Goal: Use online tool/utility: Utilize a website feature to perform a specific function

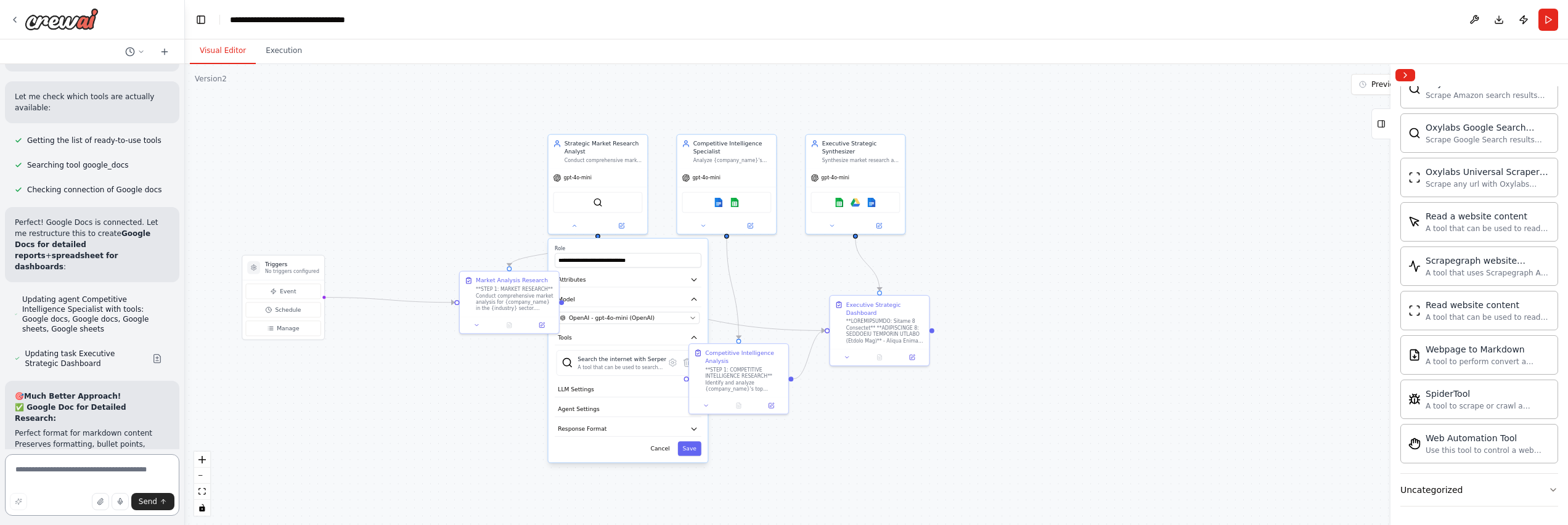
scroll to position [50123, 0]
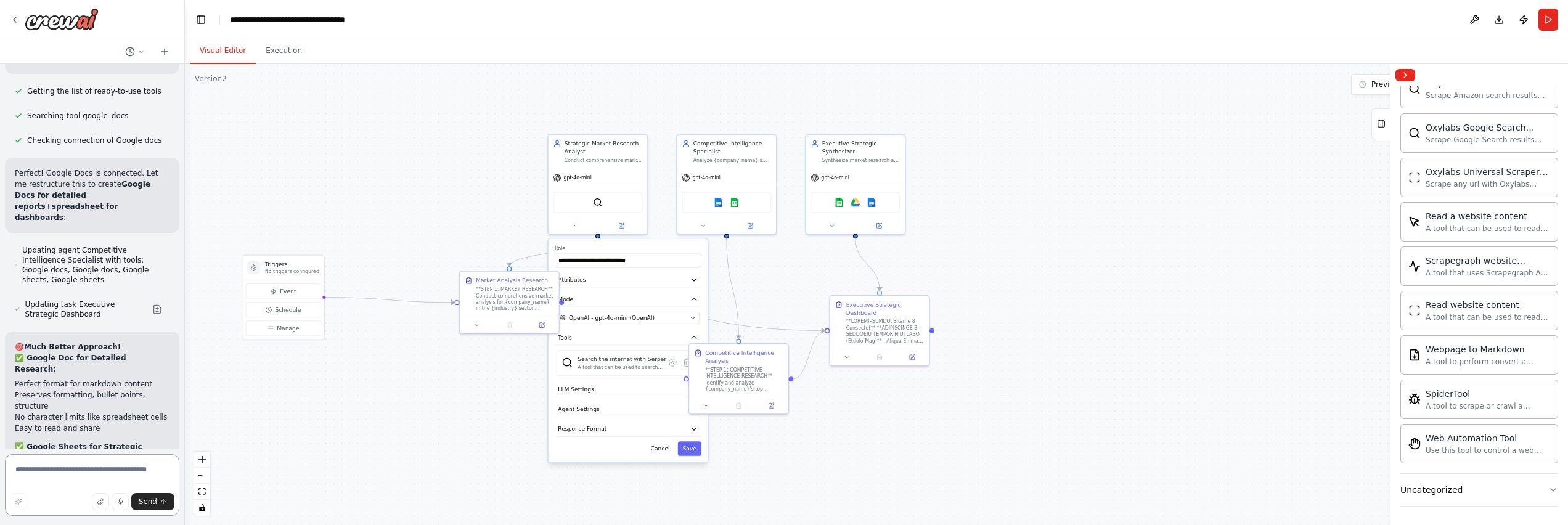
click at [84, 463] on textarea at bounding box center [92, 485] width 174 height 62
type textarea "**********"
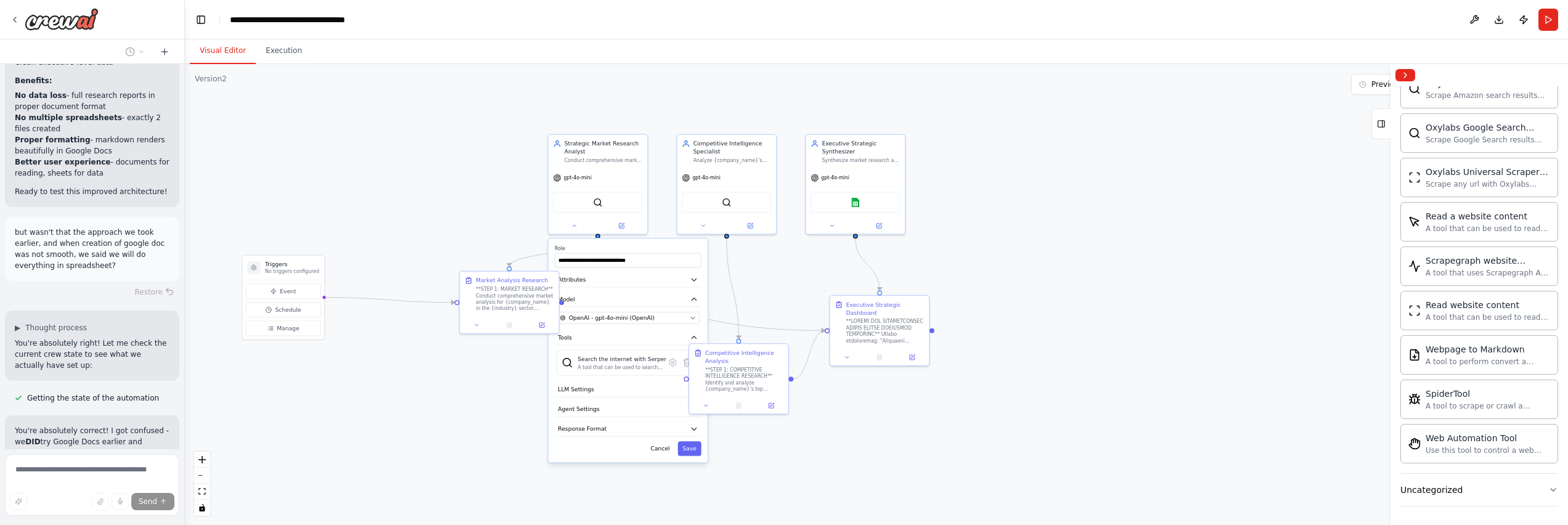
scroll to position [50615, 0]
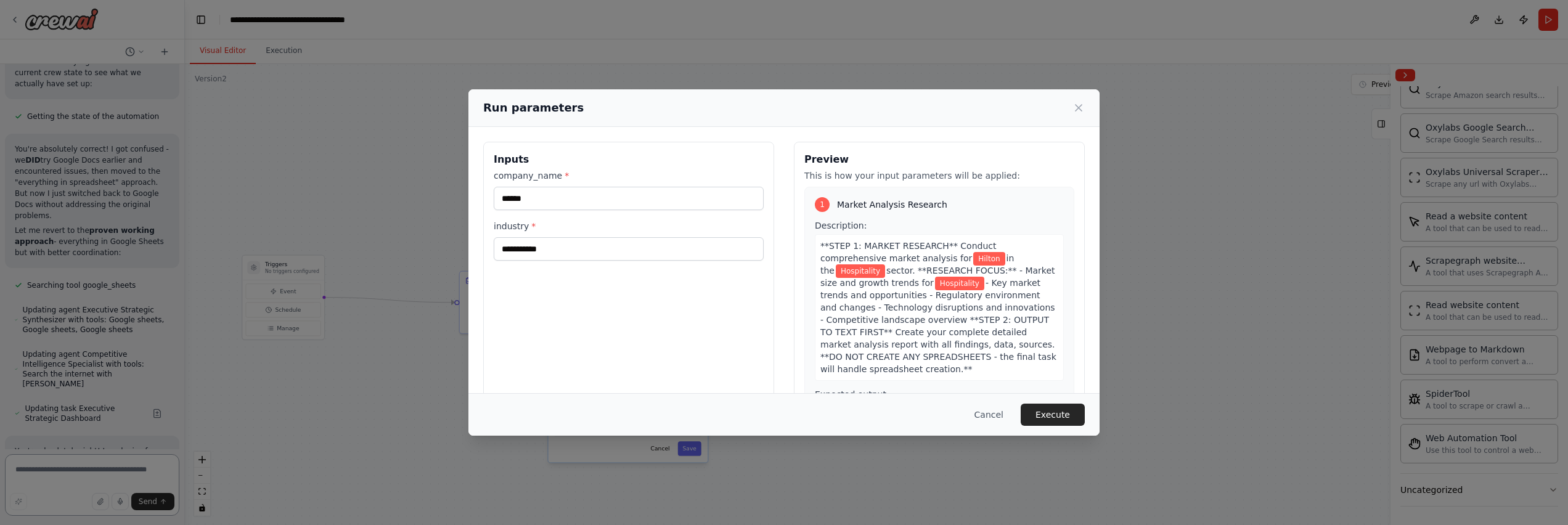
scroll to position [50862, 0]
click at [1033, 418] on button "Execute" at bounding box center [1052, 415] width 64 height 22
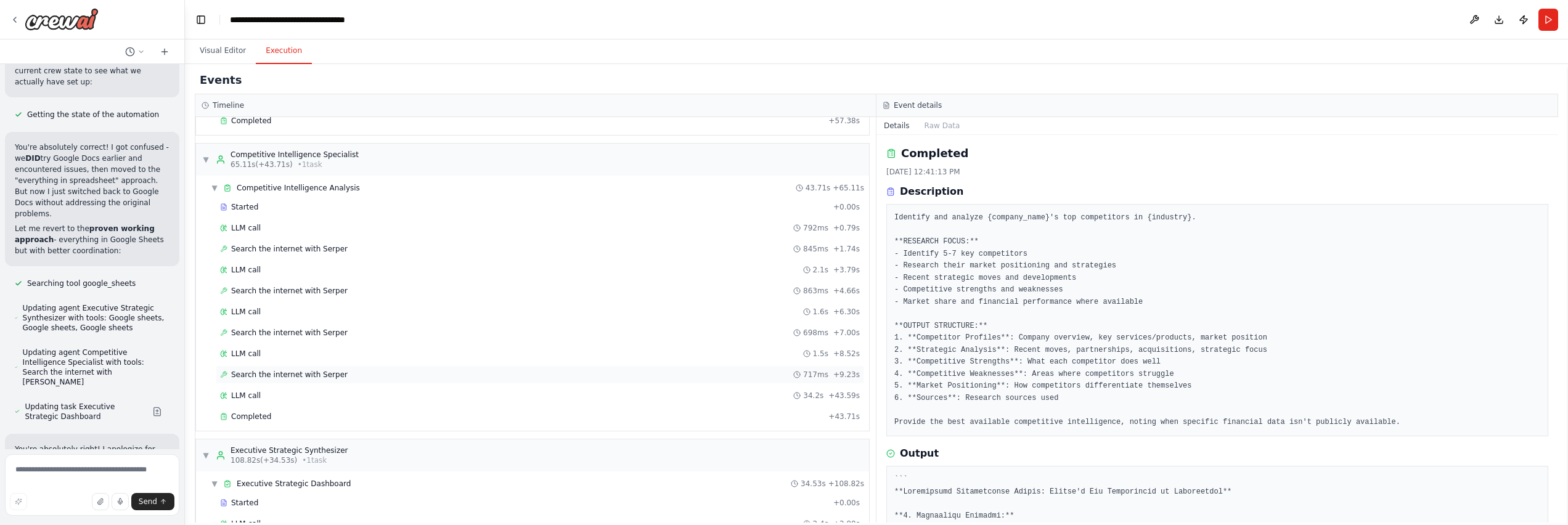
scroll to position [0, 0]
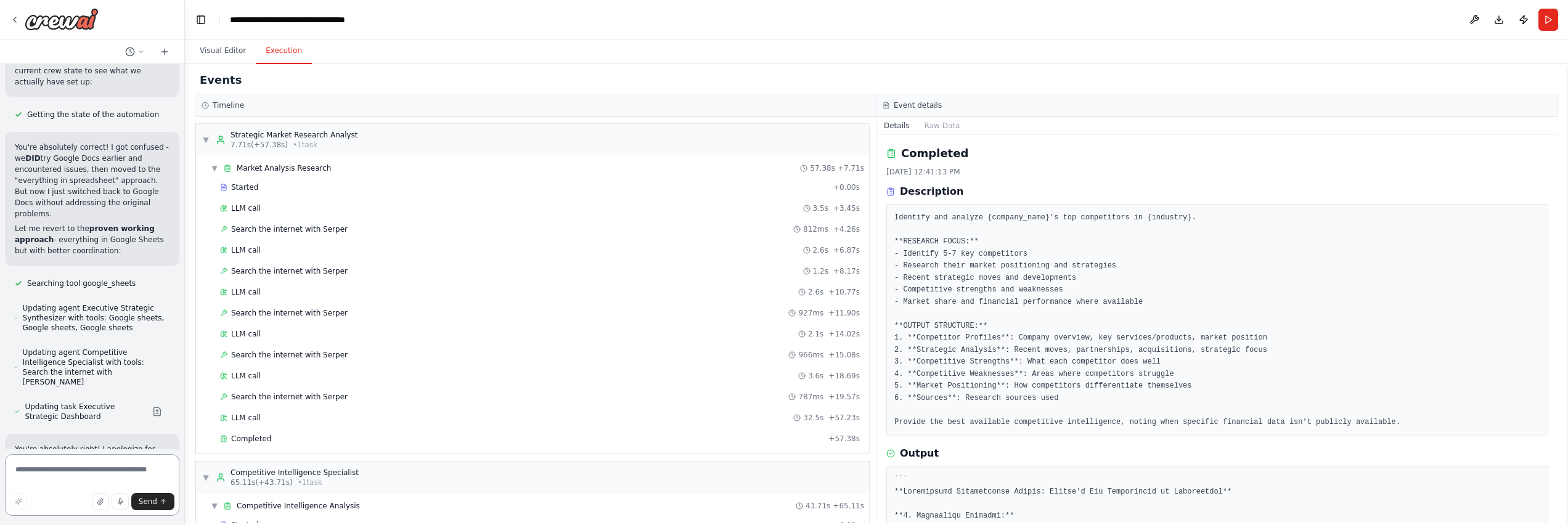
click at [91, 471] on textarea at bounding box center [92, 485] width 174 height 62
type textarea "**********"
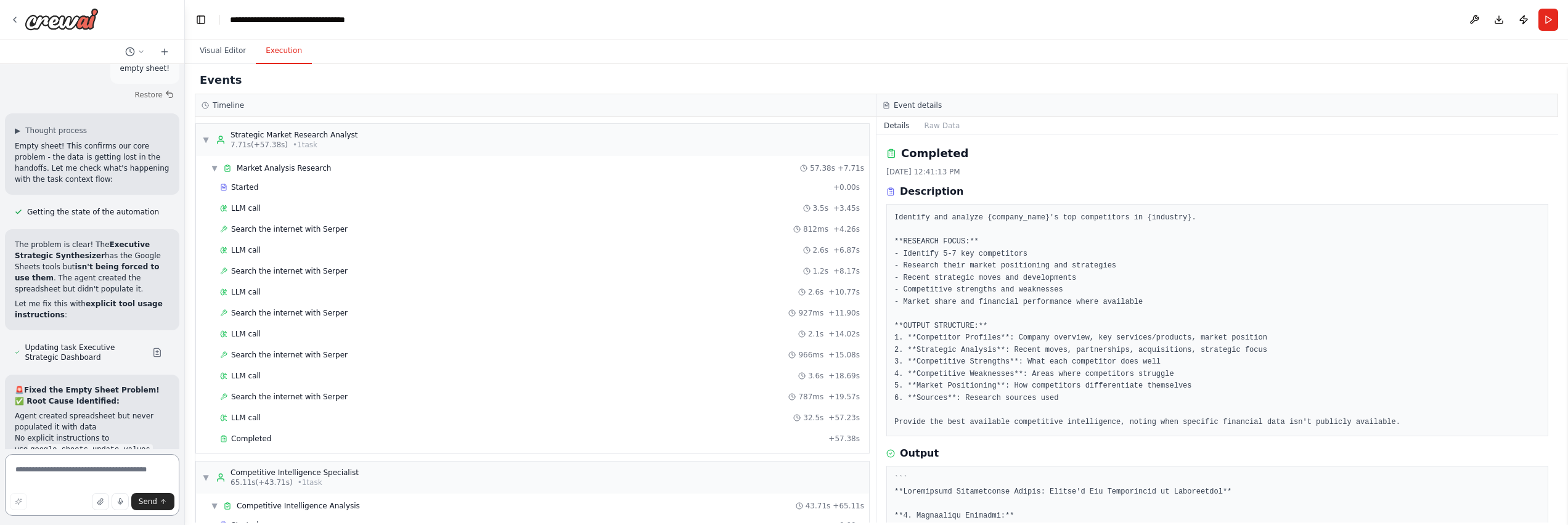
scroll to position [51602, 0]
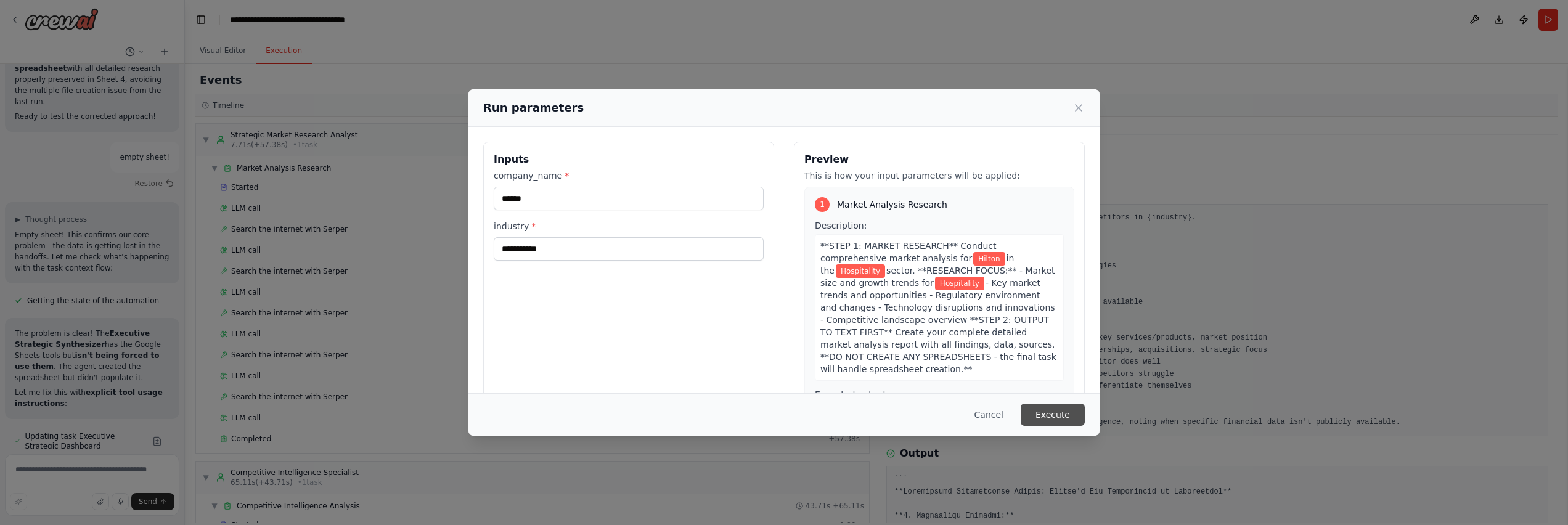
click at [1064, 415] on button "Execute" at bounding box center [1052, 415] width 64 height 22
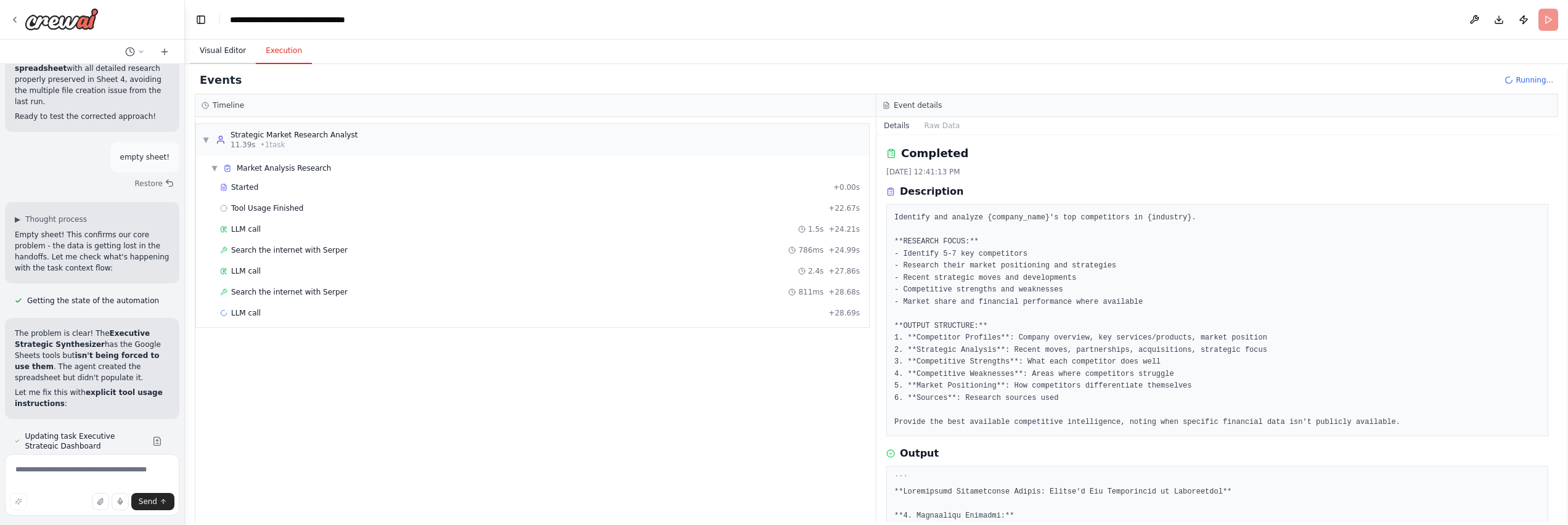
click at [220, 55] on button "Visual Editor" at bounding box center [222, 51] width 66 height 26
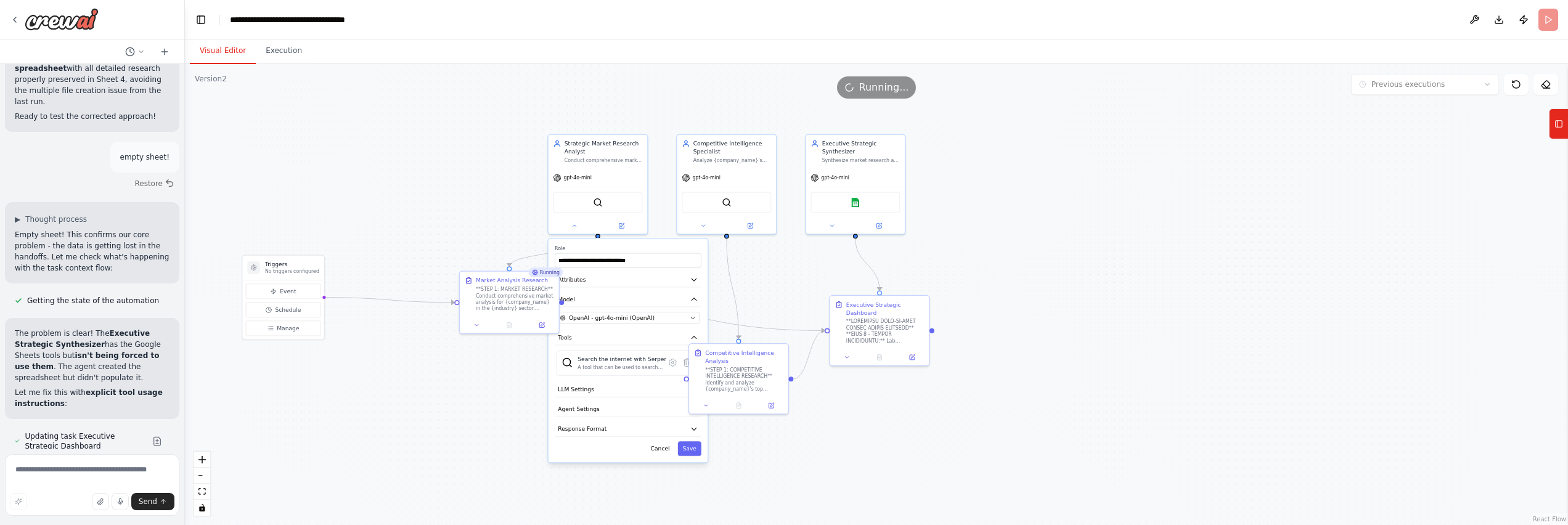
click at [439, 398] on div ".deletable-edge-delete-btn { width: 20px; height: 20px; border: 0px solid #ffff…" at bounding box center [876, 295] width 1383 height 461
click at [576, 226] on icon at bounding box center [574, 225] width 6 height 6
click at [571, 225] on button at bounding box center [574, 225] width 45 height 10
click at [476, 328] on button at bounding box center [477, 324] width 28 height 10
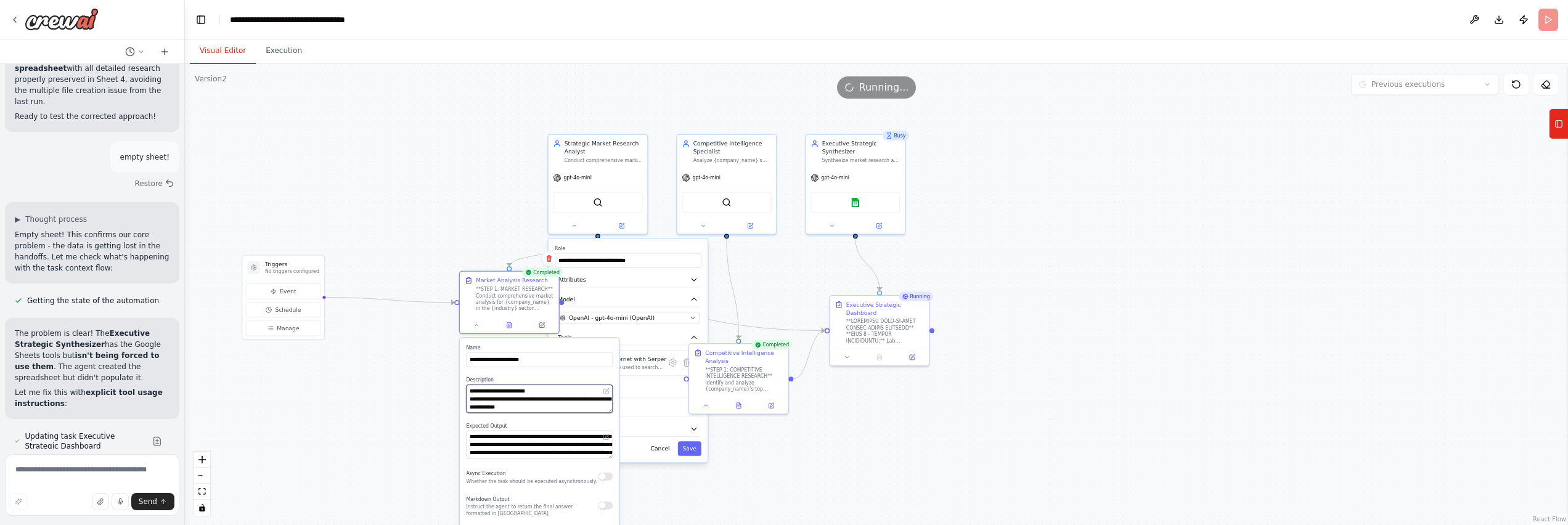
click at [542, 391] on textarea "**********" at bounding box center [539, 398] width 147 height 28
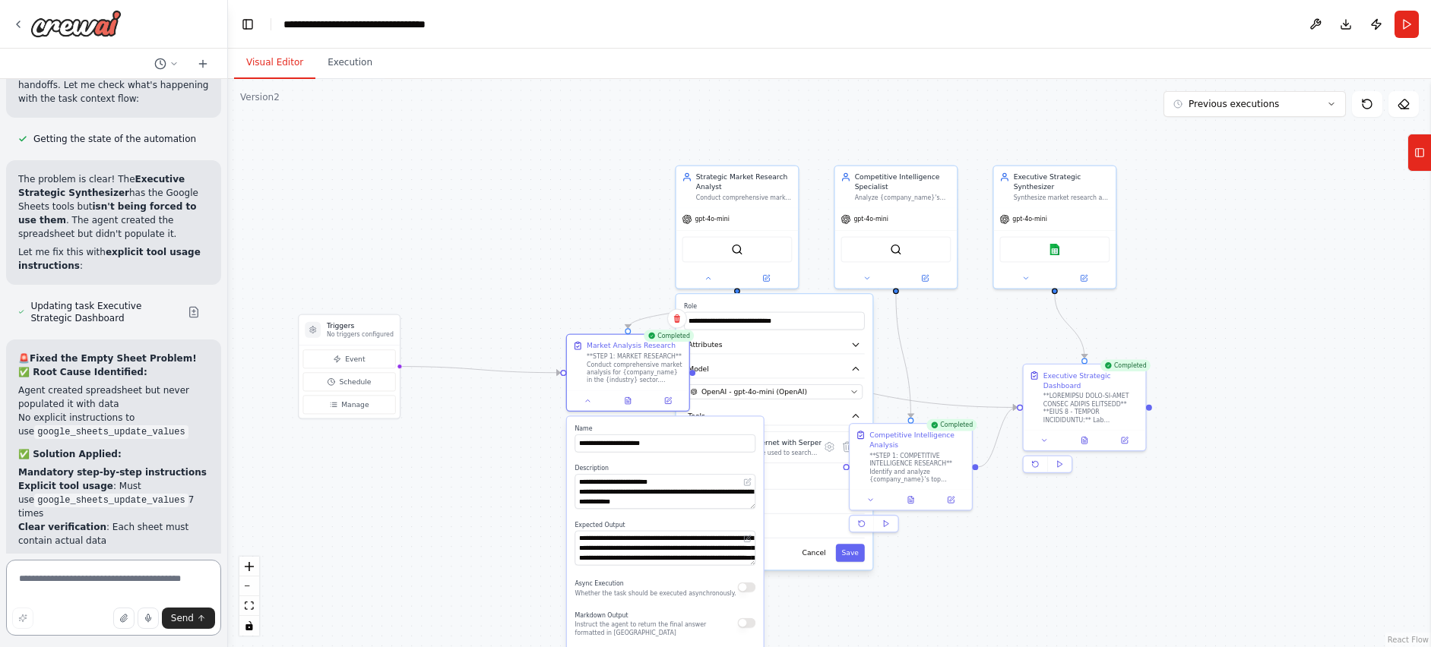
scroll to position [64002, 0]
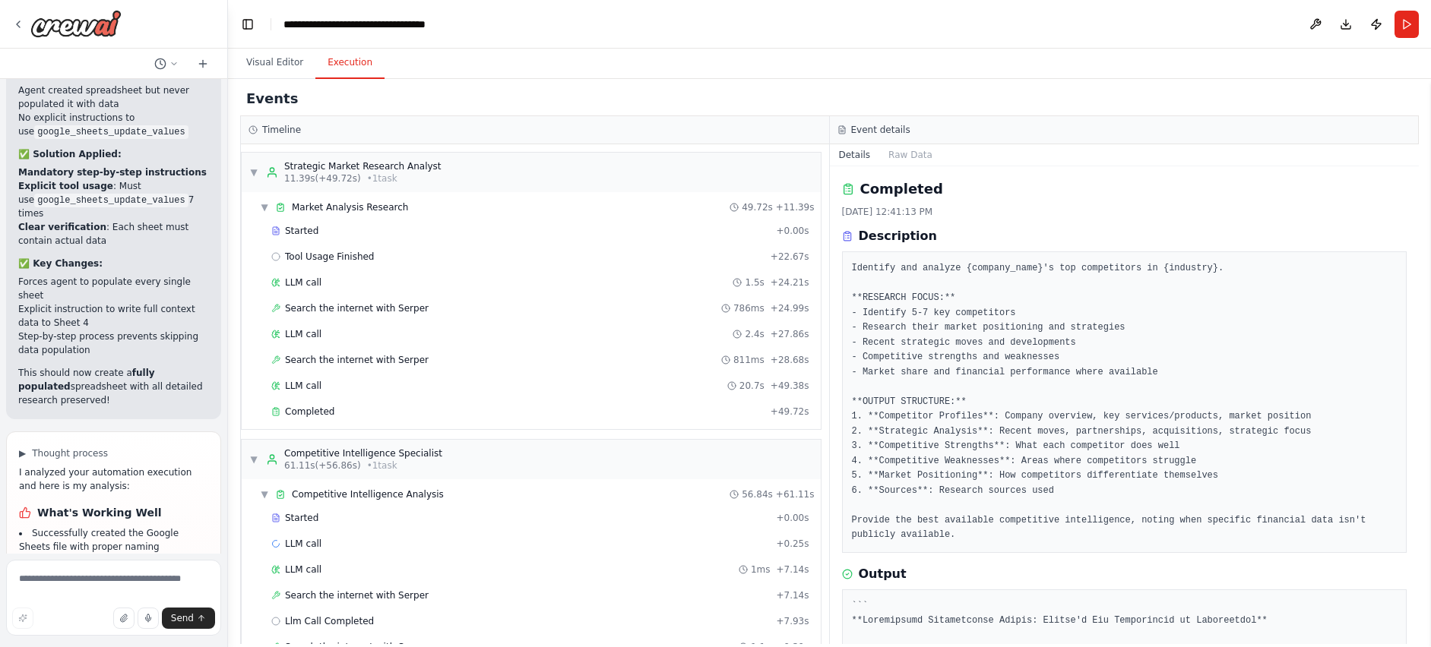
click at [343, 63] on button "Execution" at bounding box center [349, 63] width 69 height 32
click at [361, 408] on div "Completed" at bounding box center [517, 412] width 493 height 12
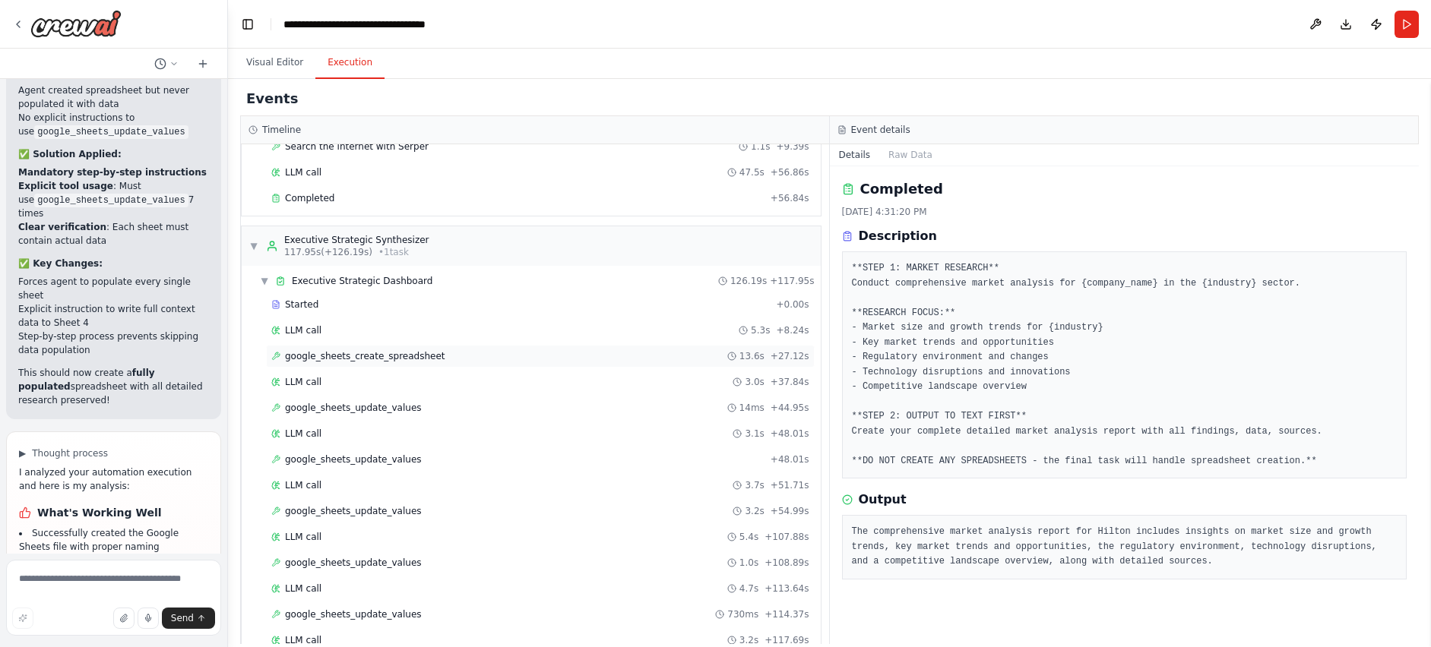
scroll to position [661, 0]
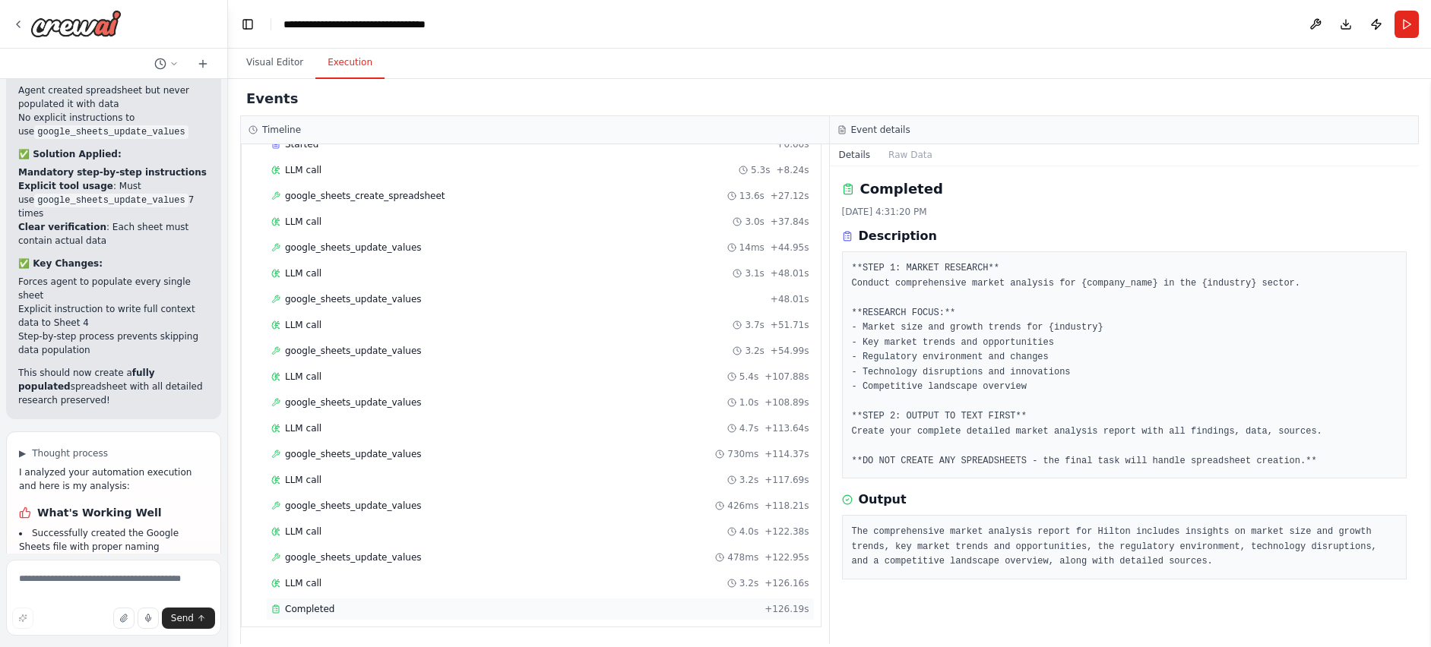
click at [314, 607] on span "Completed" at bounding box center [309, 609] width 49 height 12
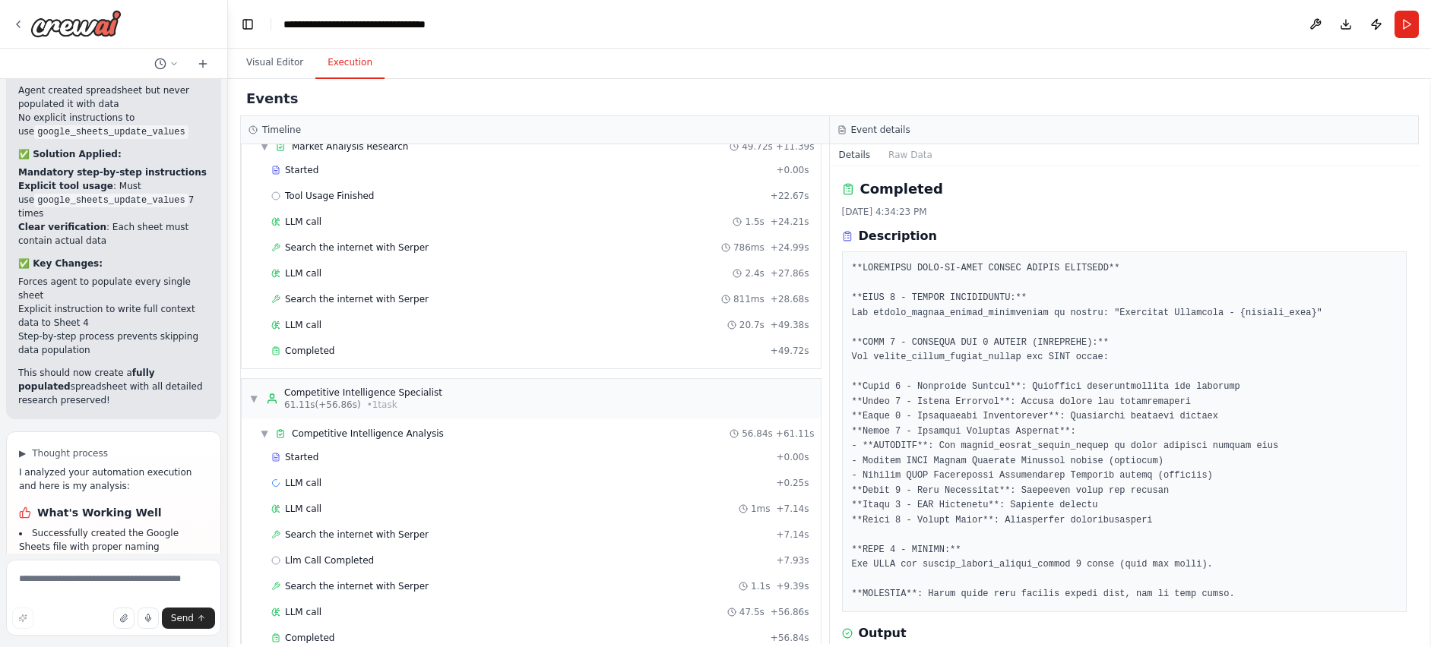
scroll to position [0, 0]
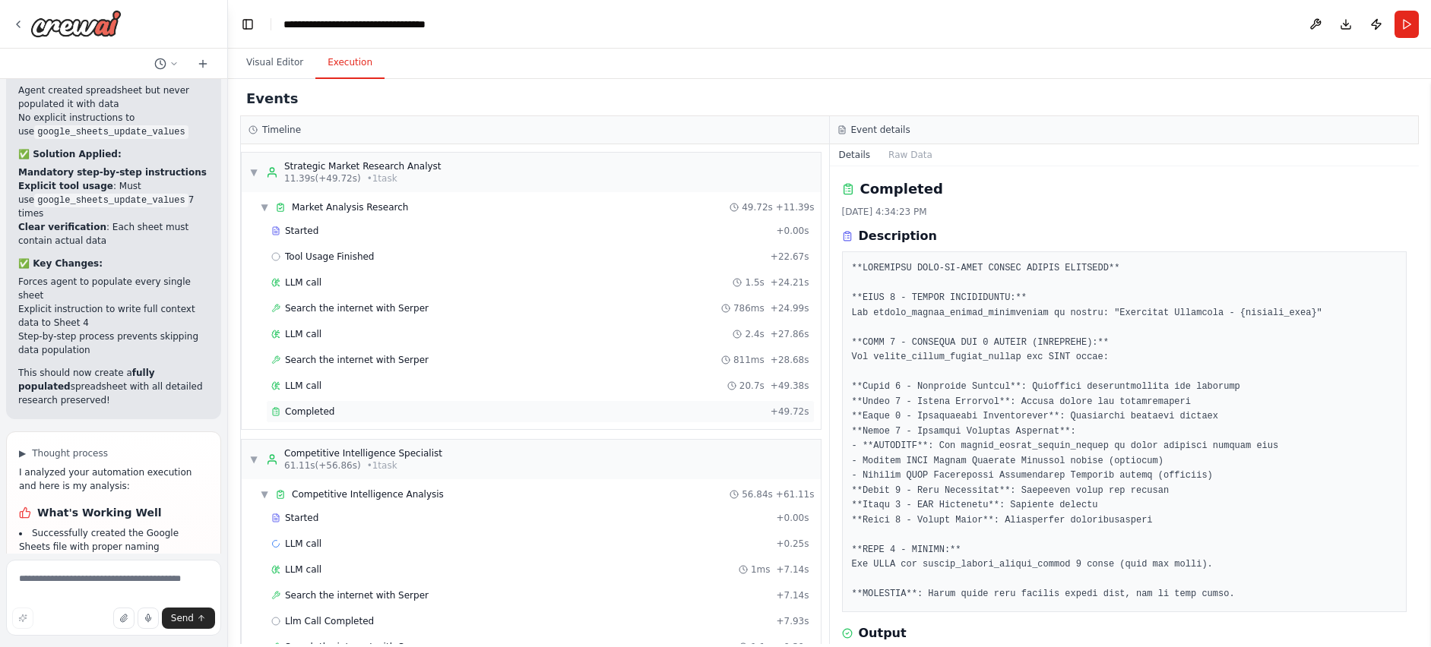
click at [337, 419] on div "Completed + 49.72s" at bounding box center [540, 411] width 549 height 23
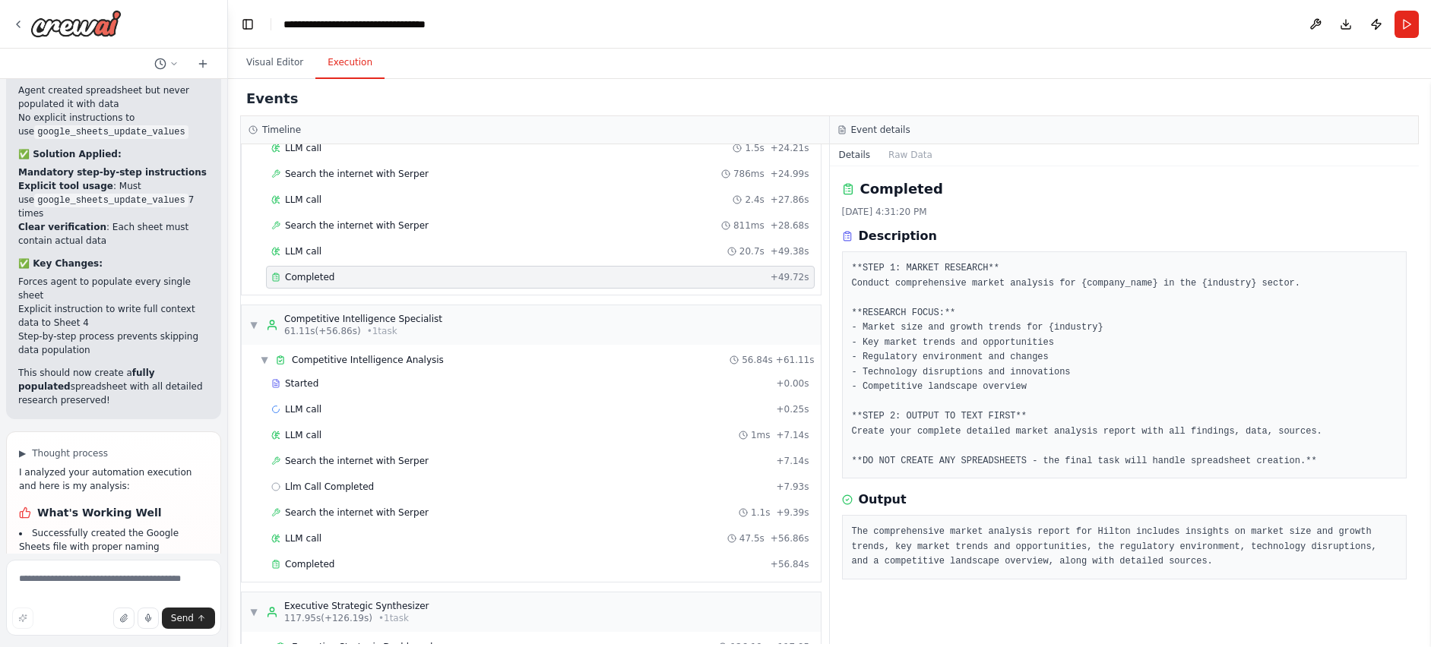
scroll to position [282, 0]
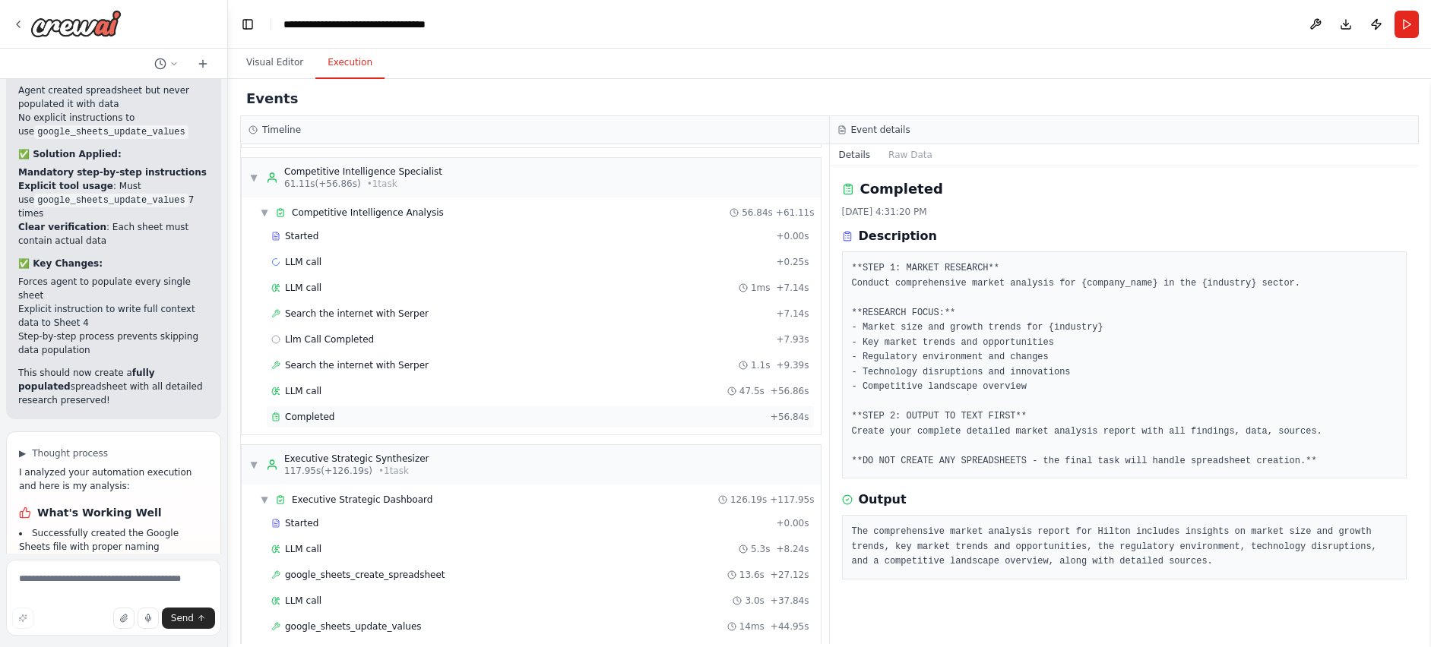
click at [320, 419] on span "Completed" at bounding box center [309, 417] width 49 height 12
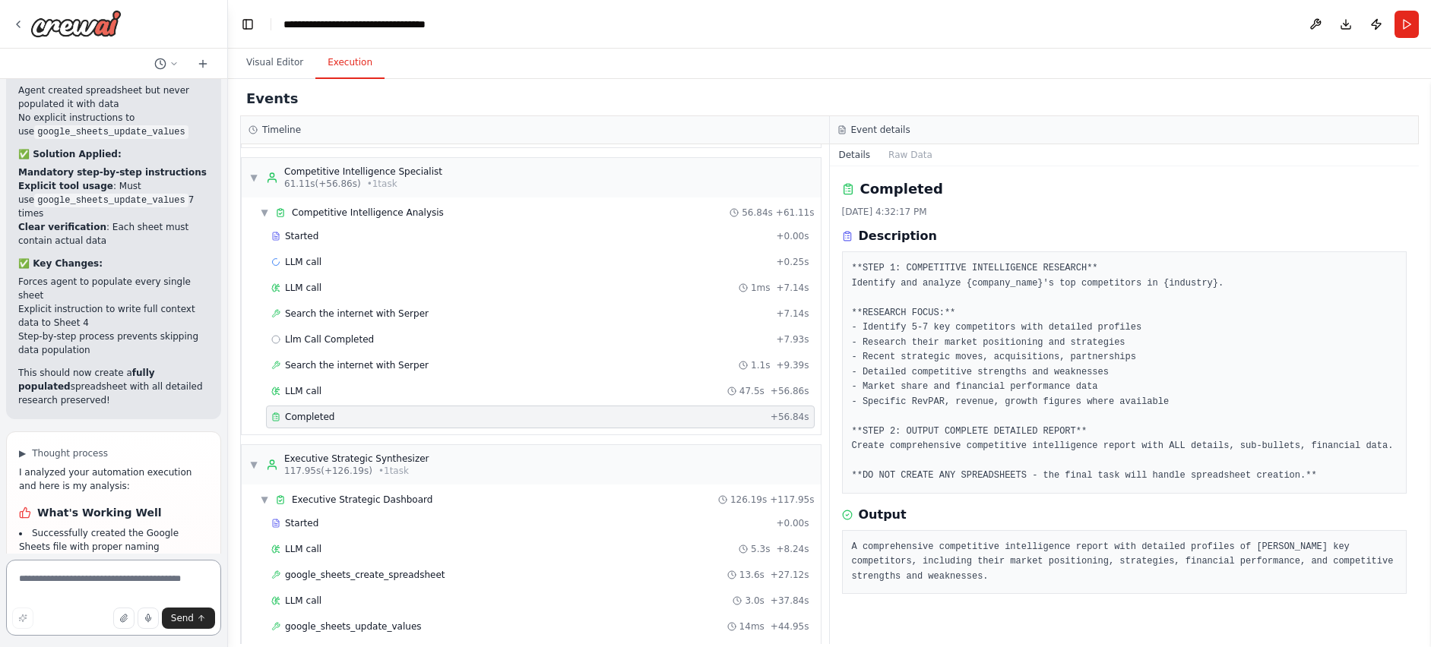
click at [100, 586] on textarea at bounding box center [113, 598] width 215 height 76
type textarea "**********"
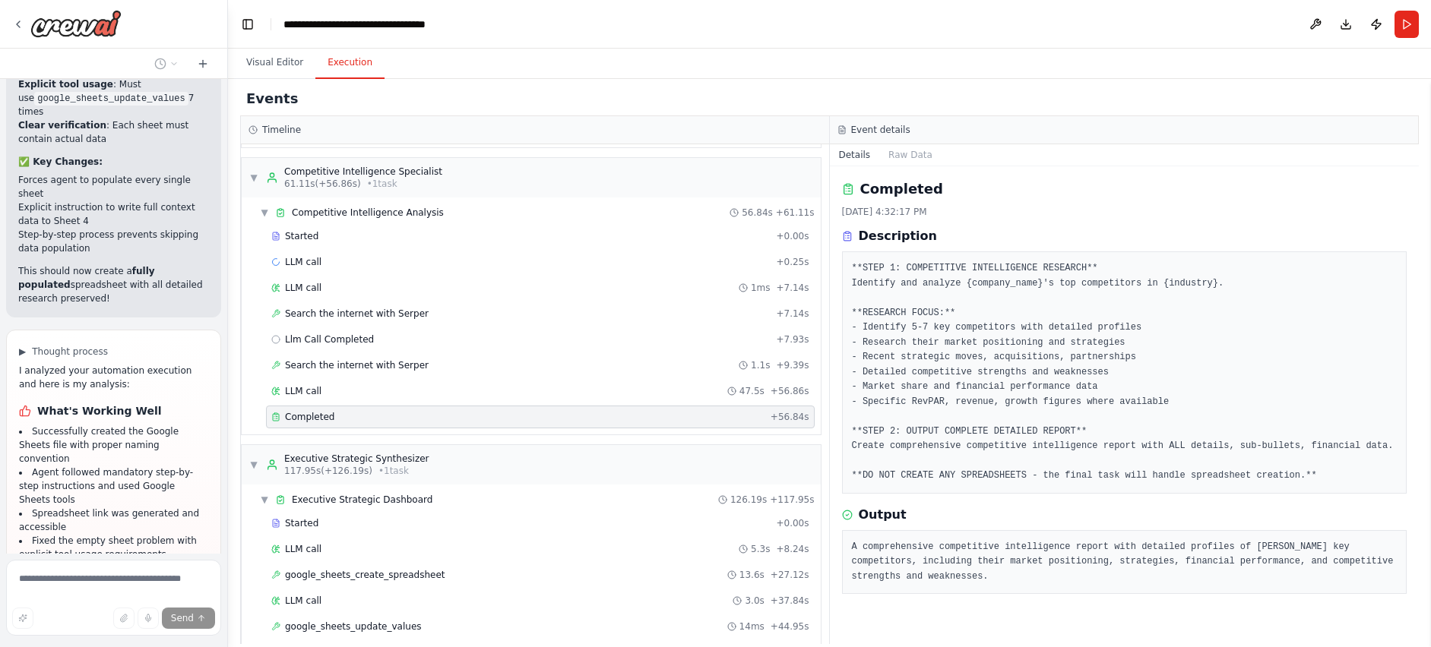
scroll to position [64163, 0]
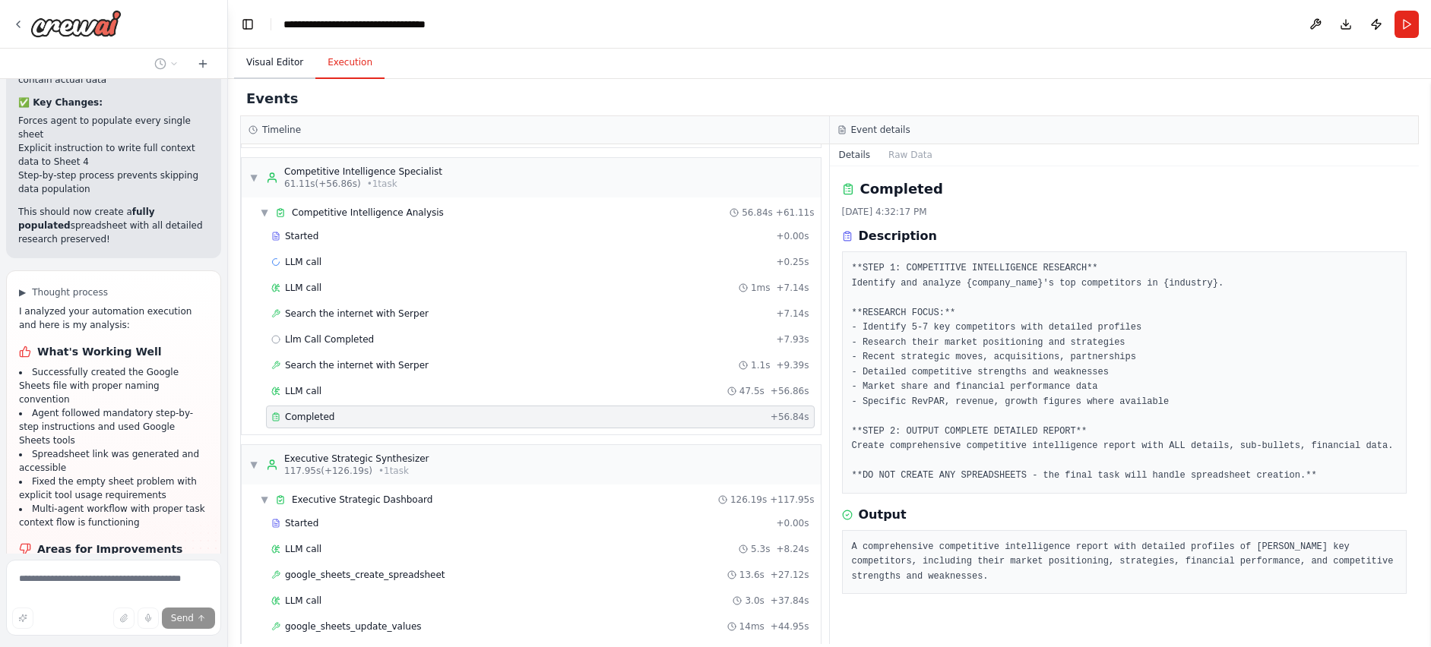
click at [270, 63] on button "Visual Editor" at bounding box center [274, 63] width 81 height 32
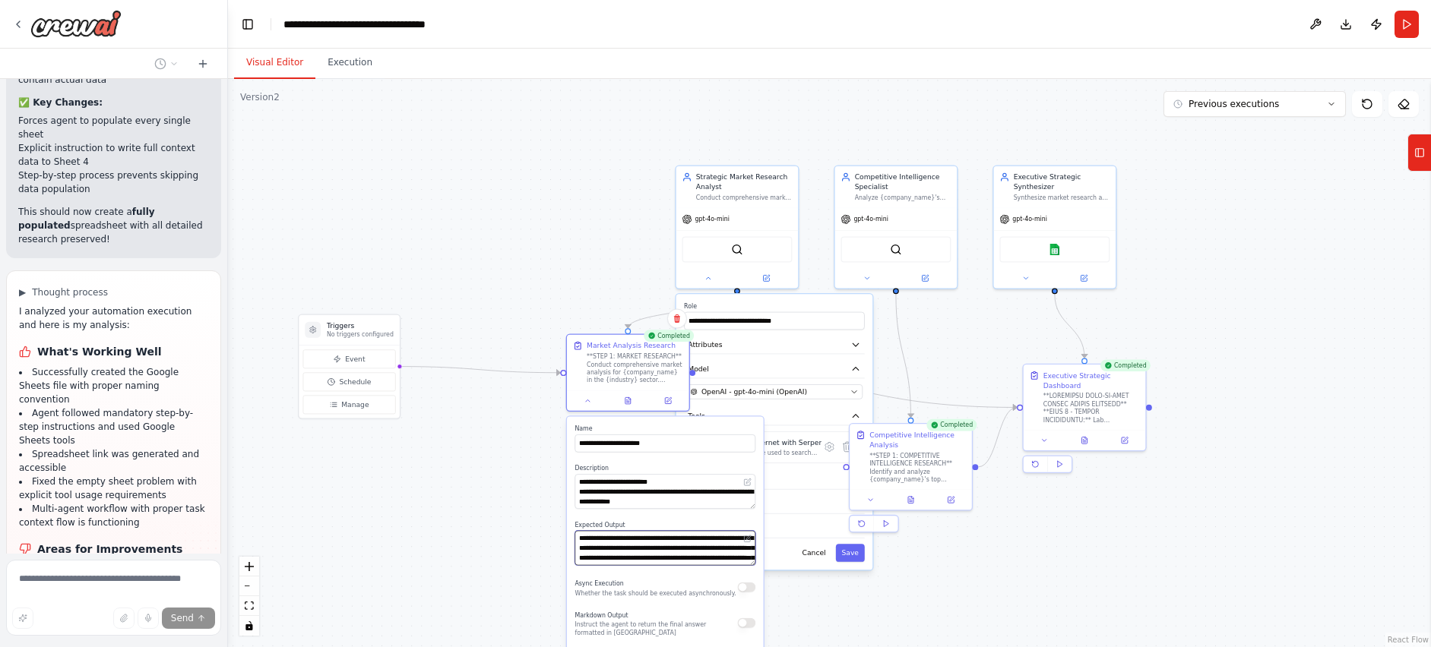
click at [647, 548] on textarea "**********" at bounding box center [664, 548] width 181 height 35
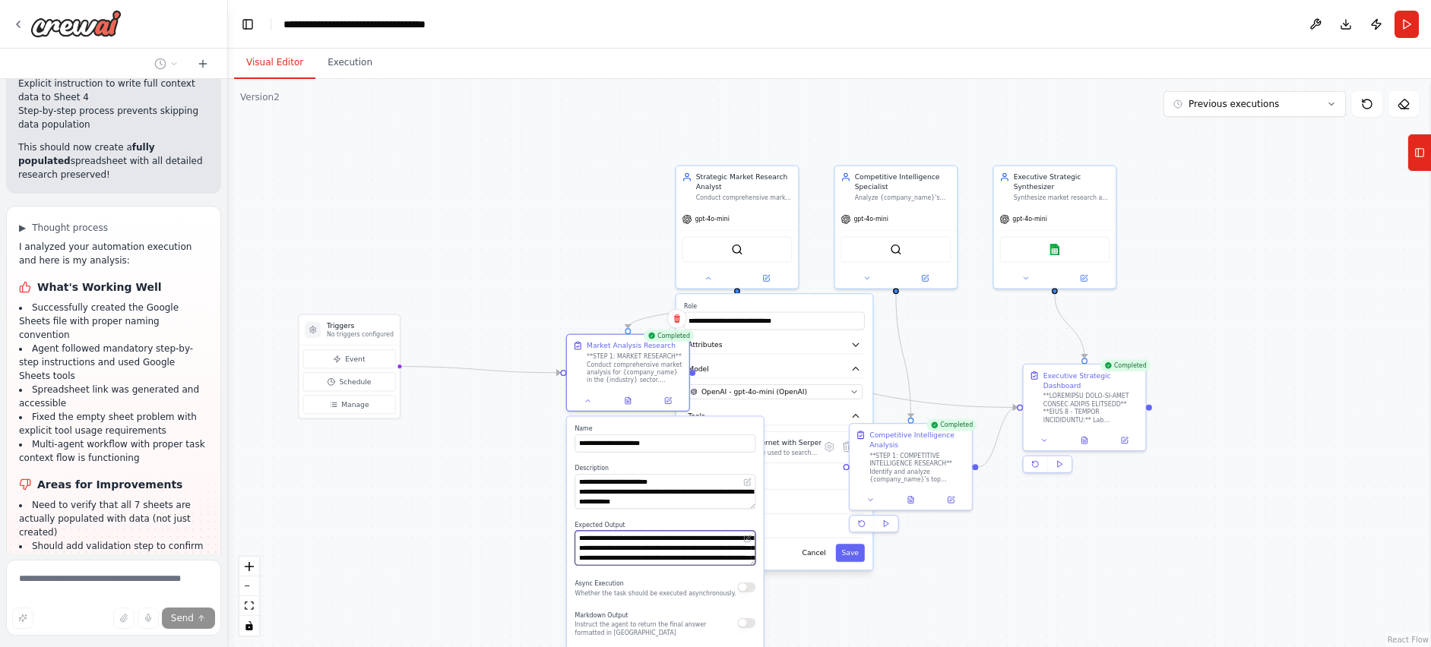
click at [647, 548] on textarea "**********" at bounding box center [664, 548] width 181 height 35
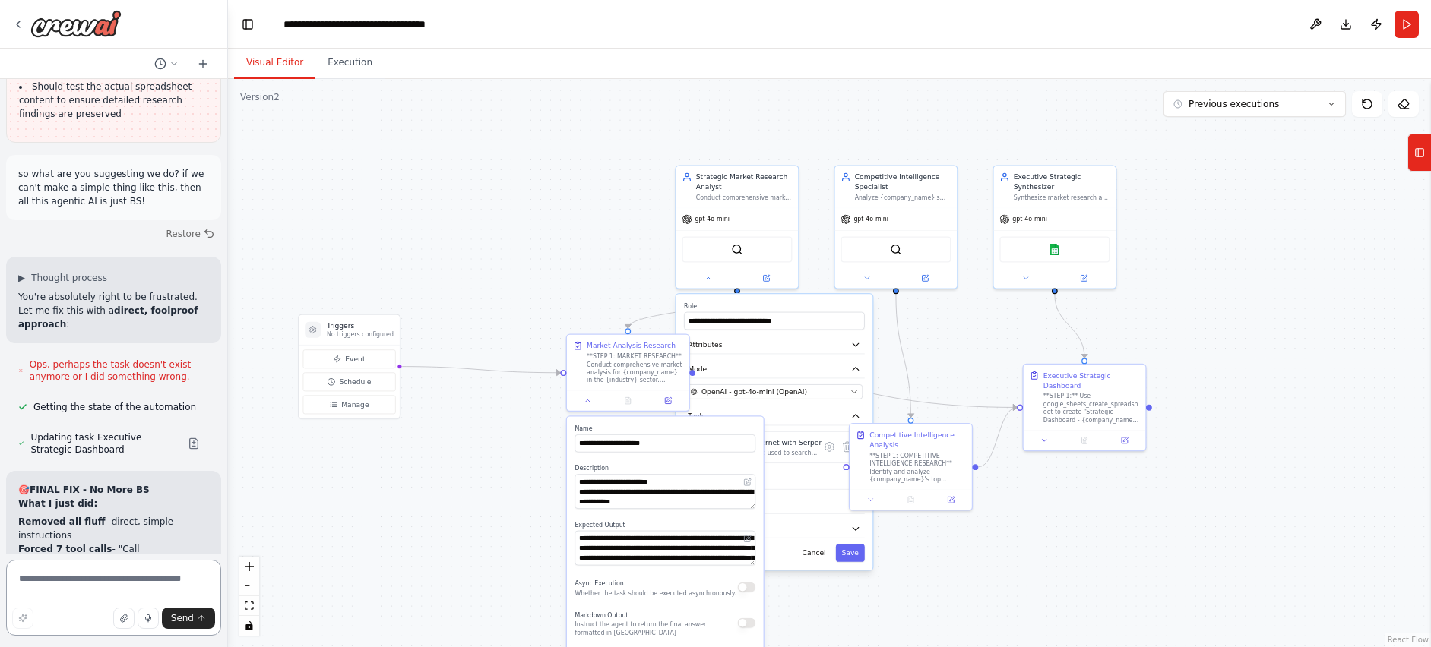
scroll to position [64824, 0]
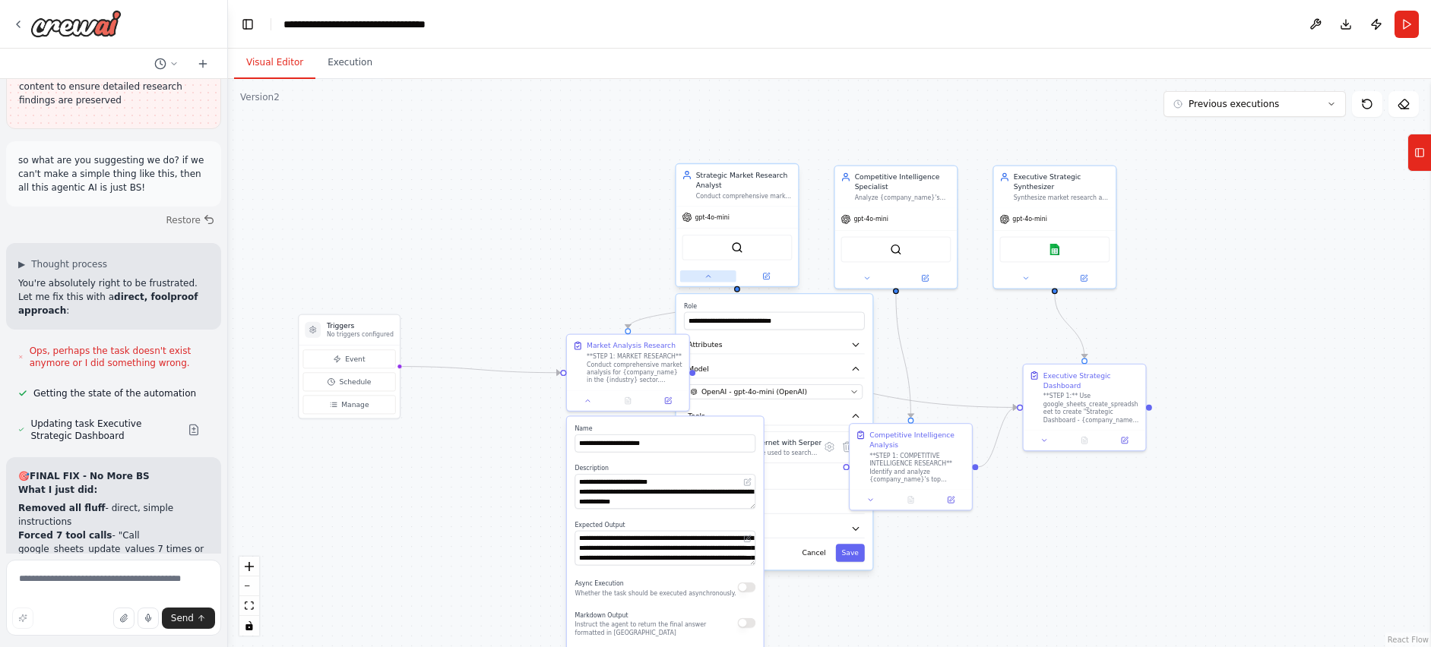
click at [709, 278] on icon at bounding box center [708, 277] width 8 height 8
click at [850, 504] on button "Agent Settings" at bounding box center [774, 504] width 181 height 18
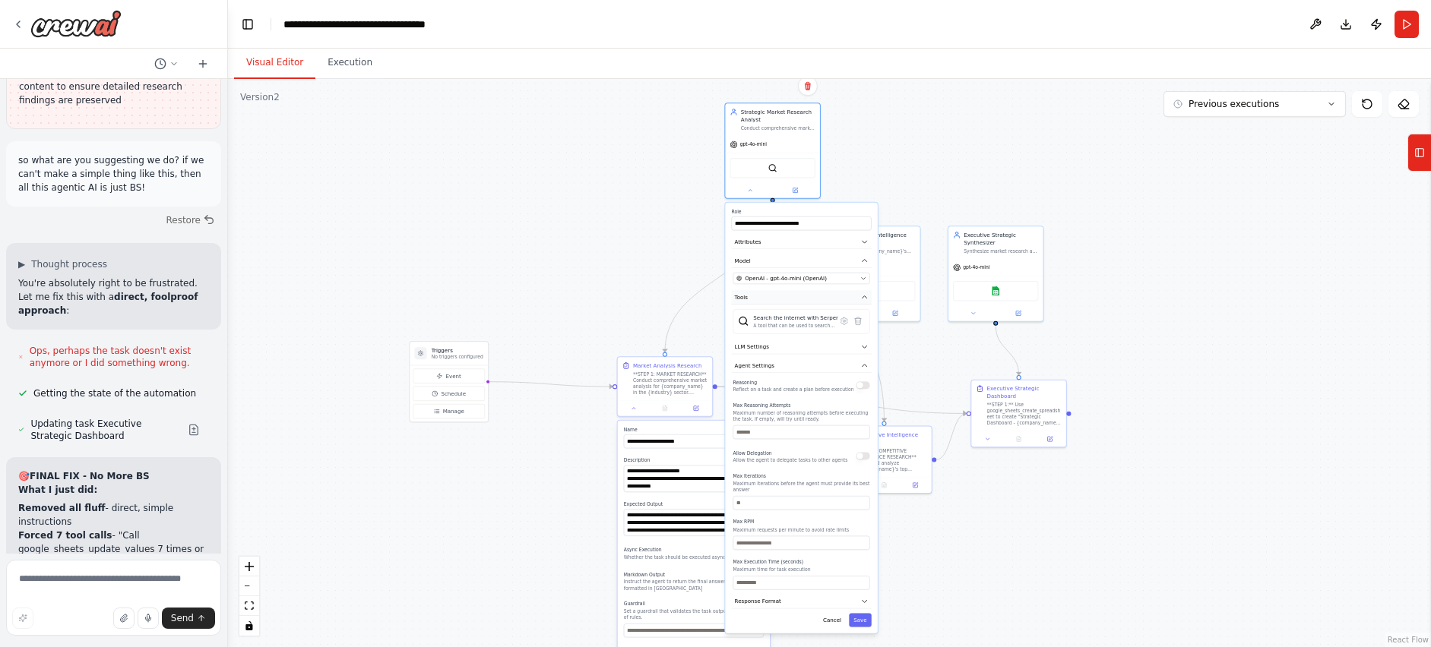
drag, startPoint x: 738, startPoint y: 421, endPoint x: 761, endPoint y: 296, distance: 126.7
click at [761, 296] on button "Tools" at bounding box center [801, 297] width 140 height 14
click at [635, 309] on div ".deletable-edge-delete-btn { width: 20px; height: 20px; border: 0px solid #ffff…" at bounding box center [829, 363] width 1203 height 568
click at [849, 342] on button "LLM Settings" at bounding box center [801, 347] width 140 height 14
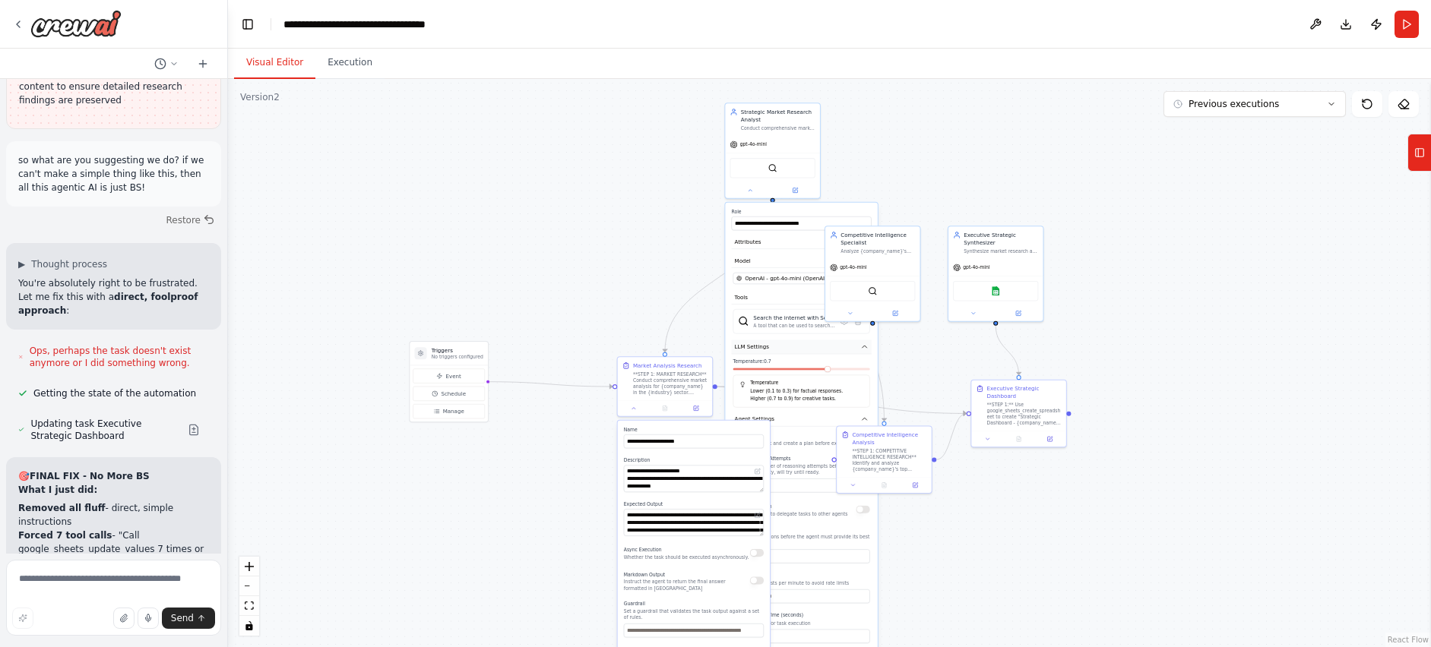
click at [869, 341] on button "LLM Settings" at bounding box center [801, 347] width 140 height 14
click at [868, 366] on icon "button" at bounding box center [865, 366] width 8 height 8
click at [870, 383] on button "Response Format" at bounding box center [801, 385] width 140 height 14
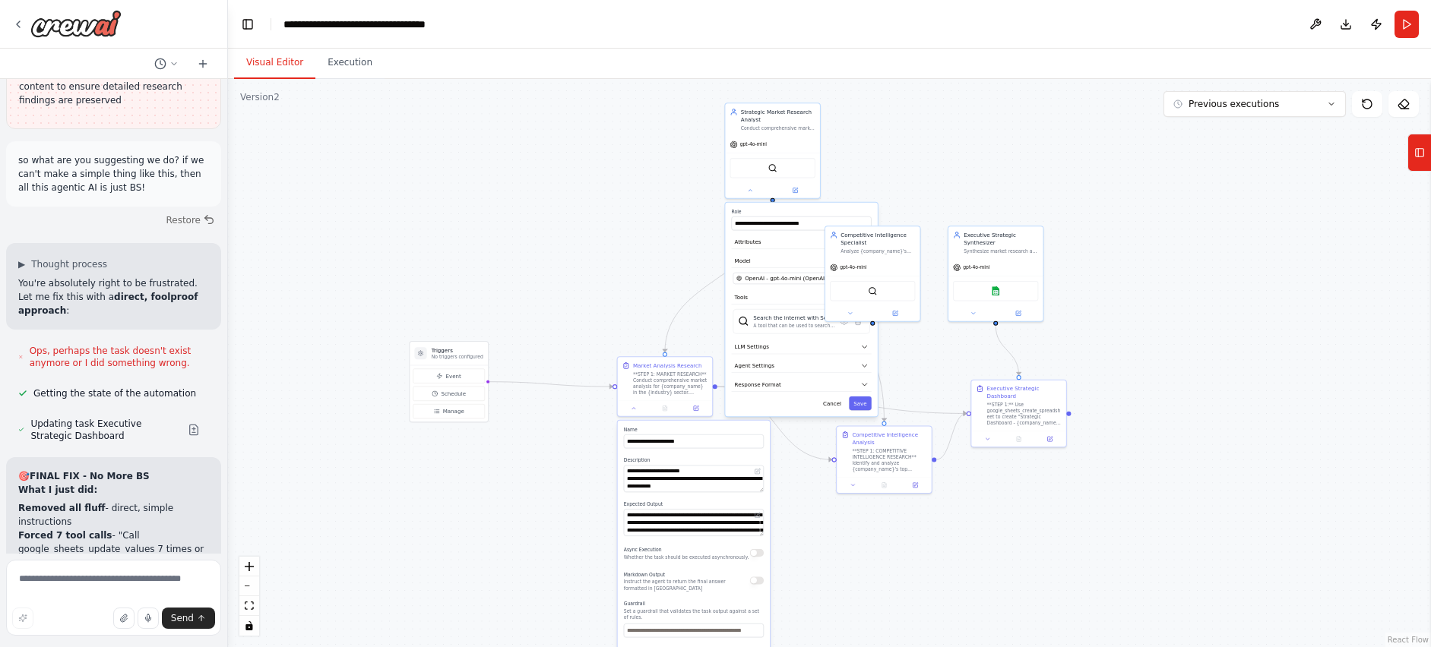
scroll to position [64701, 0]
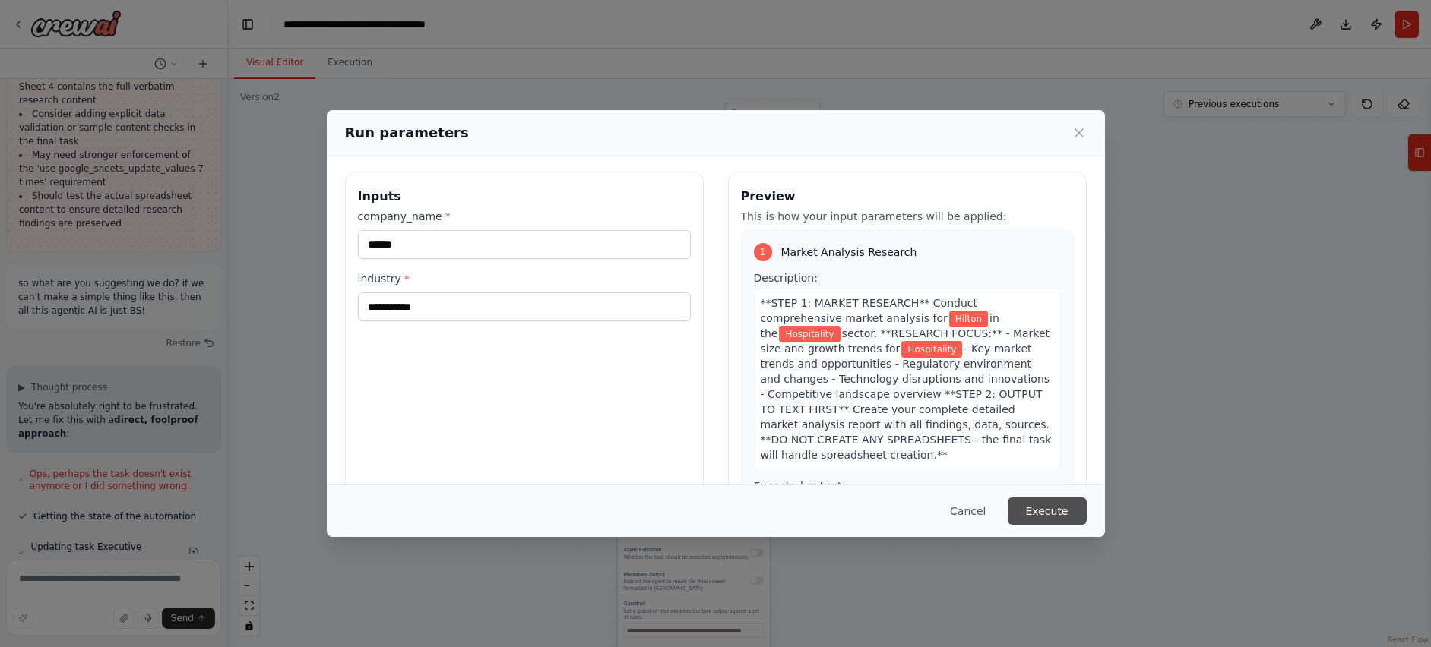
click at [1040, 519] on button "Execute" at bounding box center [1047, 511] width 79 height 27
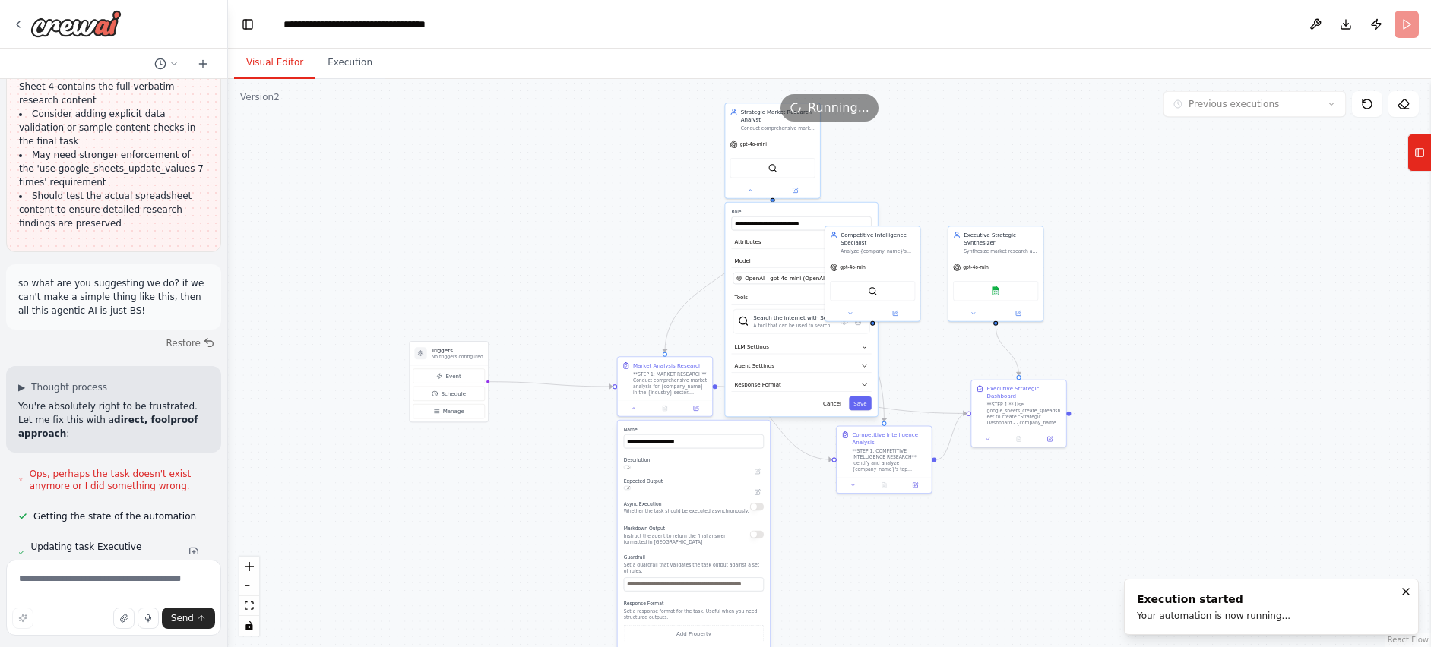
click at [280, 62] on button "Visual Editor" at bounding box center [274, 63] width 81 height 32
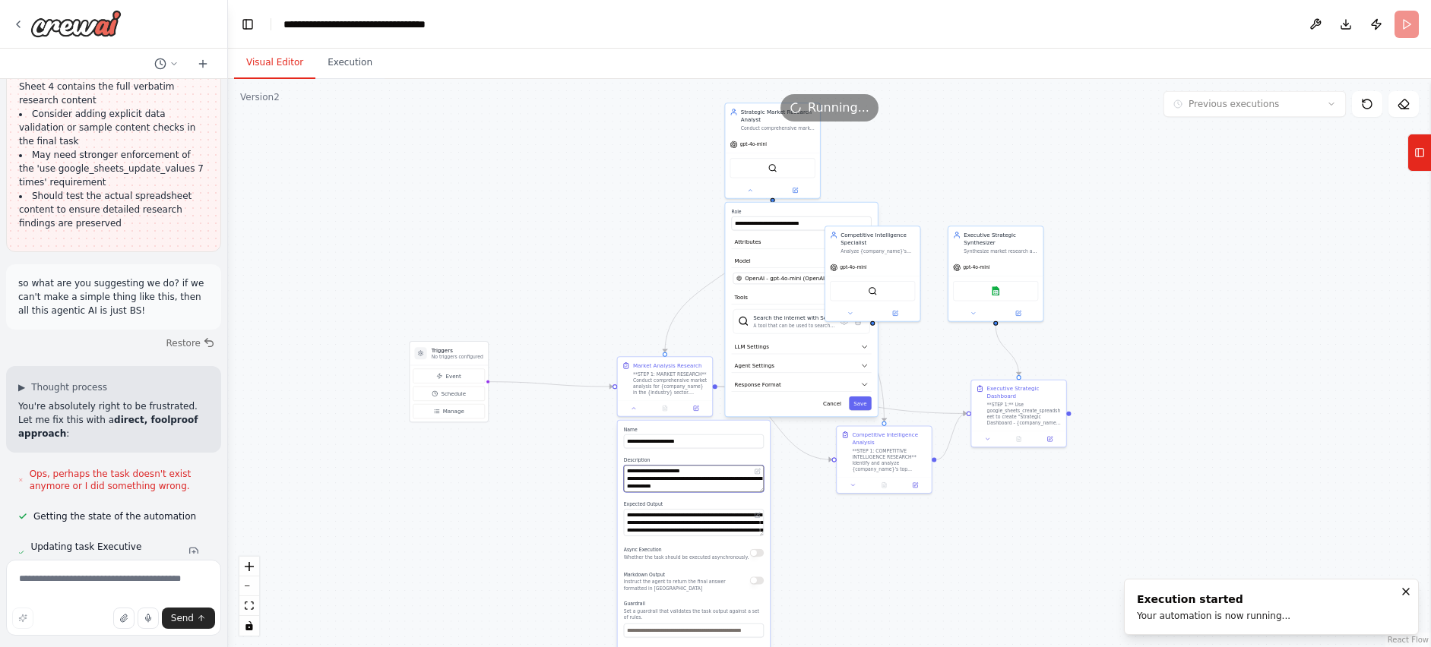
click at [678, 470] on textarea "**********" at bounding box center [694, 479] width 140 height 27
click at [673, 534] on textarea "**********" at bounding box center [694, 522] width 140 height 27
click at [742, 530] on textarea "**********" at bounding box center [694, 522] width 140 height 27
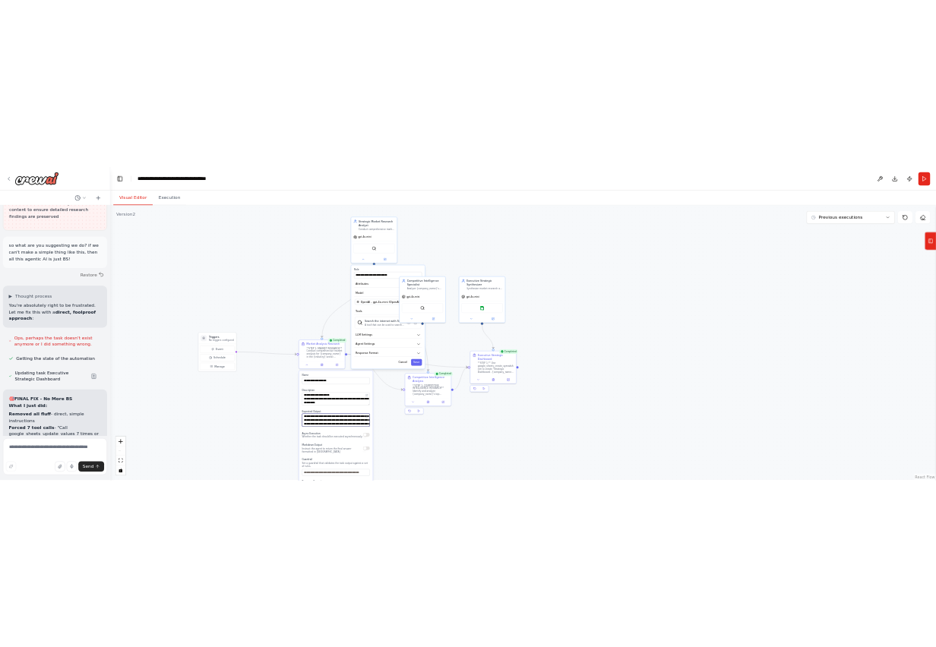
scroll to position [64824, 0]
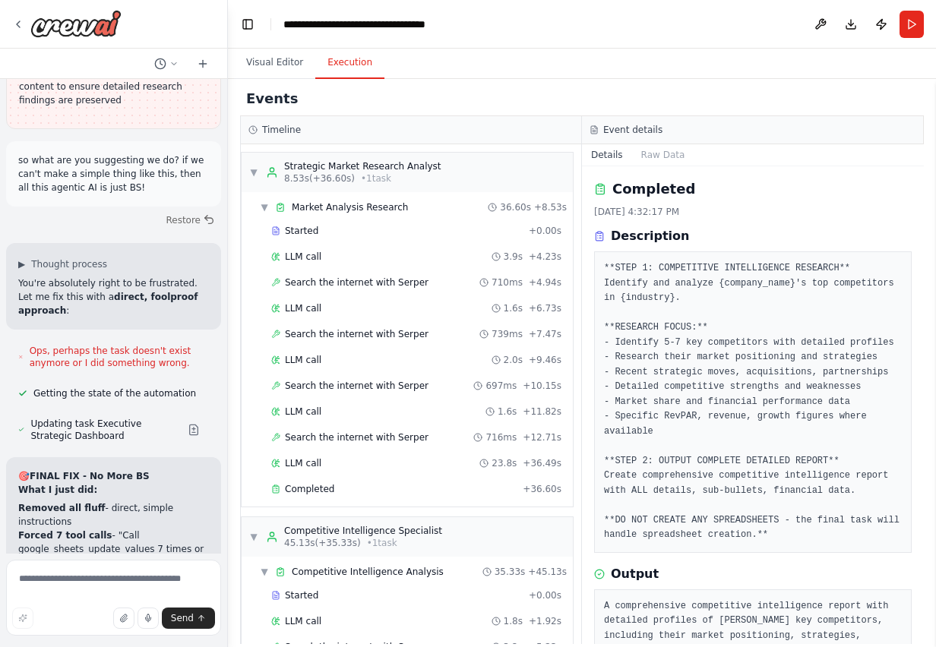
click at [350, 68] on button "Execution" at bounding box center [349, 63] width 69 height 32
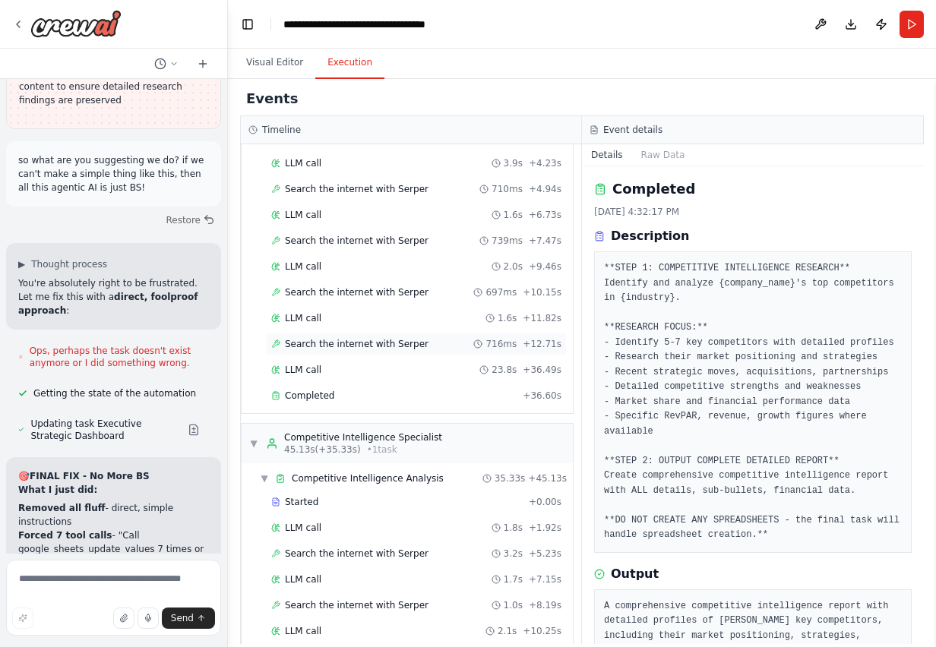
scroll to position [90, 0]
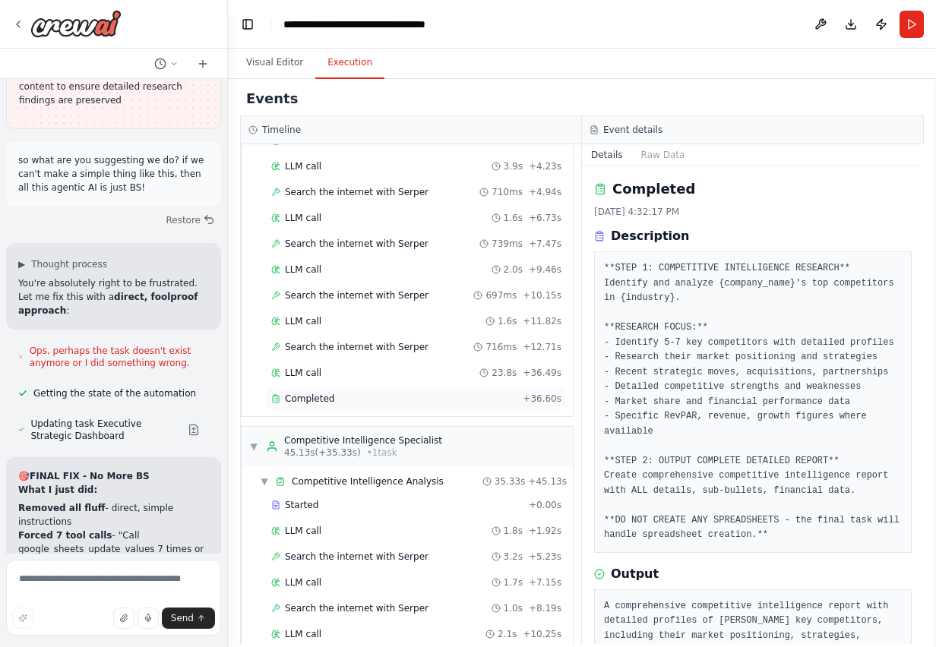
click at [328, 398] on span "Completed" at bounding box center [309, 399] width 49 height 12
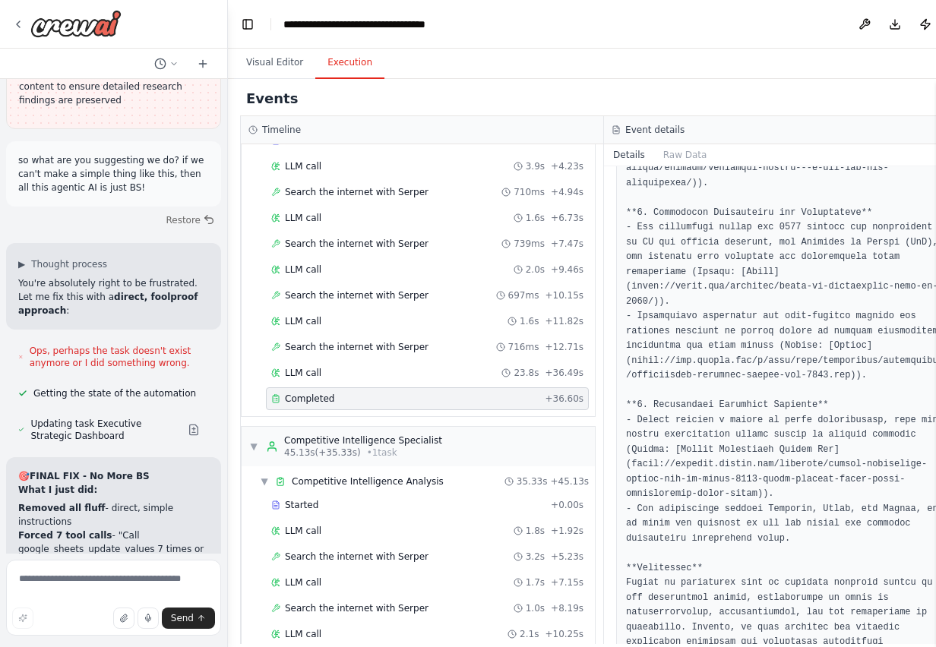
scroll to position [1138, 0]
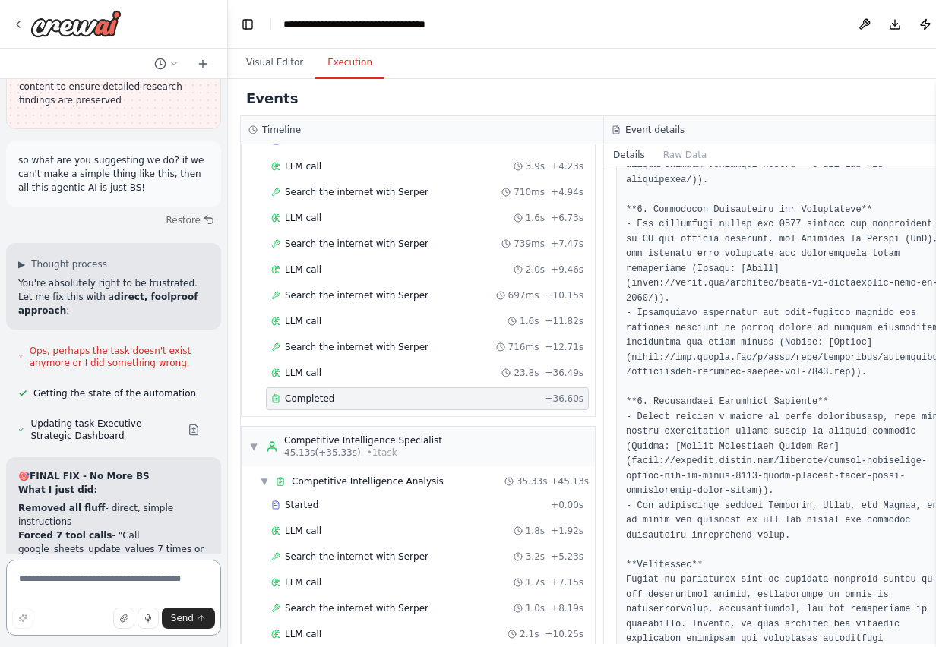
click at [47, 573] on textarea at bounding box center [113, 598] width 215 height 76
type textarea "**********"
click at [125, 612] on button "button" at bounding box center [123, 618] width 21 height 21
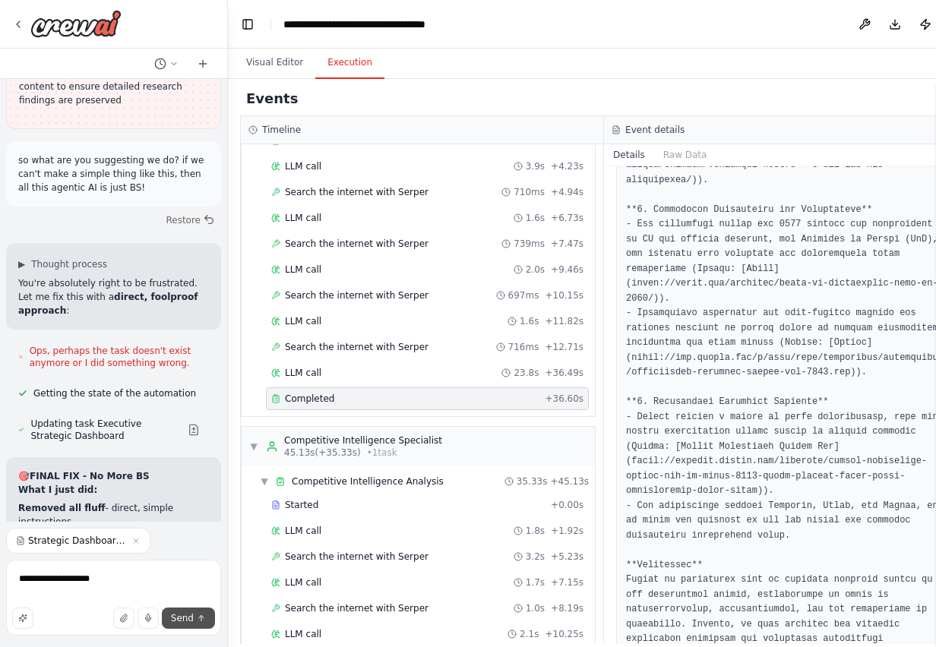
click at [184, 611] on button "Send" at bounding box center [188, 618] width 53 height 21
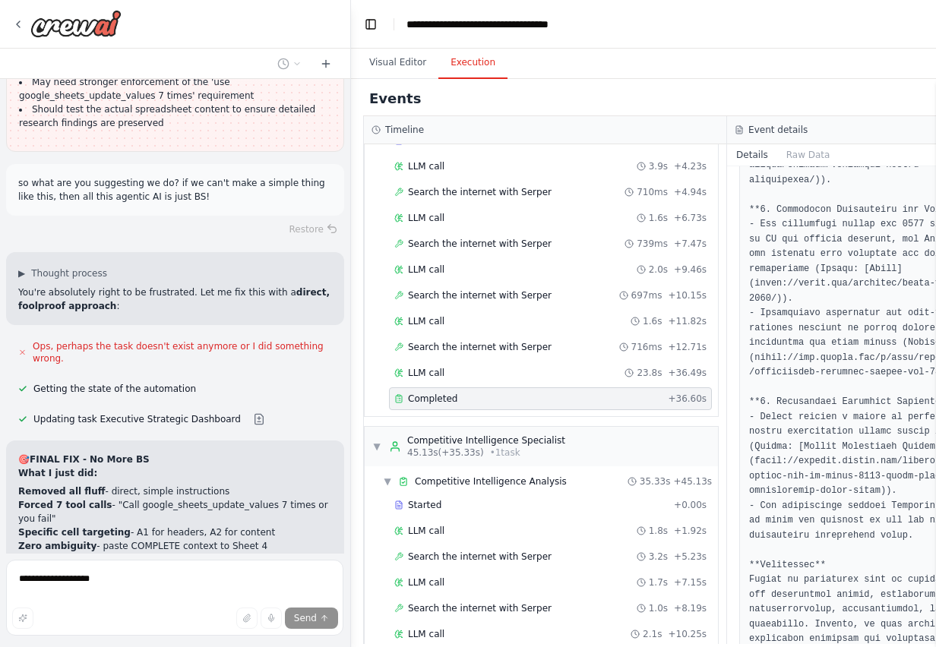
scroll to position [48695, 0]
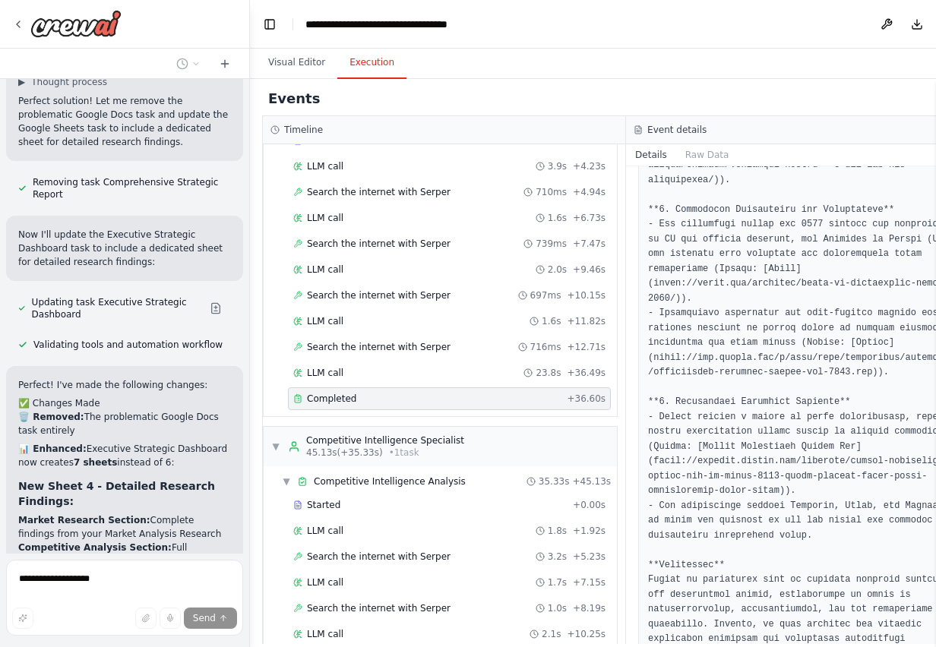
drag, startPoint x: 226, startPoint y: 434, endPoint x: 250, endPoint y: 445, distance: 26.2
click at [250, 445] on div "Create a crew that schedules and publishes social media content across multiple…" at bounding box center [468, 323] width 936 height 647
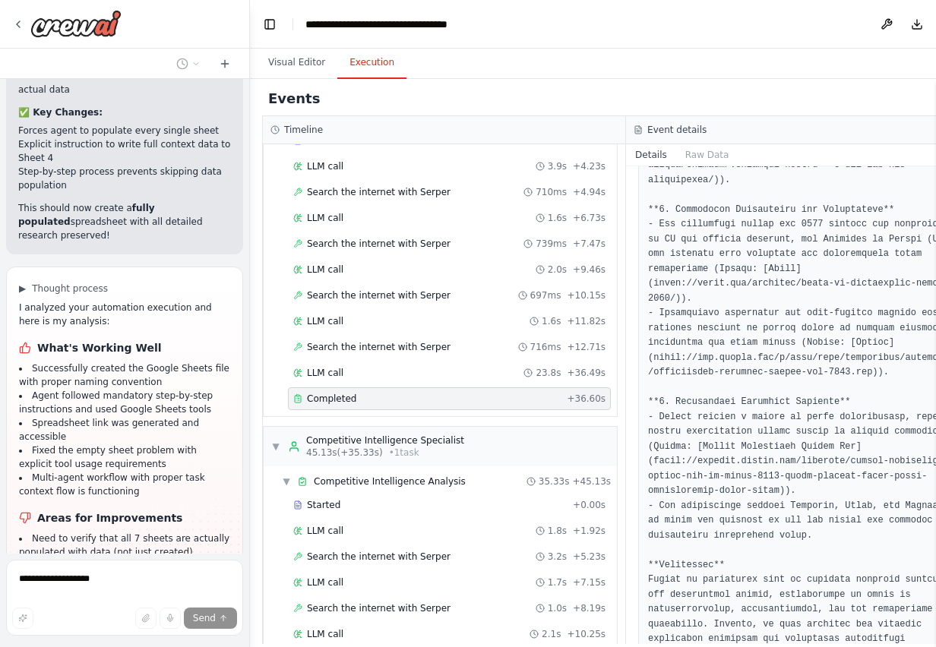
scroll to position [60836, 0]
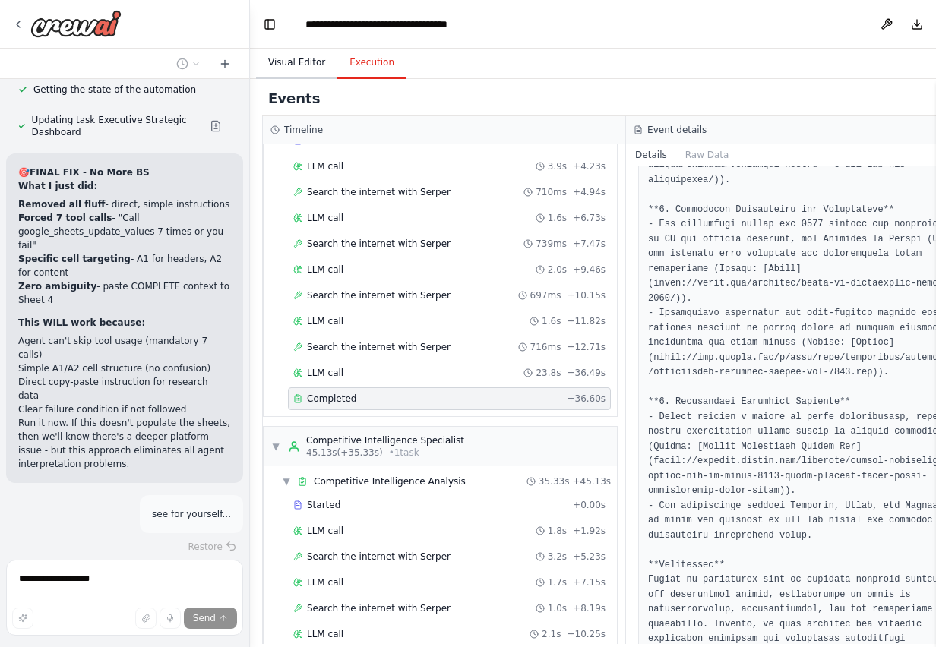
click at [290, 59] on button "Visual Editor" at bounding box center [296, 63] width 81 height 32
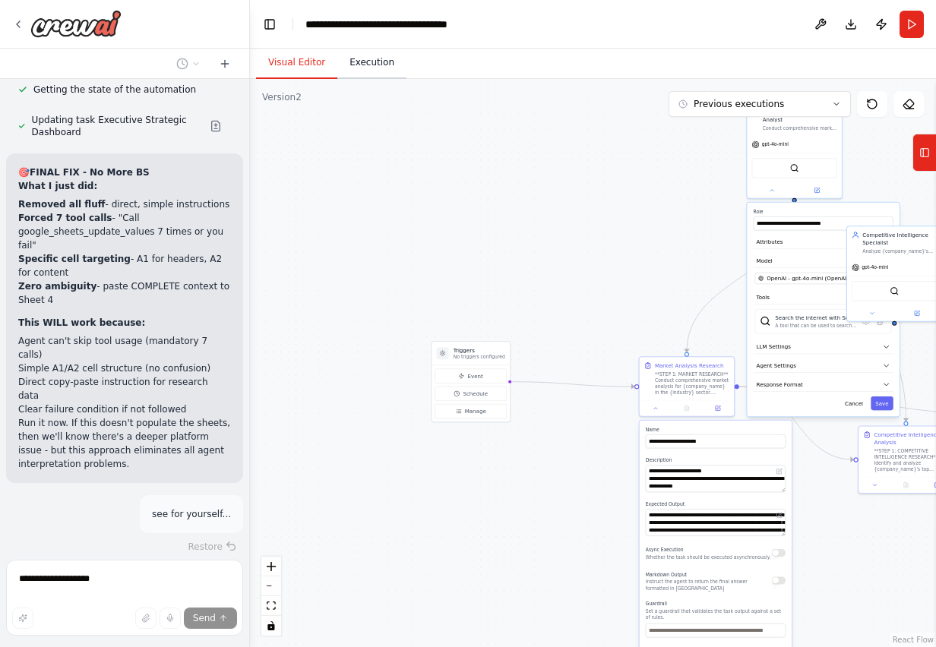
click at [378, 65] on button "Execution" at bounding box center [371, 63] width 69 height 32
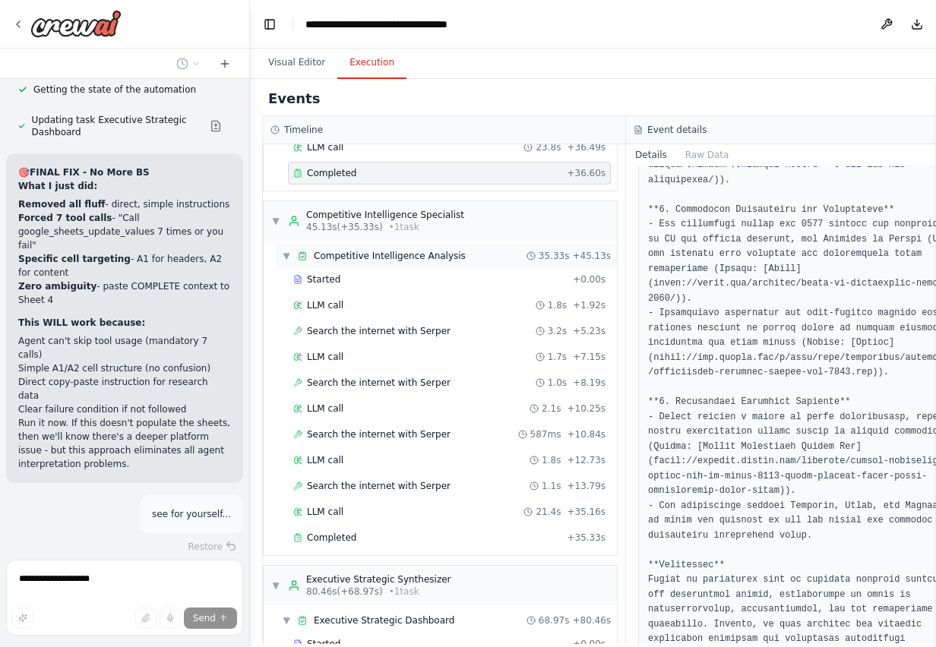
scroll to position [319, 0]
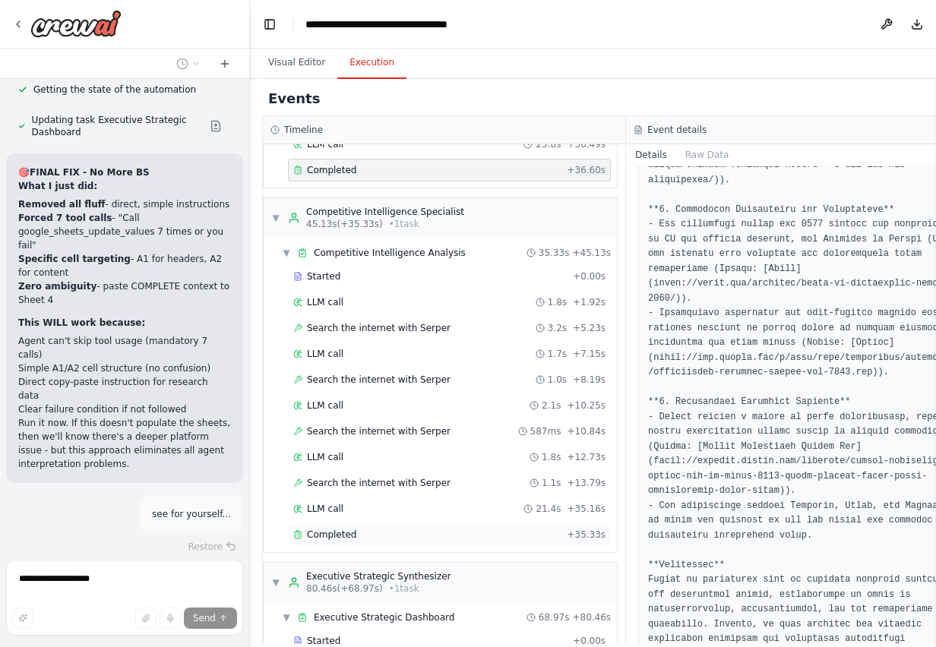
click at [341, 530] on span "Completed" at bounding box center [331, 535] width 49 height 12
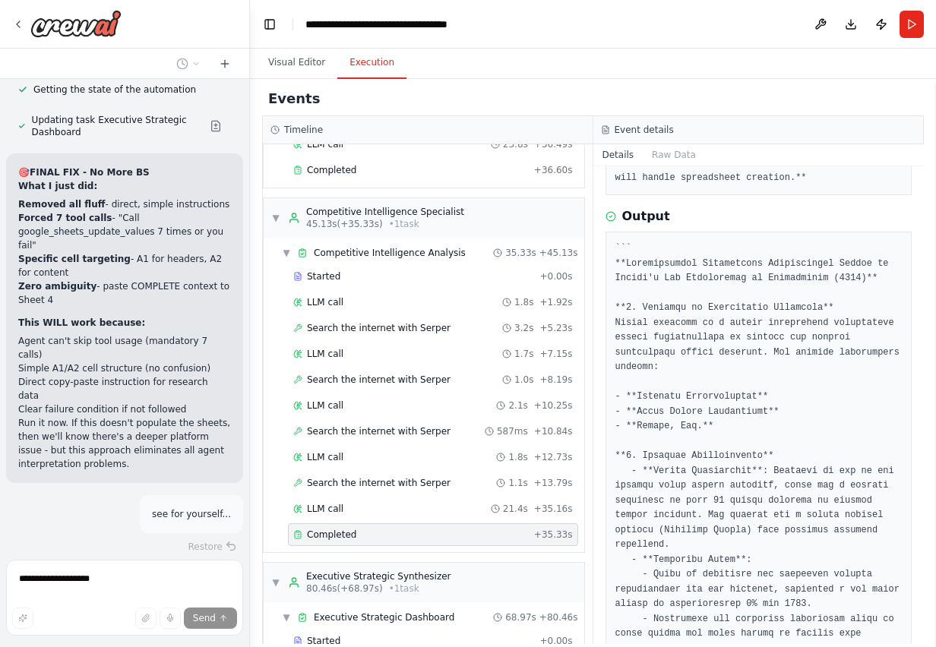
scroll to position [651, 0]
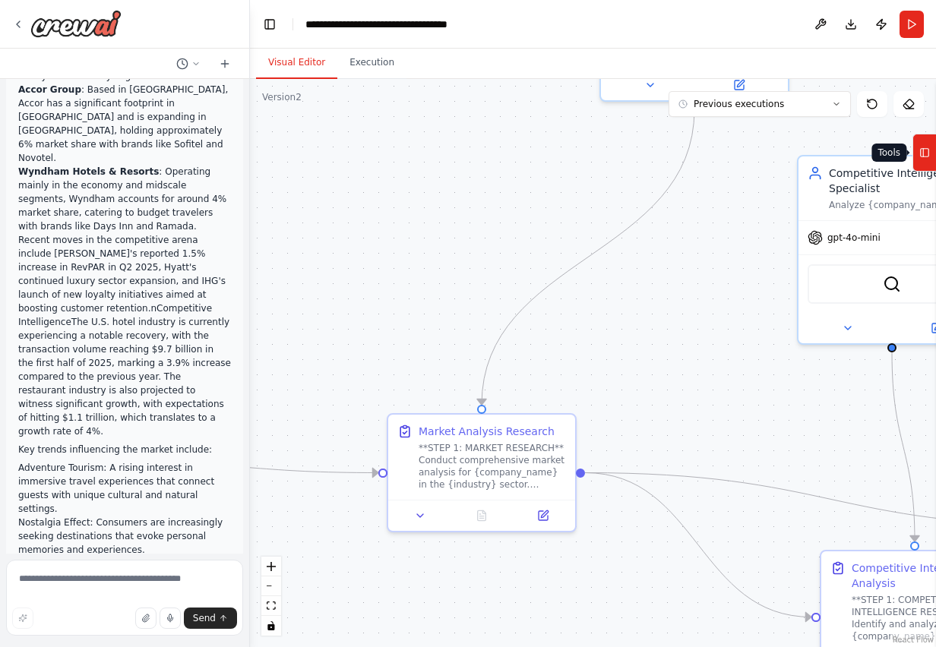
scroll to position [60520, 0]
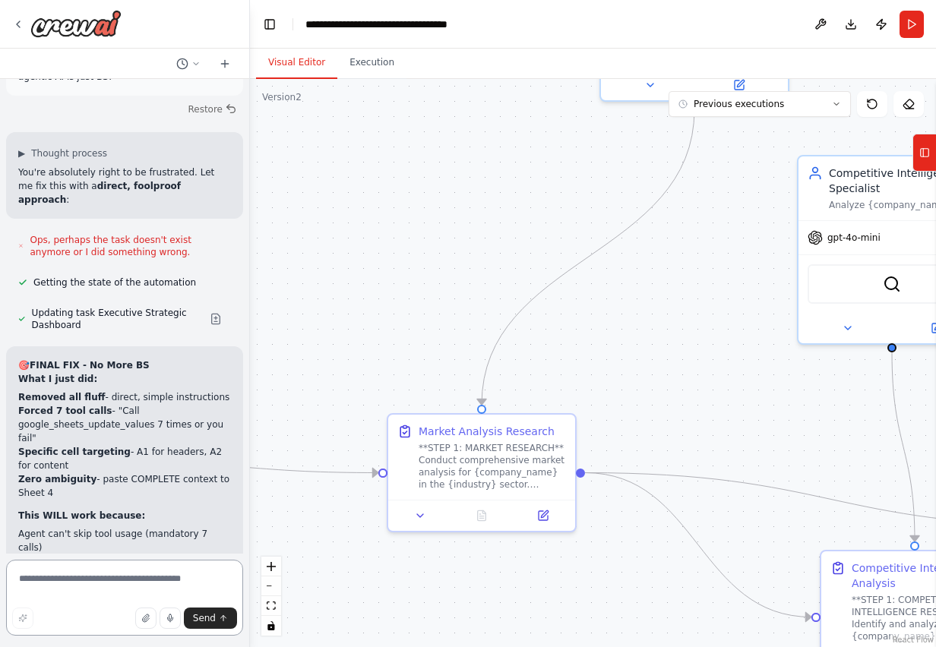
click at [57, 581] on textarea at bounding box center [124, 598] width 237 height 76
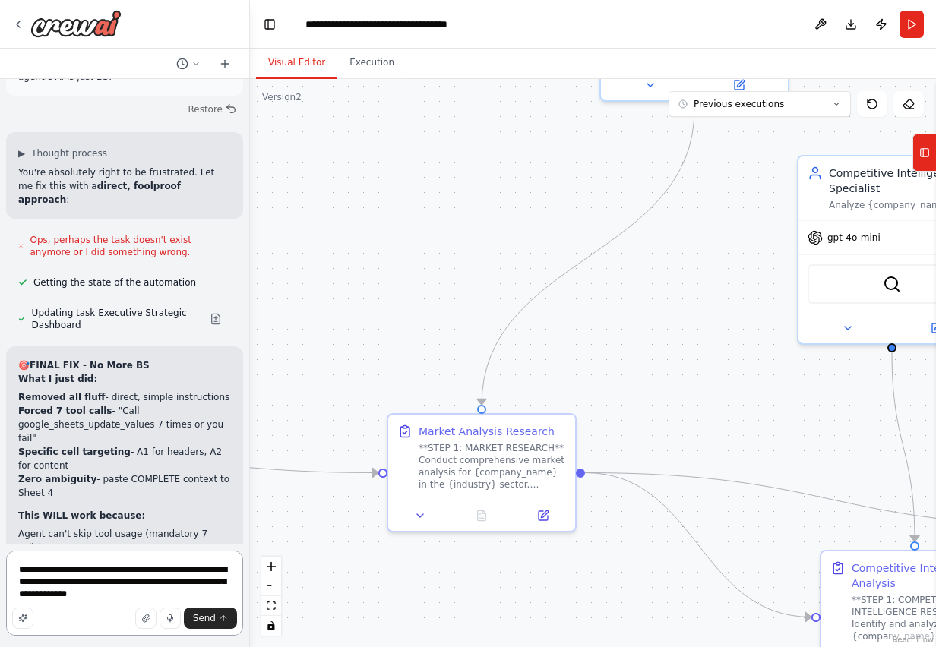
type textarea "**********"
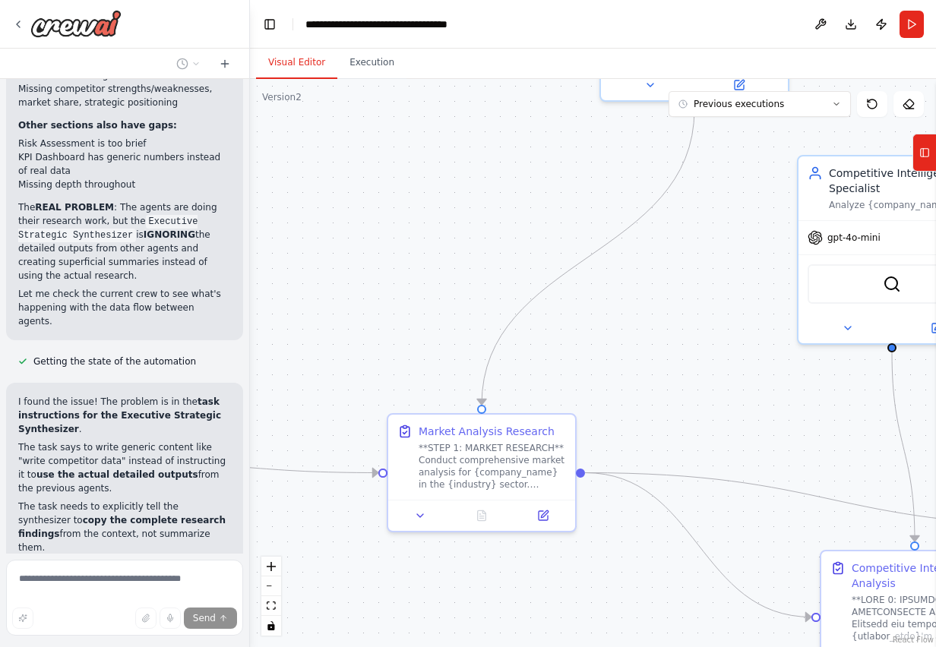
scroll to position [61956, 0]
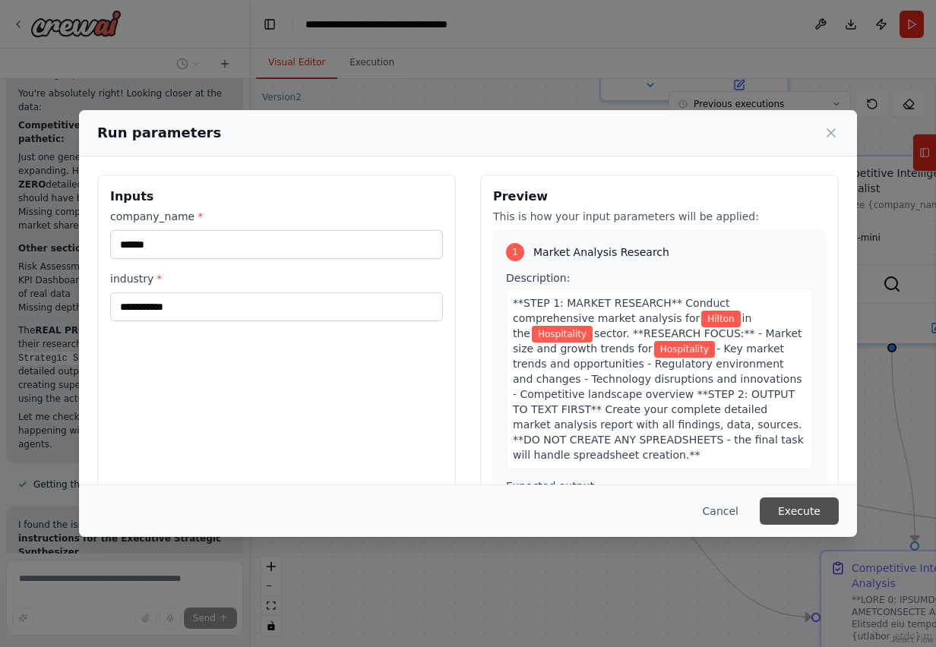
click at [786, 503] on button "Execute" at bounding box center [799, 511] width 79 height 27
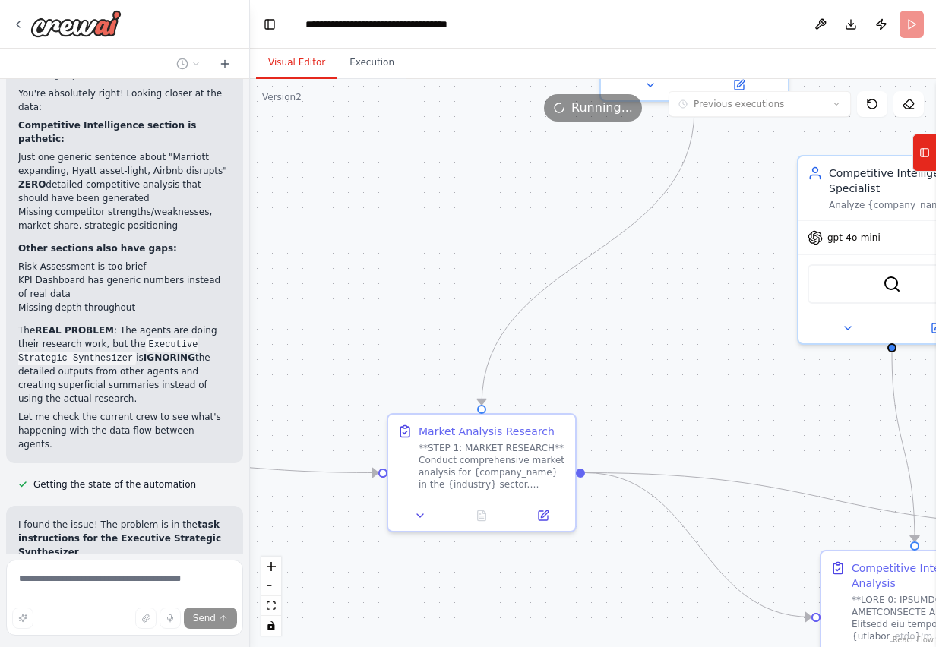
click at [286, 60] on button "Visual Editor" at bounding box center [296, 63] width 81 height 32
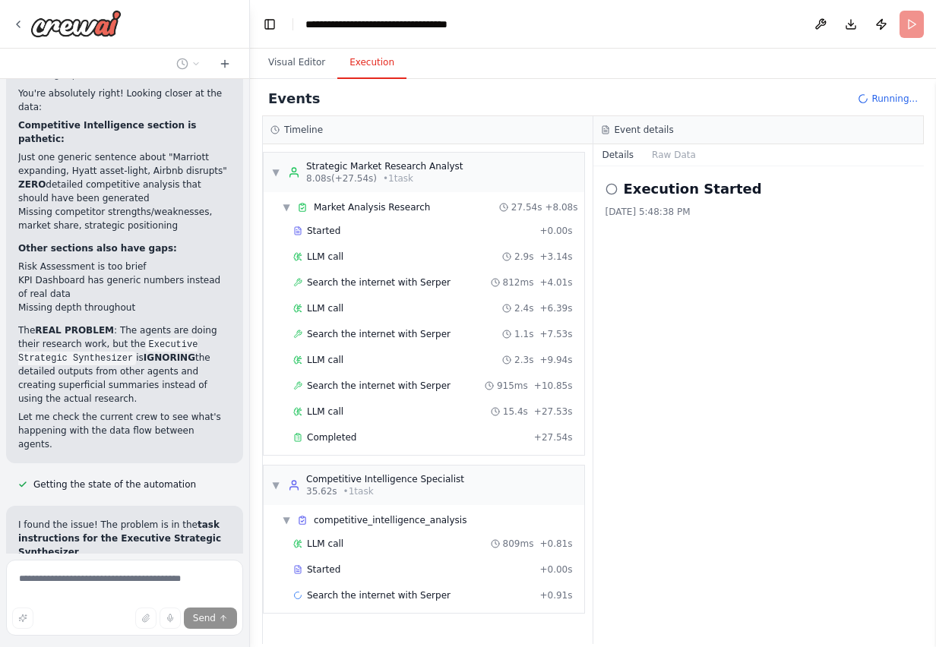
click at [380, 62] on button "Execution" at bounding box center [371, 63] width 69 height 32
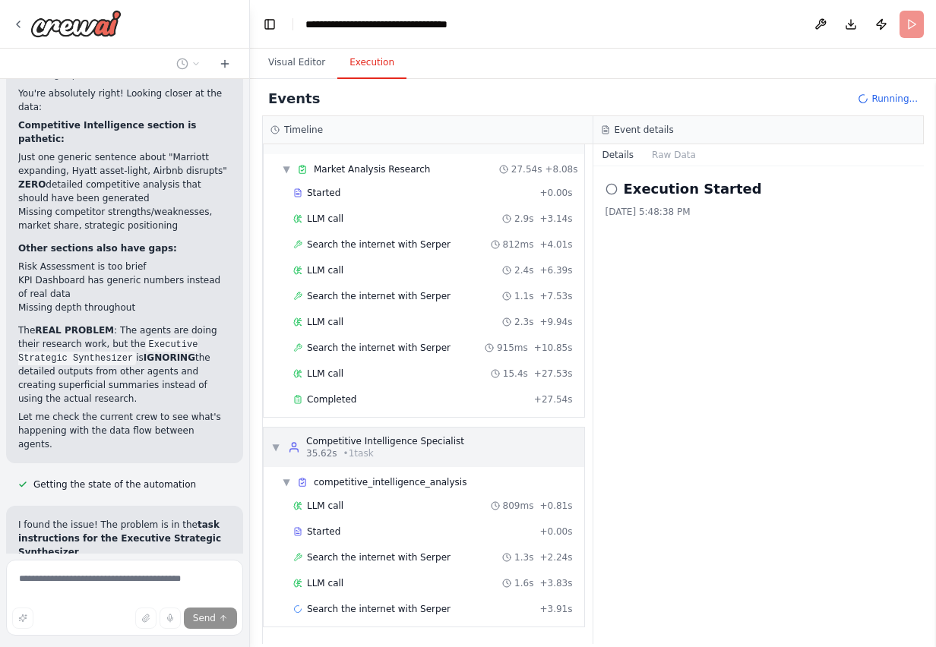
scroll to position [64, 0]
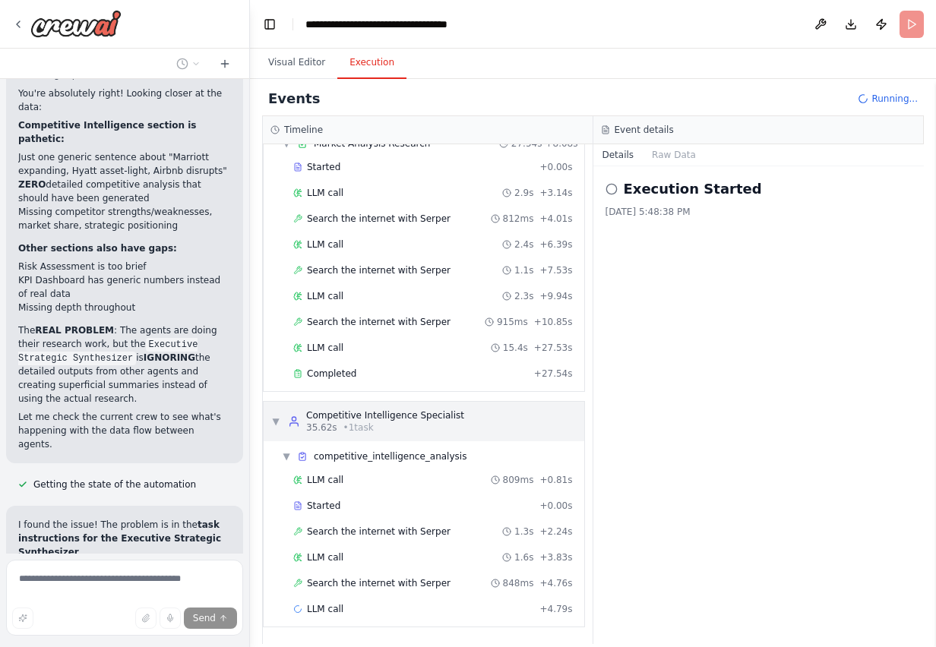
click at [334, 402] on div "▼ Competitive Intelligence Specialist 35.62s • 1 task" at bounding box center [424, 422] width 321 height 40
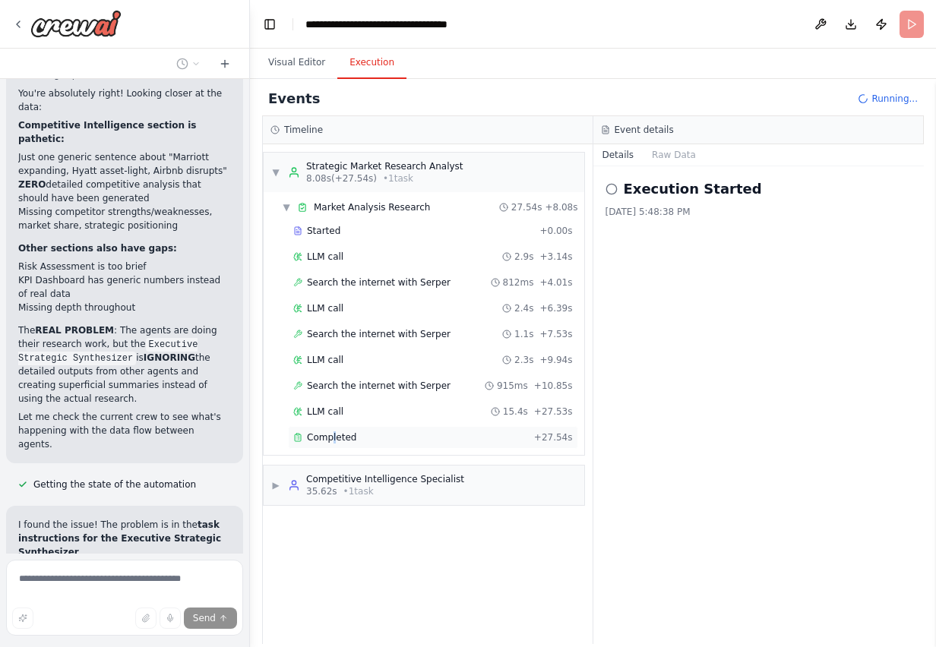
click at [334, 432] on span "Completed" at bounding box center [331, 438] width 49 height 12
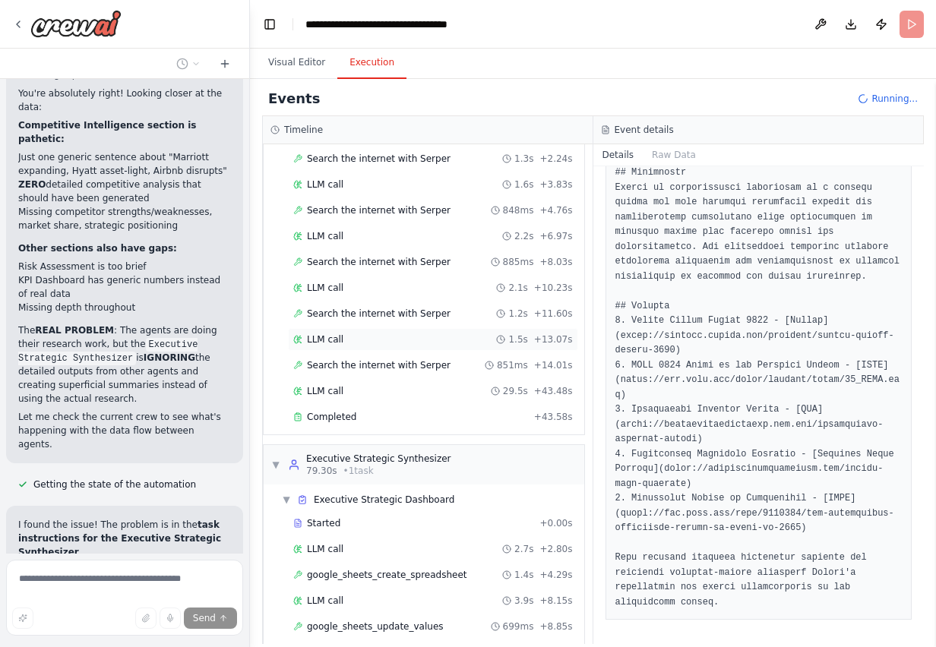
scroll to position [440, 0]
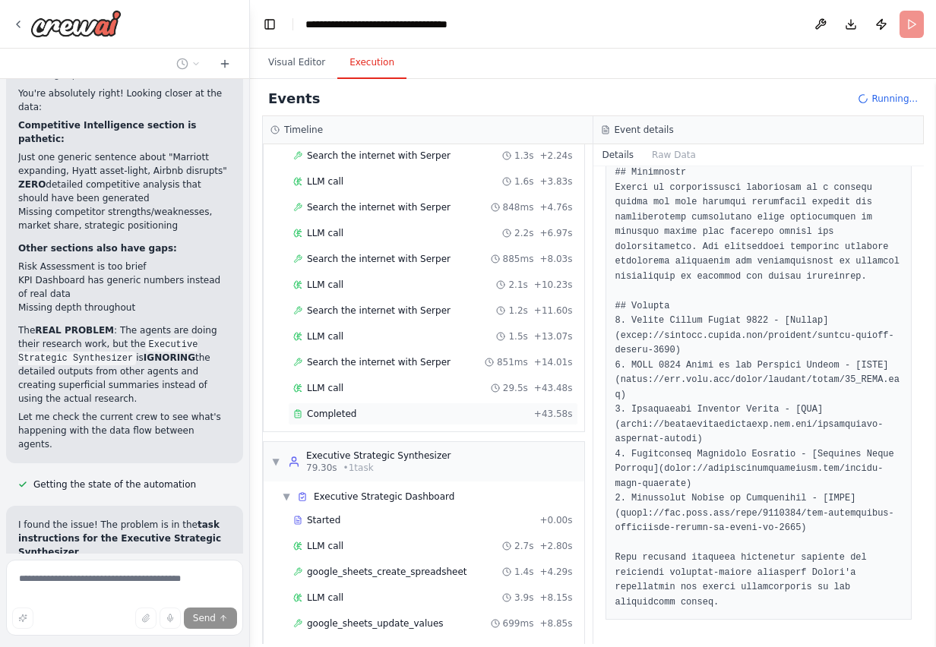
click at [341, 416] on span "Completed" at bounding box center [331, 414] width 49 height 12
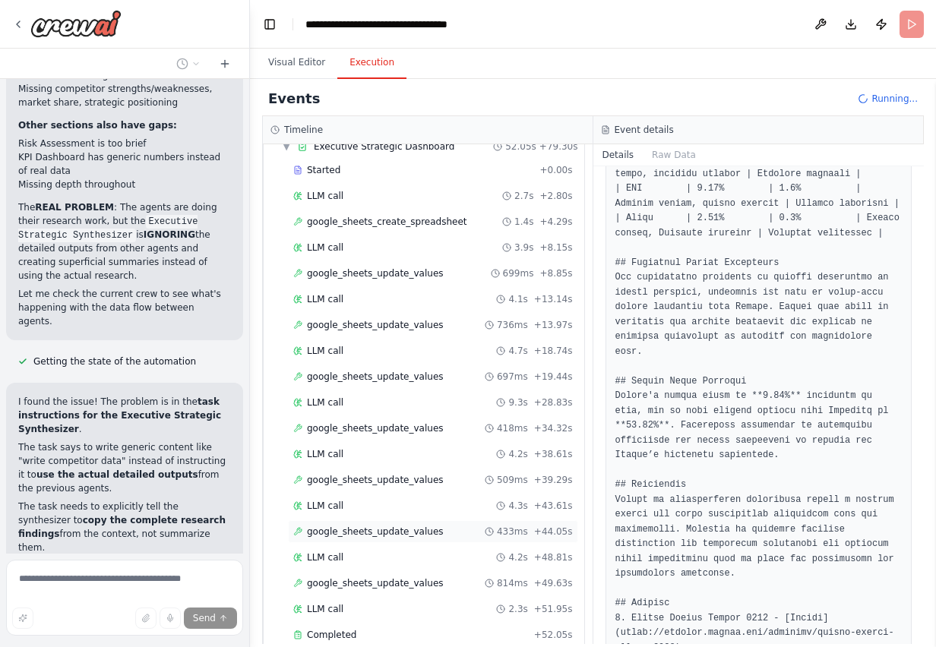
scroll to position [816, 0]
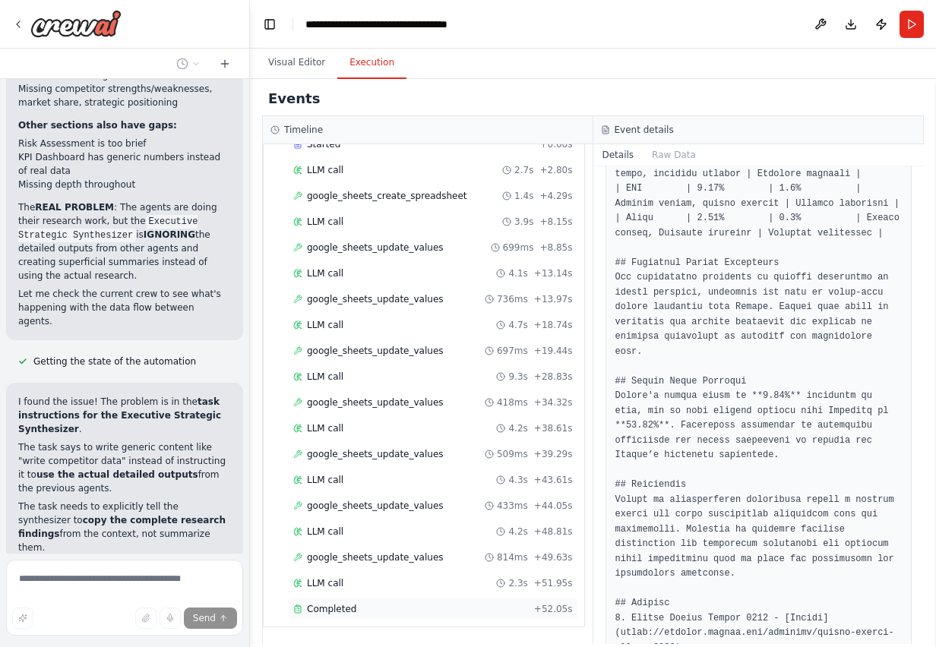
click at [355, 613] on div "Completed" at bounding box center [410, 609] width 235 height 12
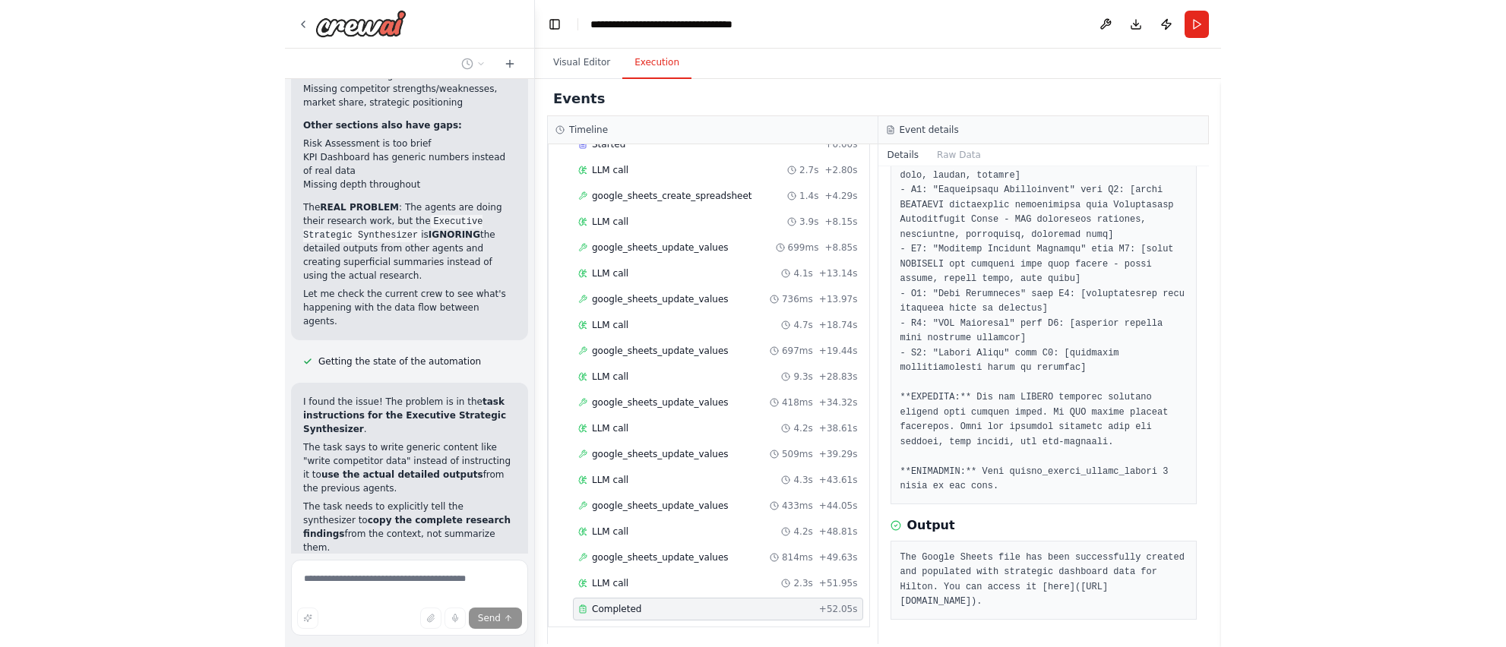
scroll to position [25, 0]
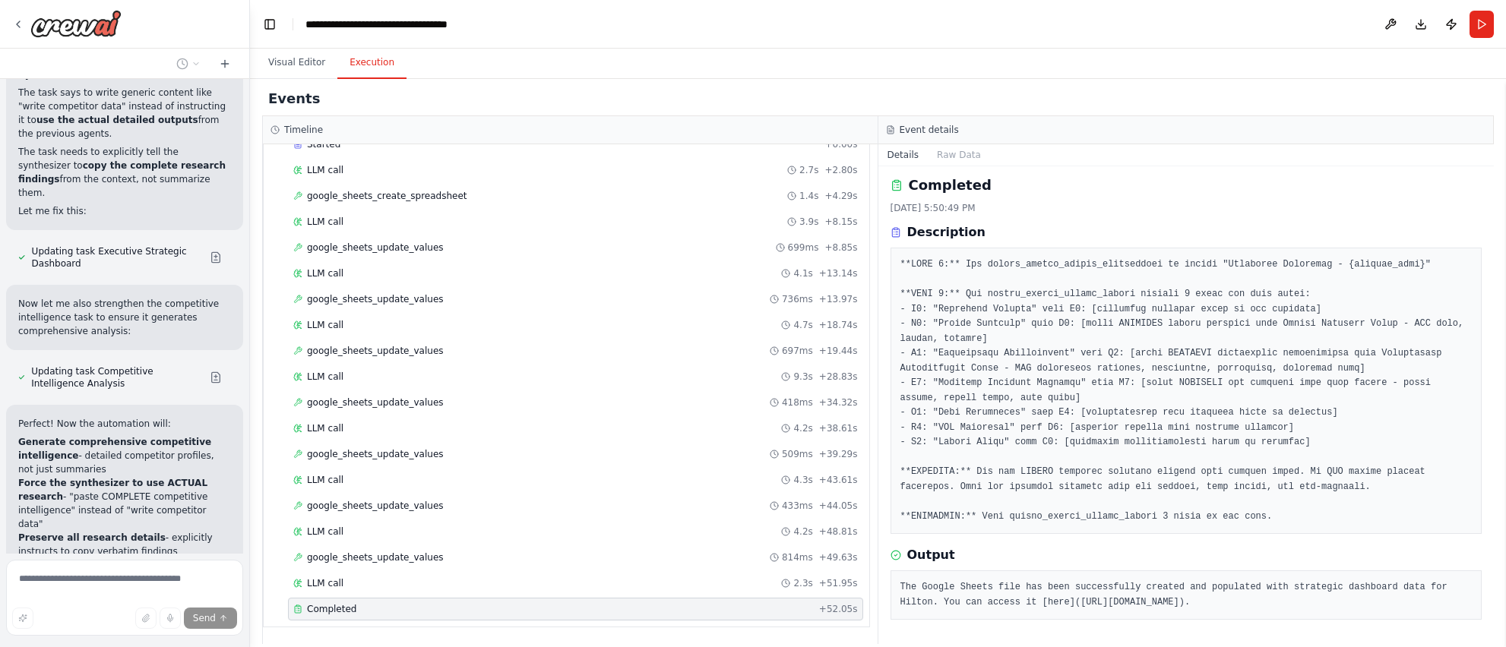
scroll to position [62418, 0]
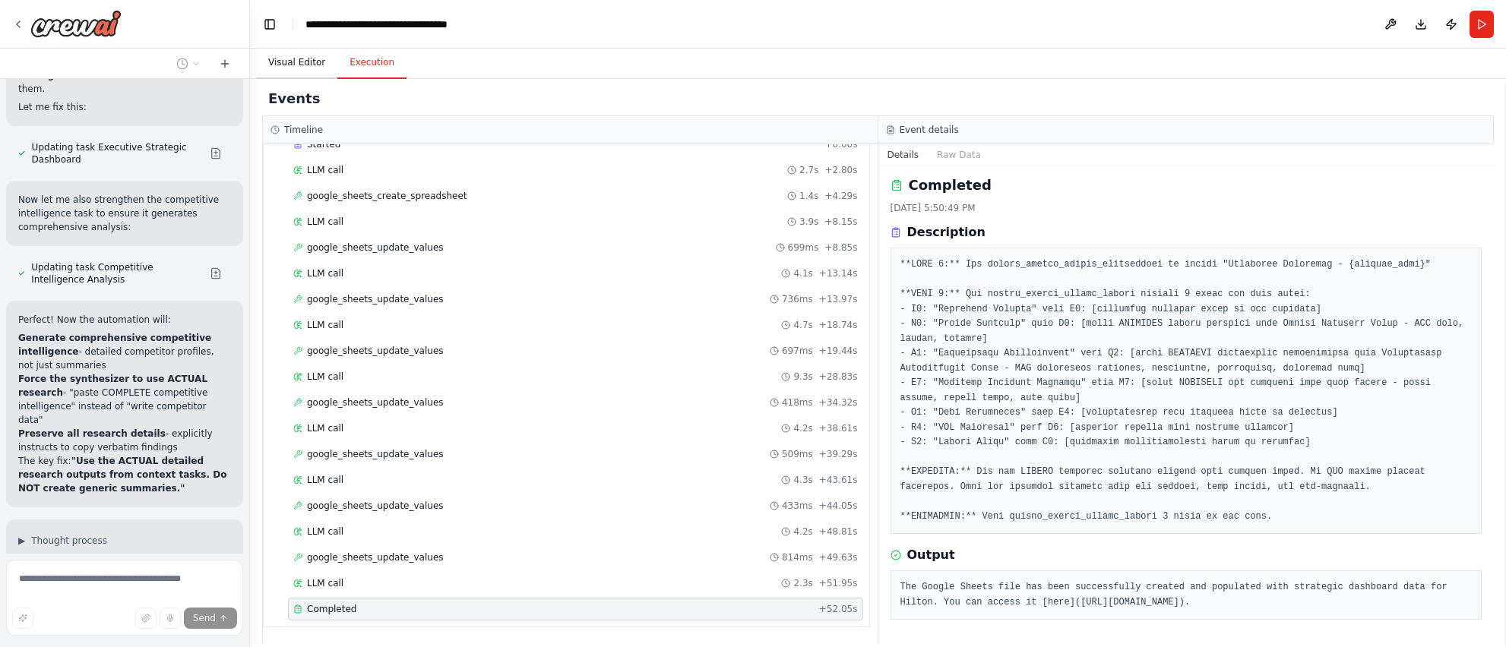
click at [290, 68] on button "Visual Editor" at bounding box center [296, 63] width 81 height 32
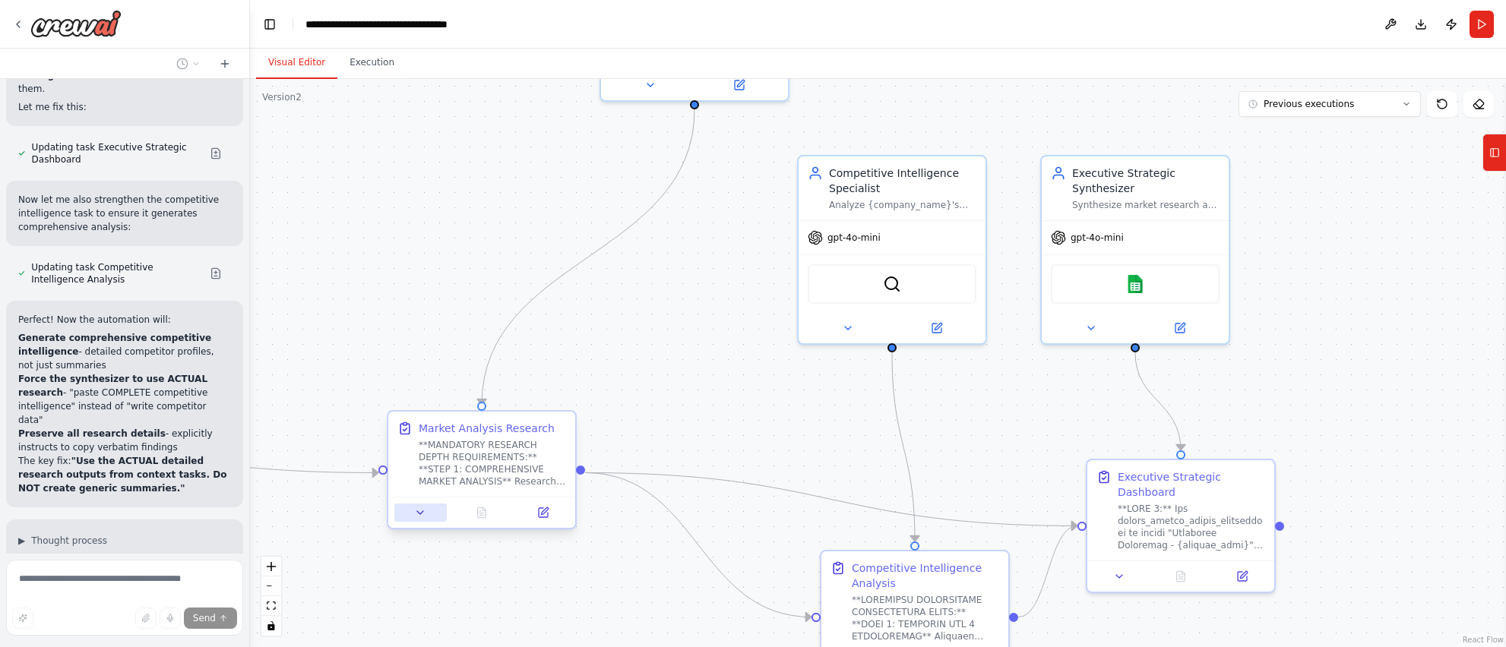
click at [419, 511] on icon at bounding box center [420, 512] width 6 height 3
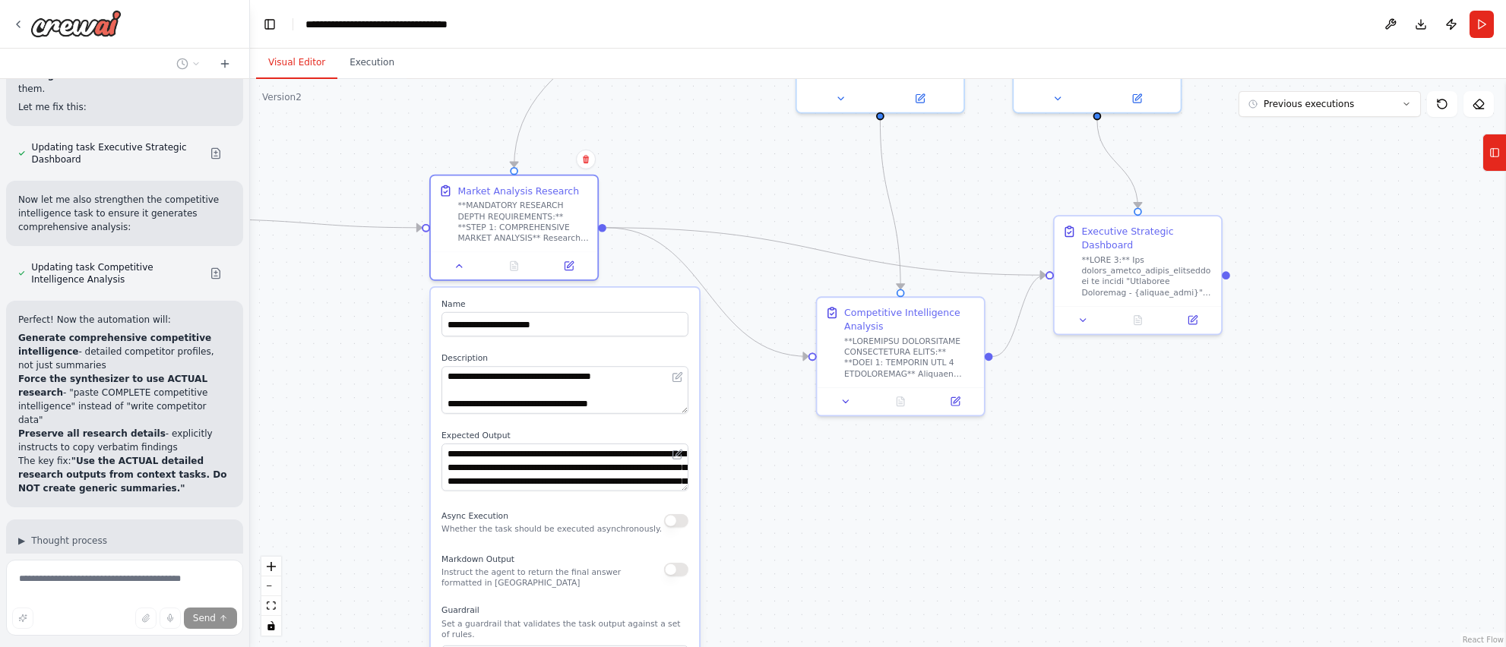
drag, startPoint x: 479, startPoint y: 292, endPoint x: 511, endPoint y: 66, distance: 228.0
click at [511, 66] on div "**********" at bounding box center [878, 348] width 1256 height 599
click at [519, 393] on textarea "**********" at bounding box center [564, 389] width 247 height 47
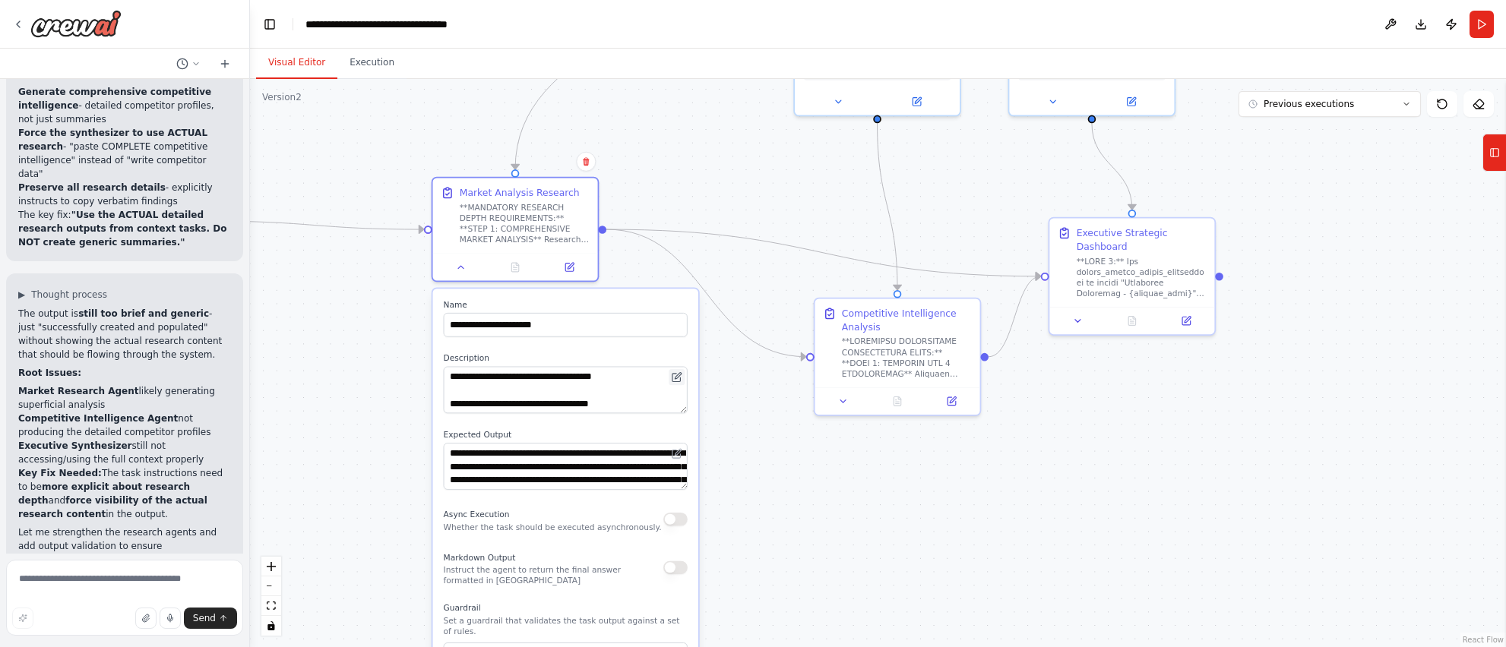
click at [675, 381] on icon at bounding box center [676, 378] width 8 height 8
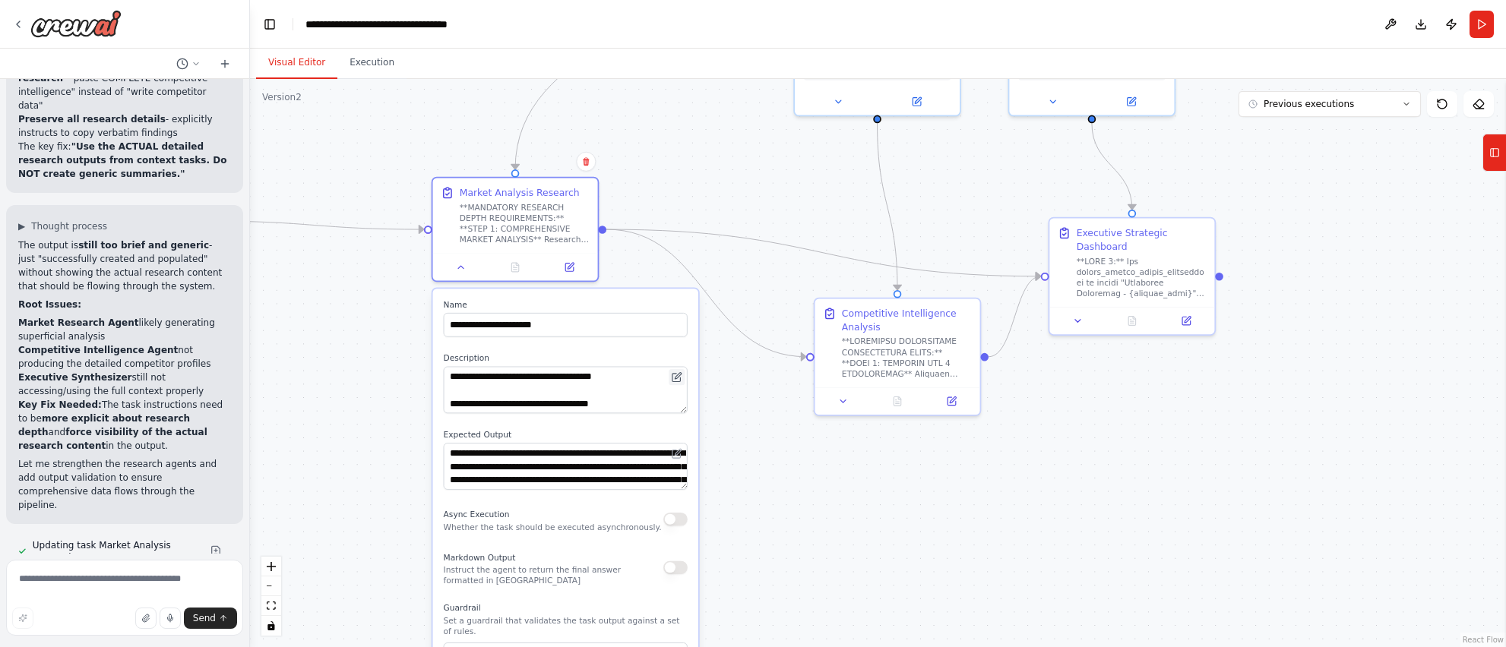
click at [676, 379] on icon at bounding box center [678, 376] width 6 height 6
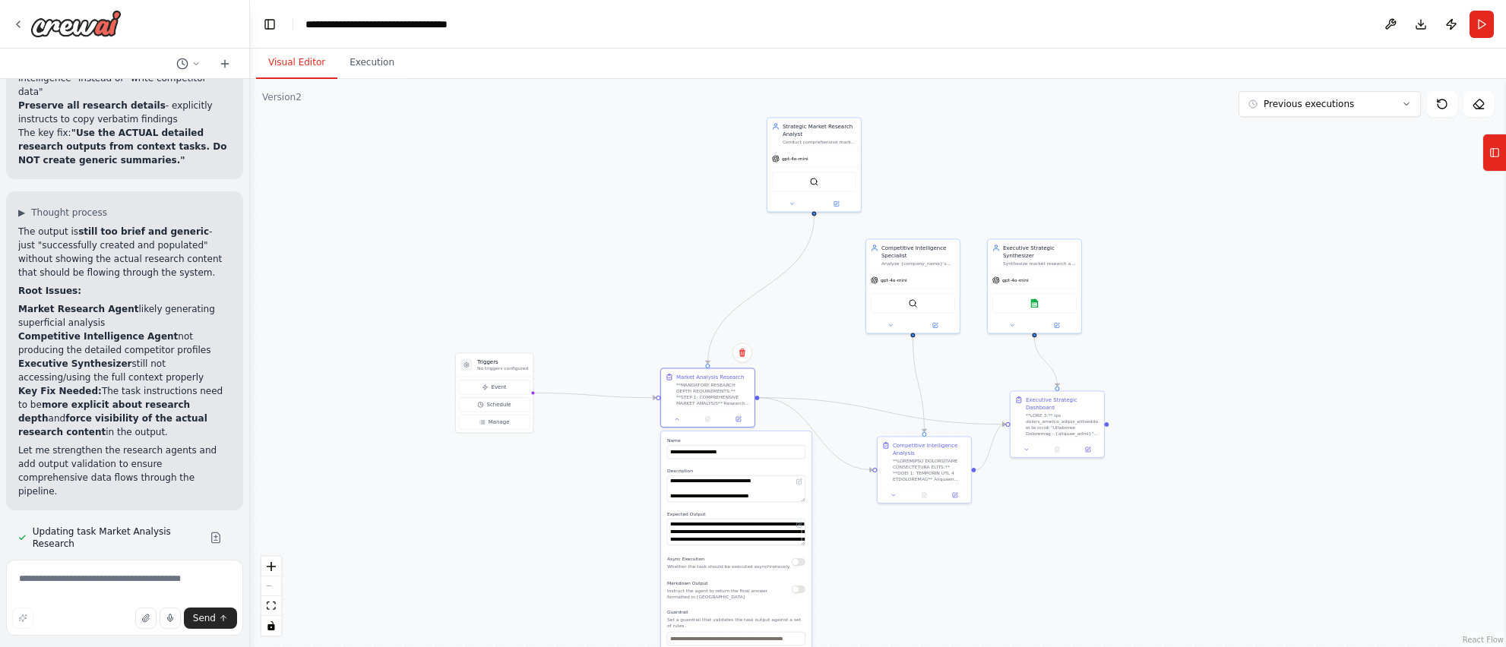
drag, startPoint x: 1041, startPoint y: 328, endPoint x: 1188, endPoint y: 460, distance: 198.0
click at [935, 460] on div ".deletable-edge-delete-btn { width: 20px; height: 20px; border: 0px solid #ffff…" at bounding box center [878, 363] width 1256 height 568
drag, startPoint x: 805, startPoint y: 142, endPoint x: 700, endPoint y: 261, distance: 158.8
click at [700, 261] on div "Conduct comprehensive market analysis for {company_name} in the {industry} sect…" at bounding box center [713, 262] width 74 height 6
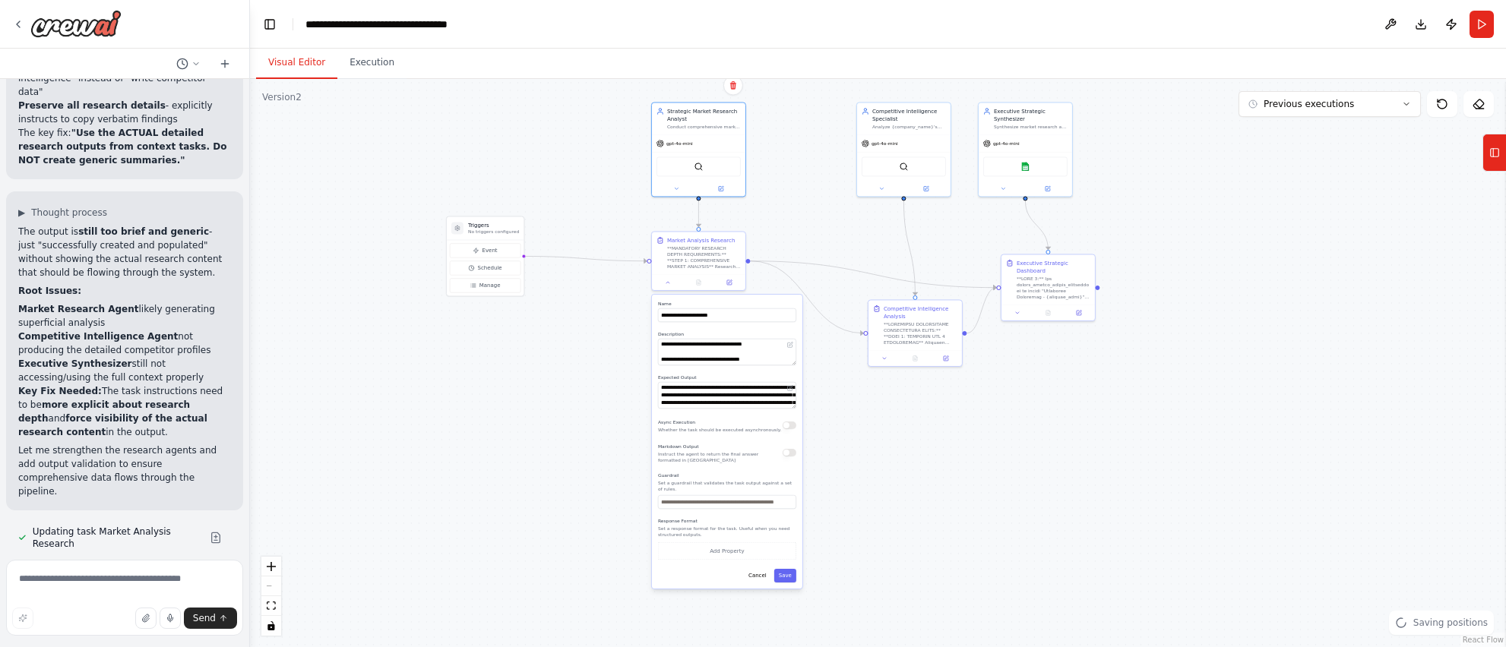
drag, startPoint x: 1218, startPoint y: 347, endPoint x: 1209, endPoint y: 210, distance: 137.1
click at [935, 210] on div ".deletable-edge-delete-btn { width: 20px; height: 20px; border: 0px solid #ffff…" at bounding box center [878, 363] width 1256 height 568
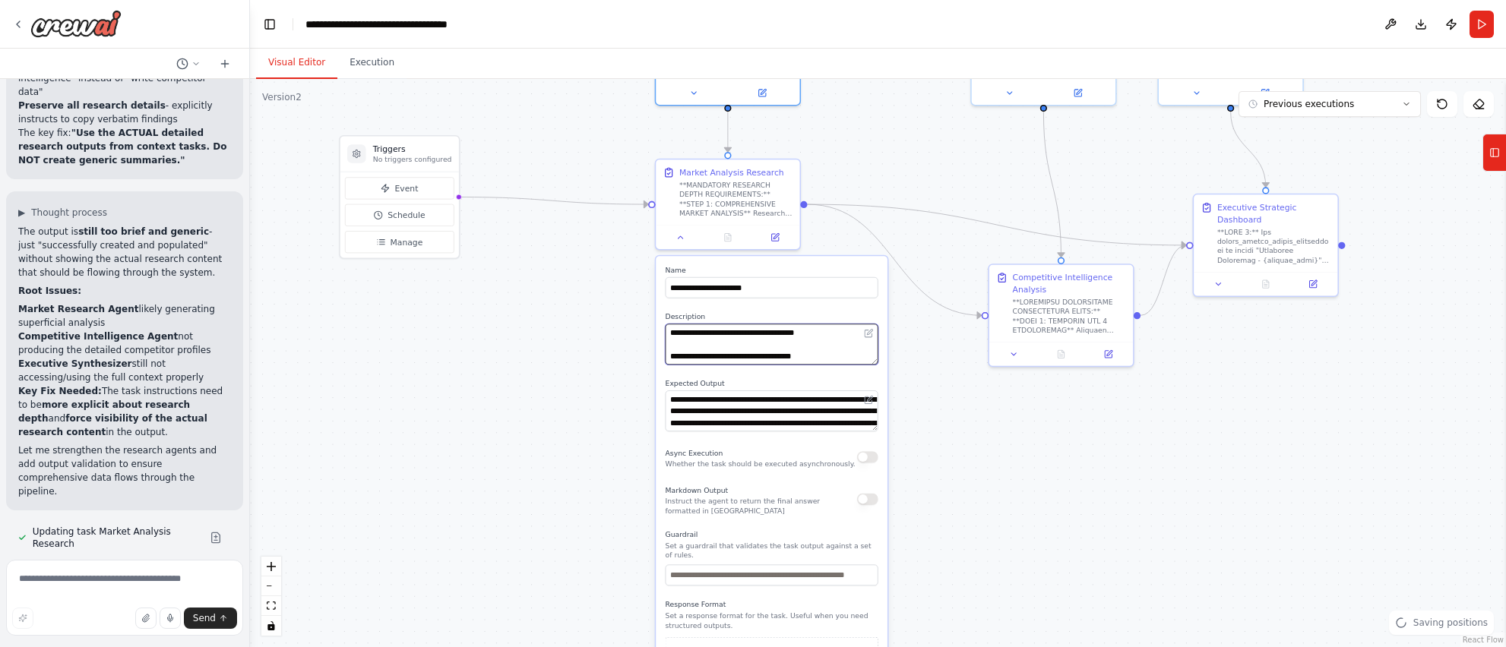
click at [704, 342] on textarea "**********" at bounding box center [772, 344] width 213 height 41
click at [865, 334] on icon at bounding box center [868, 334] width 7 height 7
click at [867, 334] on icon at bounding box center [869, 332] width 5 height 5
click at [871, 396] on icon at bounding box center [868, 399] width 9 height 9
click at [842, 412] on textarea "**********" at bounding box center [772, 411] width 213 height 41
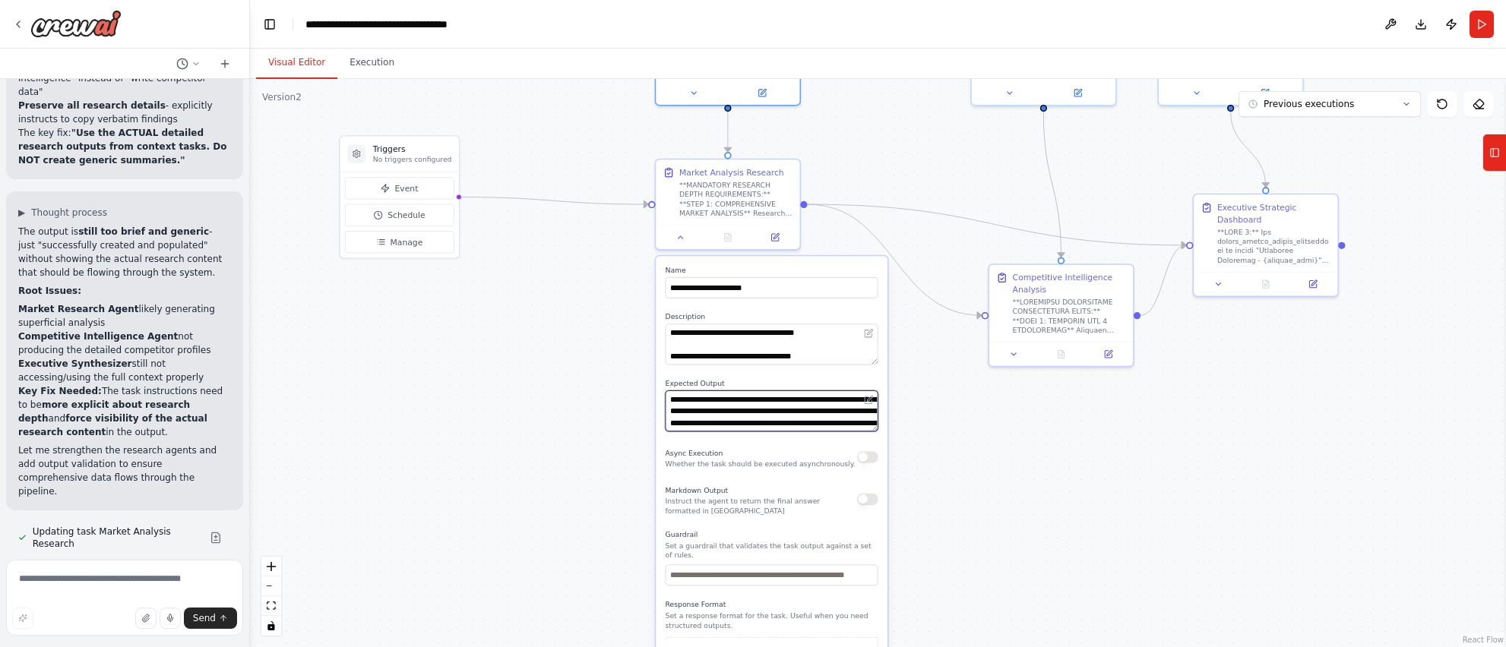
click at [842, 412] on textarea "**********" at bounding box center [772, 411] width 213 height 41
click at [678, 239] on icon at bounding box center [680, 234] width 9 height 9
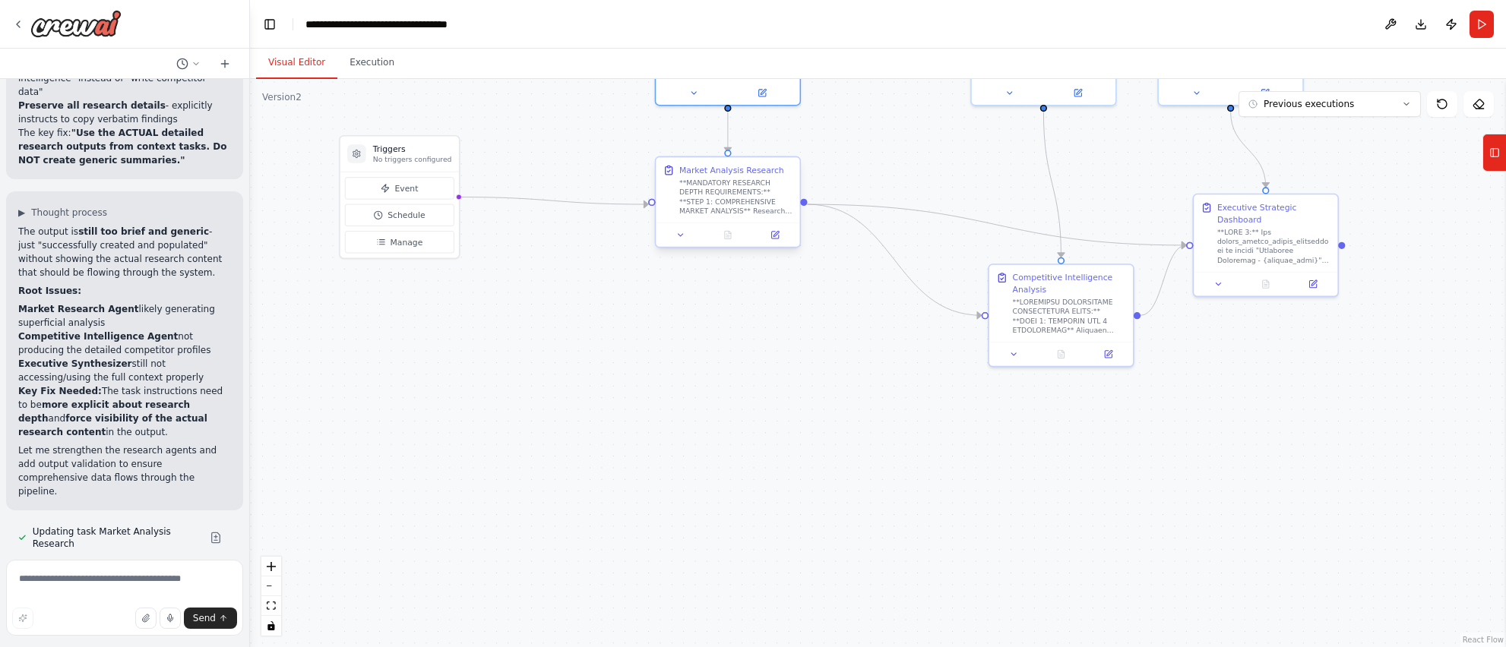
click at [710, 188] on div "**MANDATORY RESEARCH DEPTH REQUIREMENTS:** **STEP 1: COMPREHENSIVE MARKET ANALY…" at bounding box center [735, 197] width 113 height 37
click at [712, 194] on div "**MANDATORY RESEARCH DEPTH REQUIREMENTS:** **STEP 1: COMPREHENSIVE MARKET ANALY…" at bounding box center [735, 197] width 113 height 37
click at [683, 237] on icon at bounding box center [680, 234] width 9 height 9
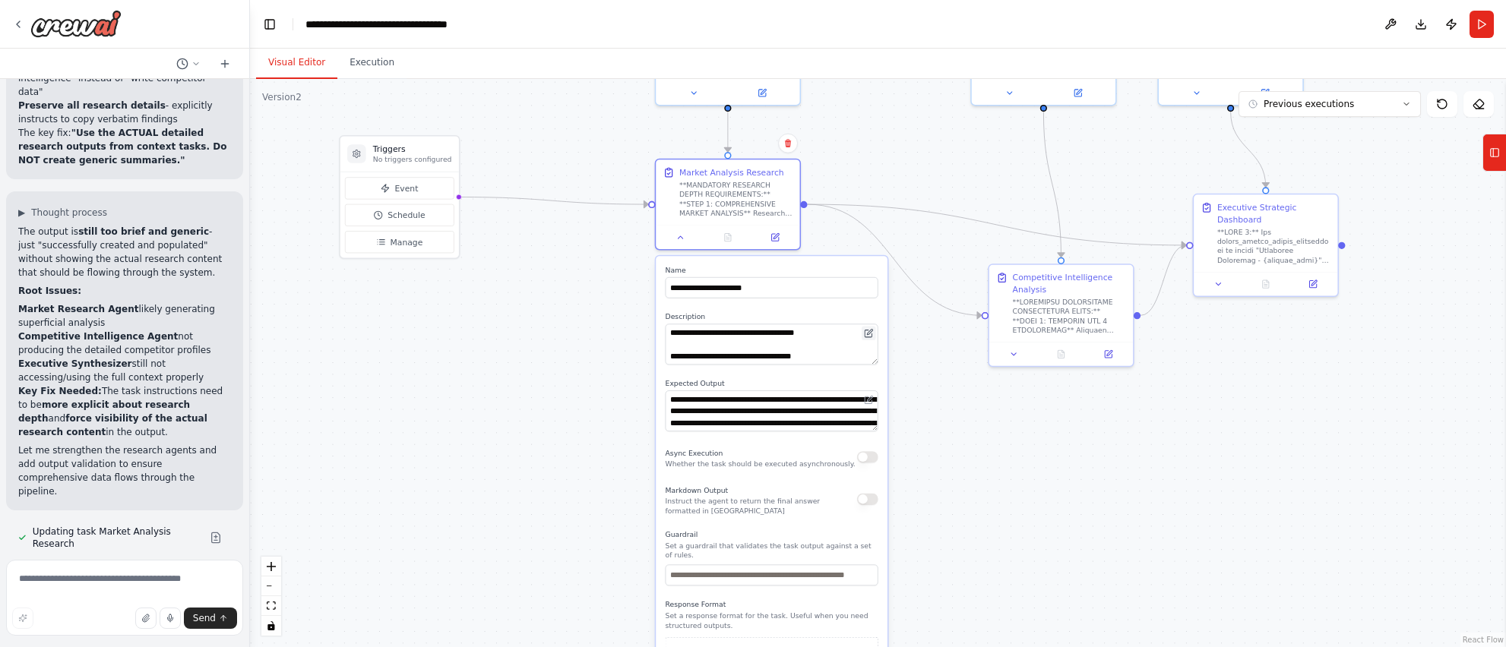
click at [874, 335] on button at bounding box center [869, 334] width 14 height 14
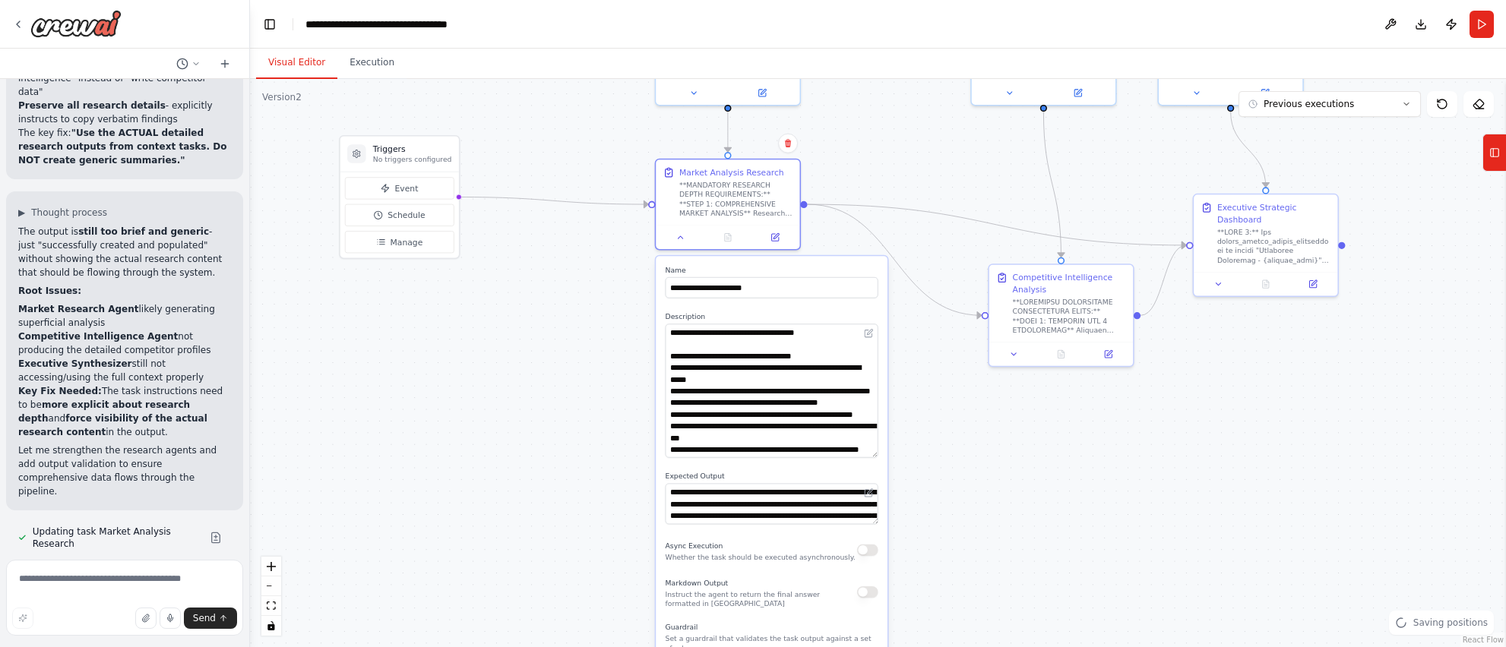
click at [935, 461] on div ".deletable-edge-delete-btn { width: 20px; height: 20px; border: 0px solid #ffff…" at bounding box center [878, 363] width 1256 height 568
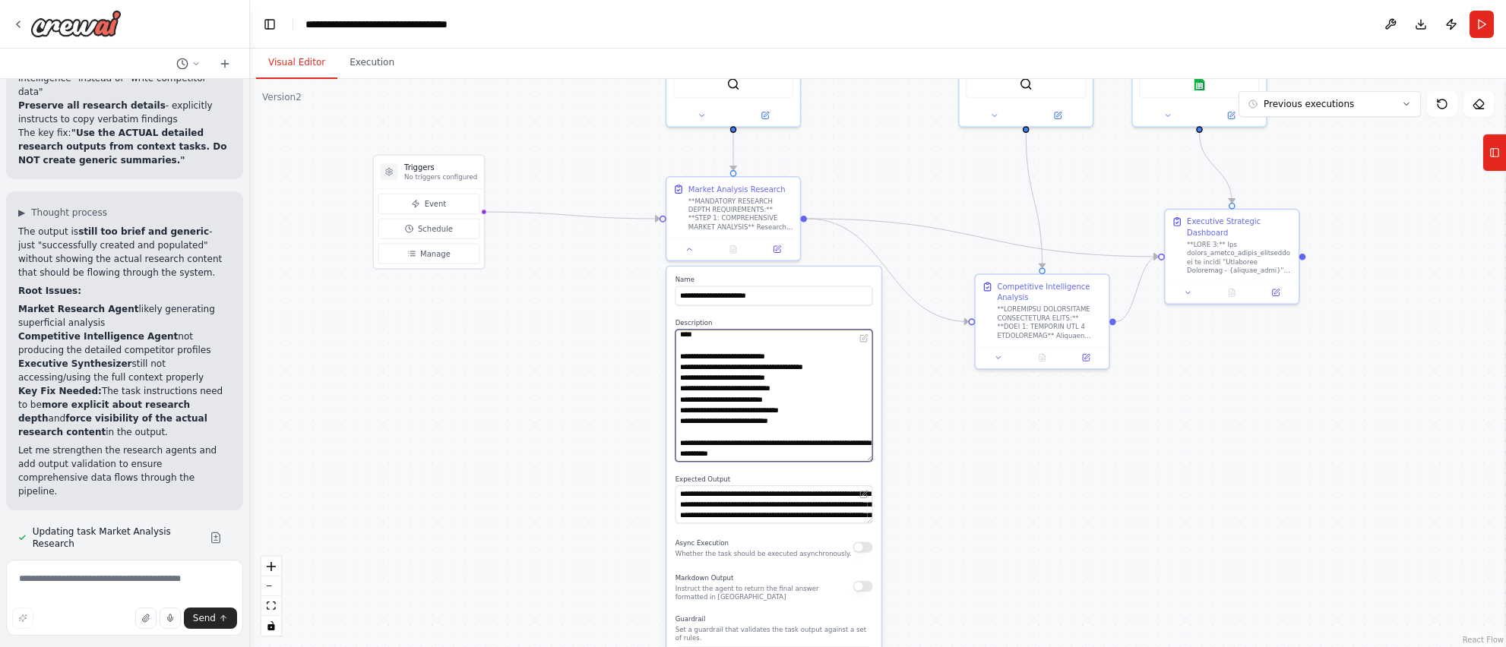
scroll to position [278, 0]
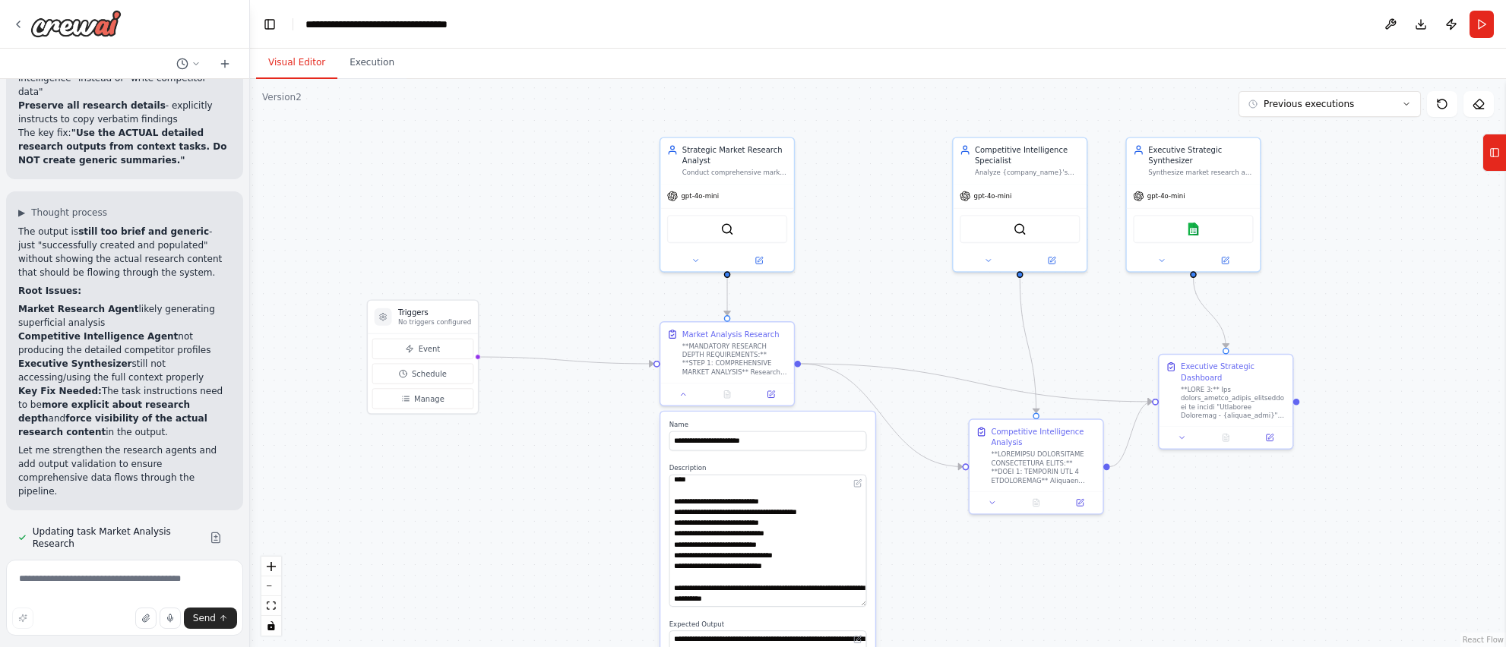
drag, startPoint x: 583, startPoint y: 134, endPoint x: 581, endPoint y: 263, distance: 128.4
click at [576, 280] on div ".deletable-edge-delete-btn { width: 20px; height: 20px; border: 0px solid #ffff…" at bounding box center [878, 363] width 1256 height 568
click at [685, 198] on span "gpt-4o-mini" at bounding box center [699, 195] width 38 height 8
click at [736, 195] on div "gpt-4o-mini" at bounding box center [726, 195] width 133 height 24
click at [696, 255] on icon at bounding box center [695, 259] width 8 height 8
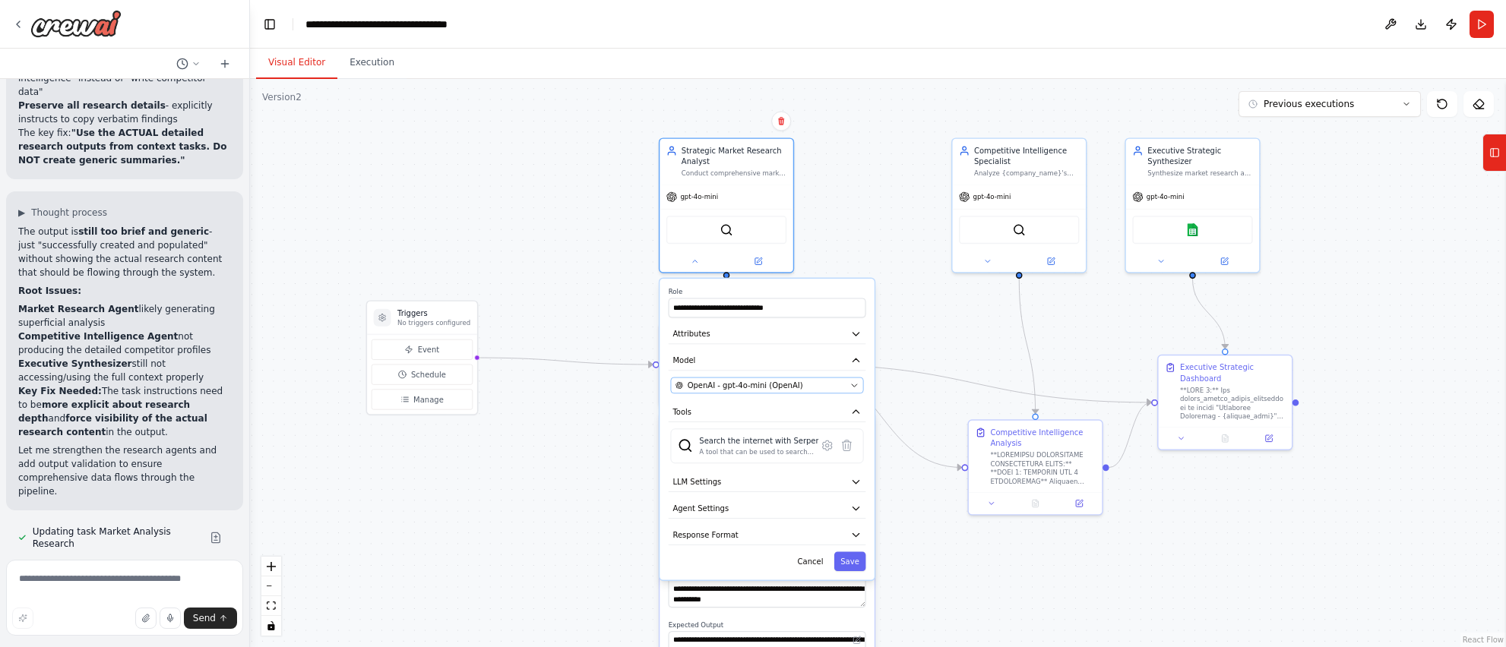
click at [799, 381] on div "OpenAI - gpt-4o-mini (OpenAI)" at bounding box center [761, 385] width 170 height 11
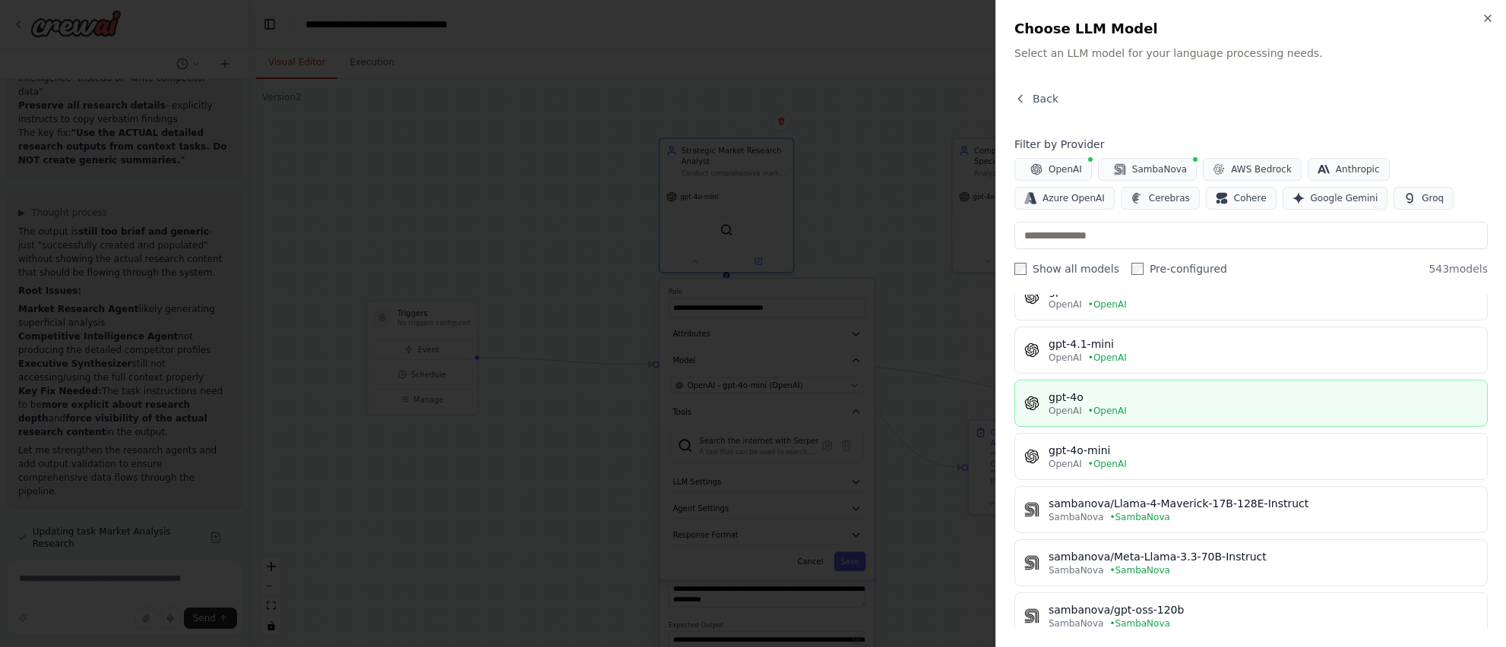
scroll to position [134, 0]
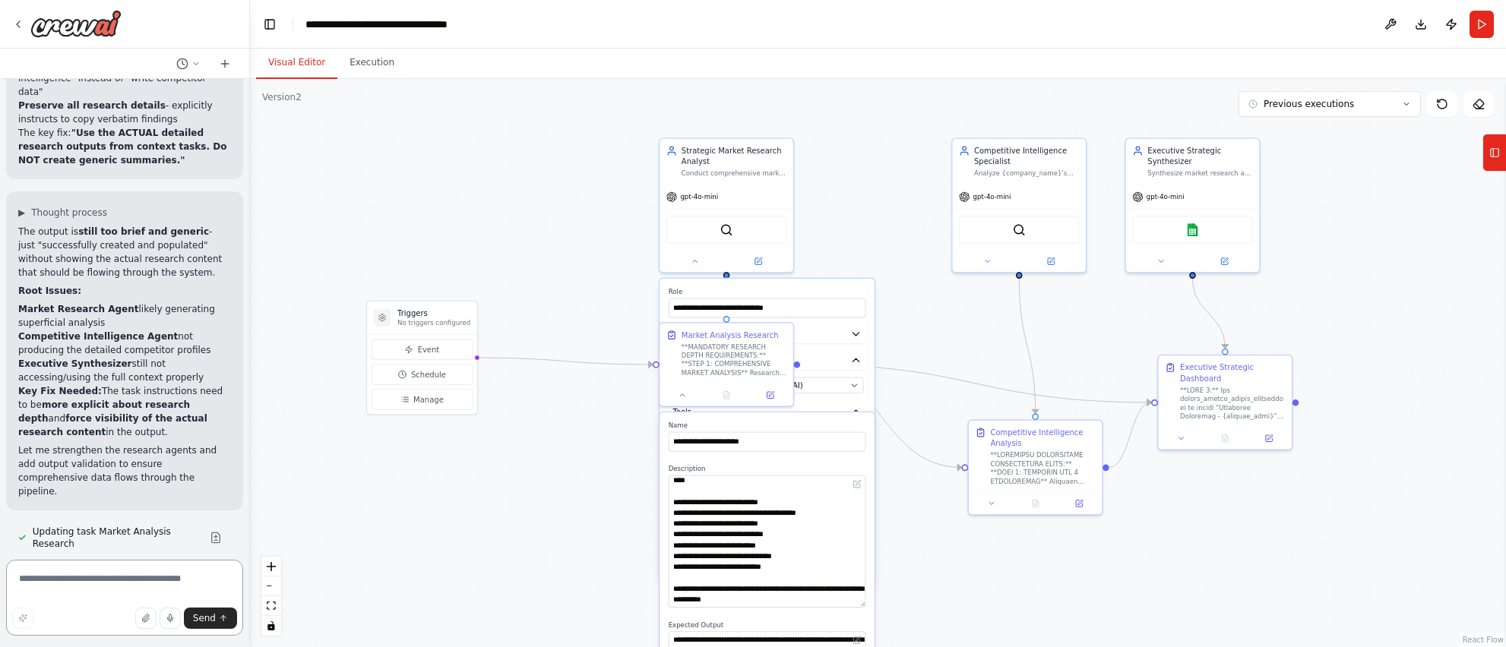
click at [53, 580] on textarea at bounding box center [124, 598] width 237 height 76
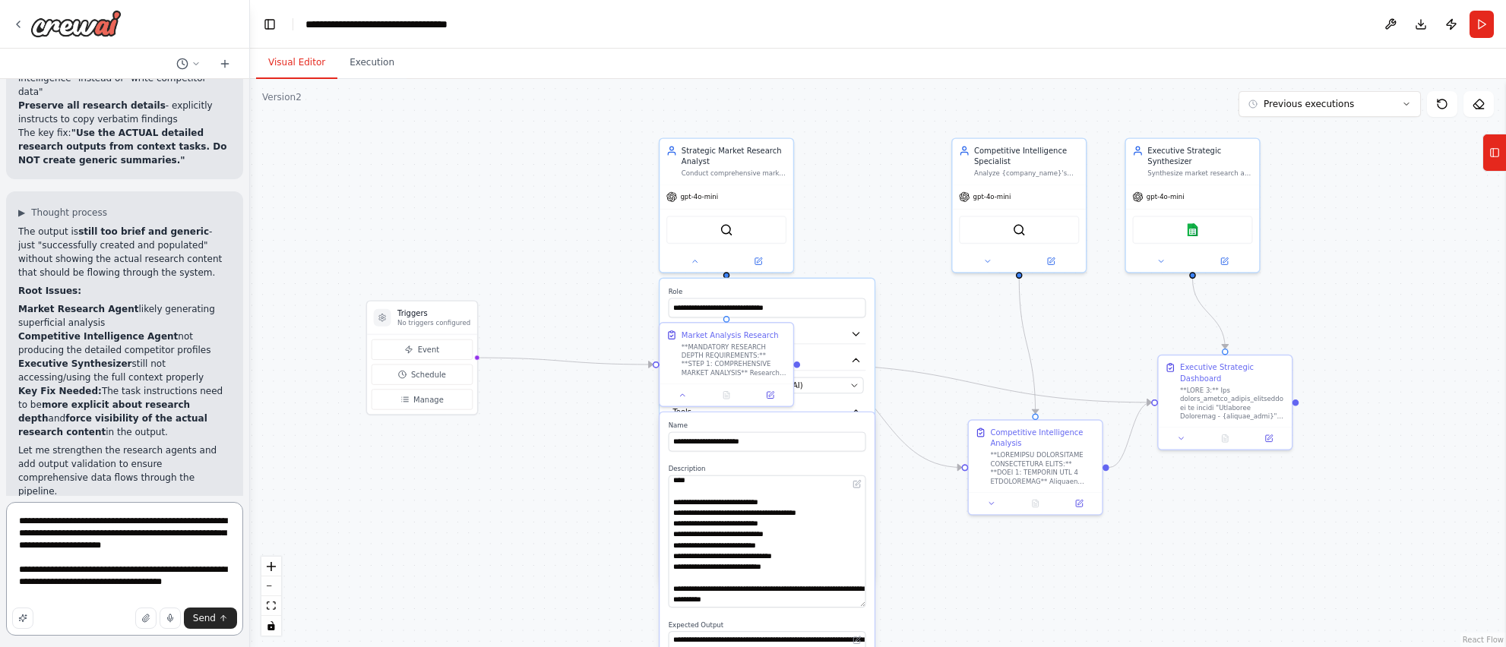
type textarea "**********"
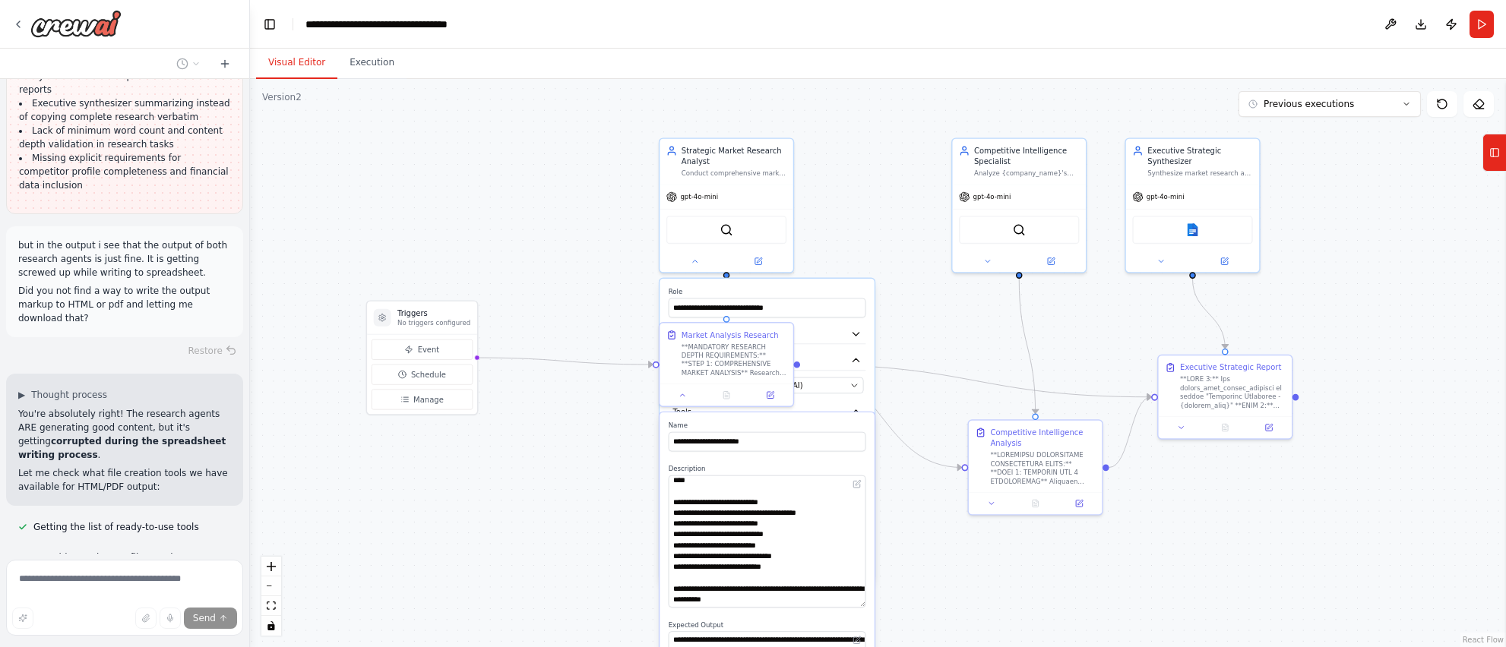
scroll to position [63586, 0]
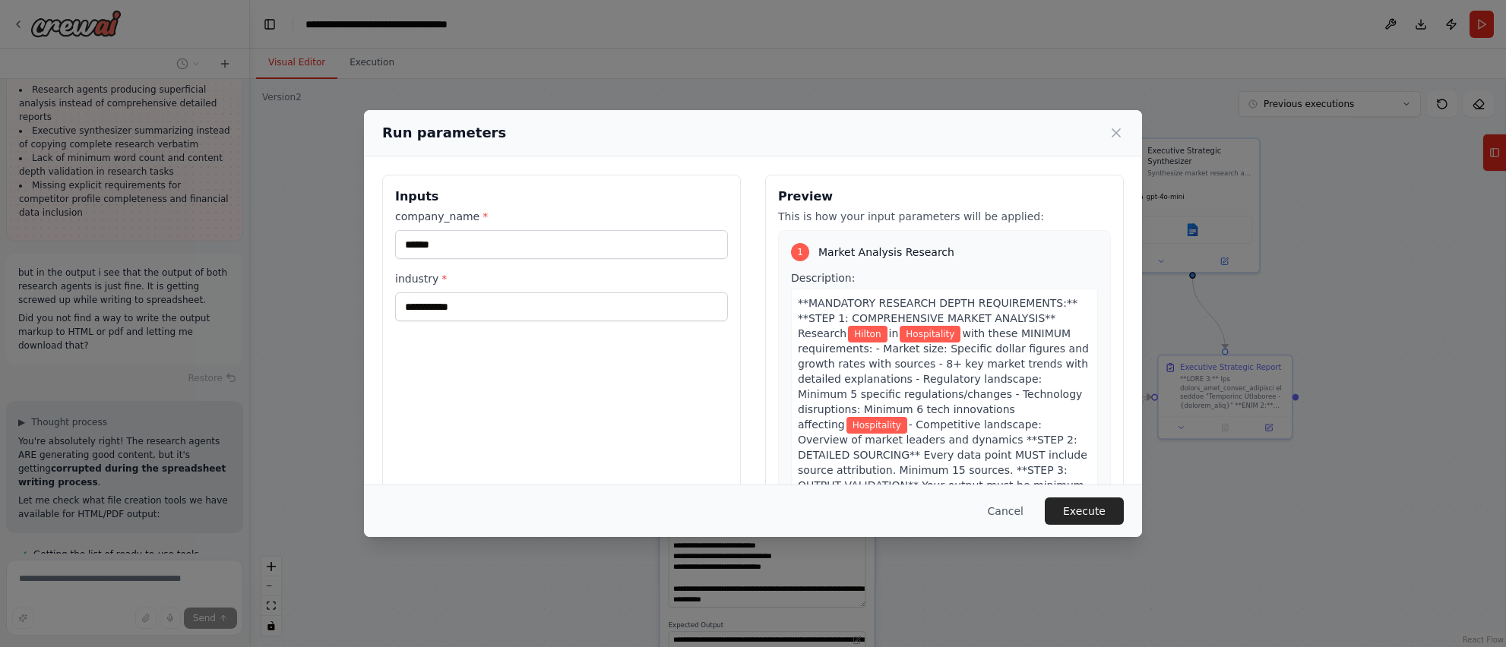
click at [935, 517] on div "Cancel Execute" at bounding box center [753, 511] width 778 height 52
click at [935, 515] on button "Execute" at bounding box center [1084, 511] width 79 height 27
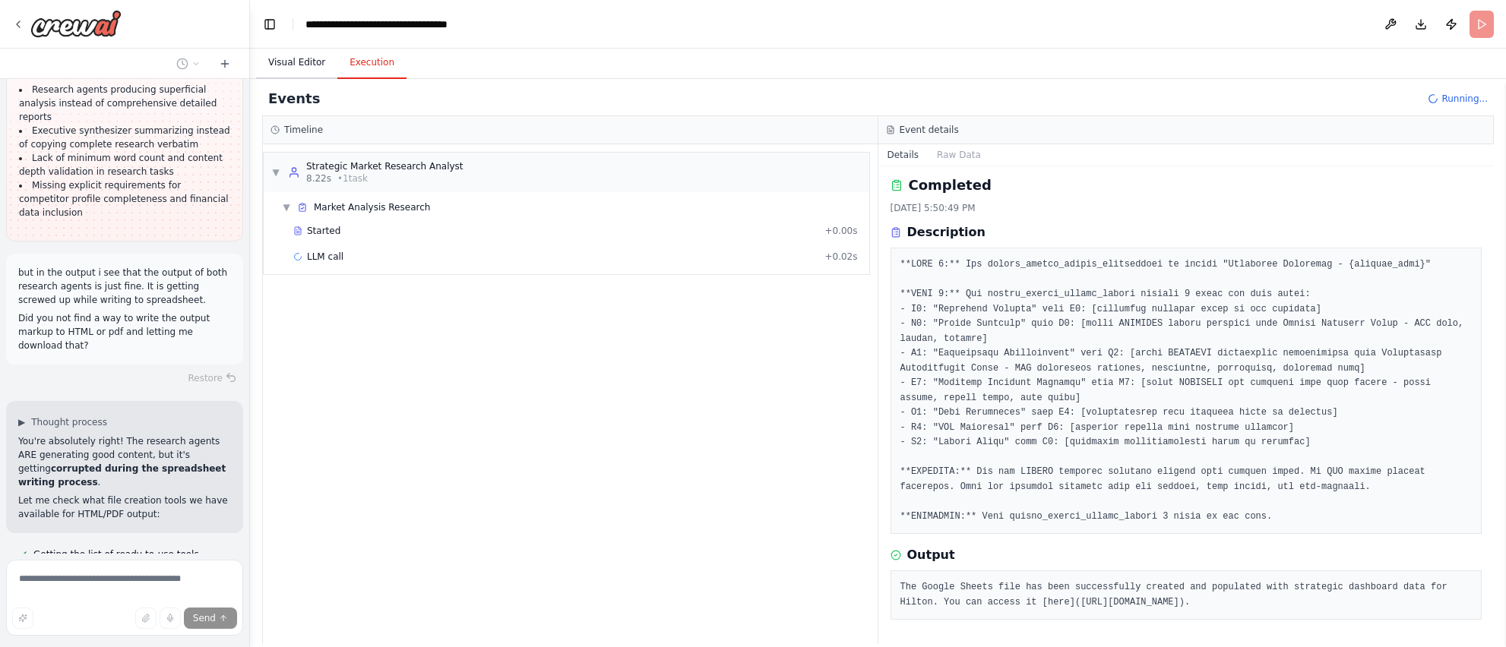
click at [313, 63] on button "Visual Editor" at bounding box center [296, 63] width 81 height 32
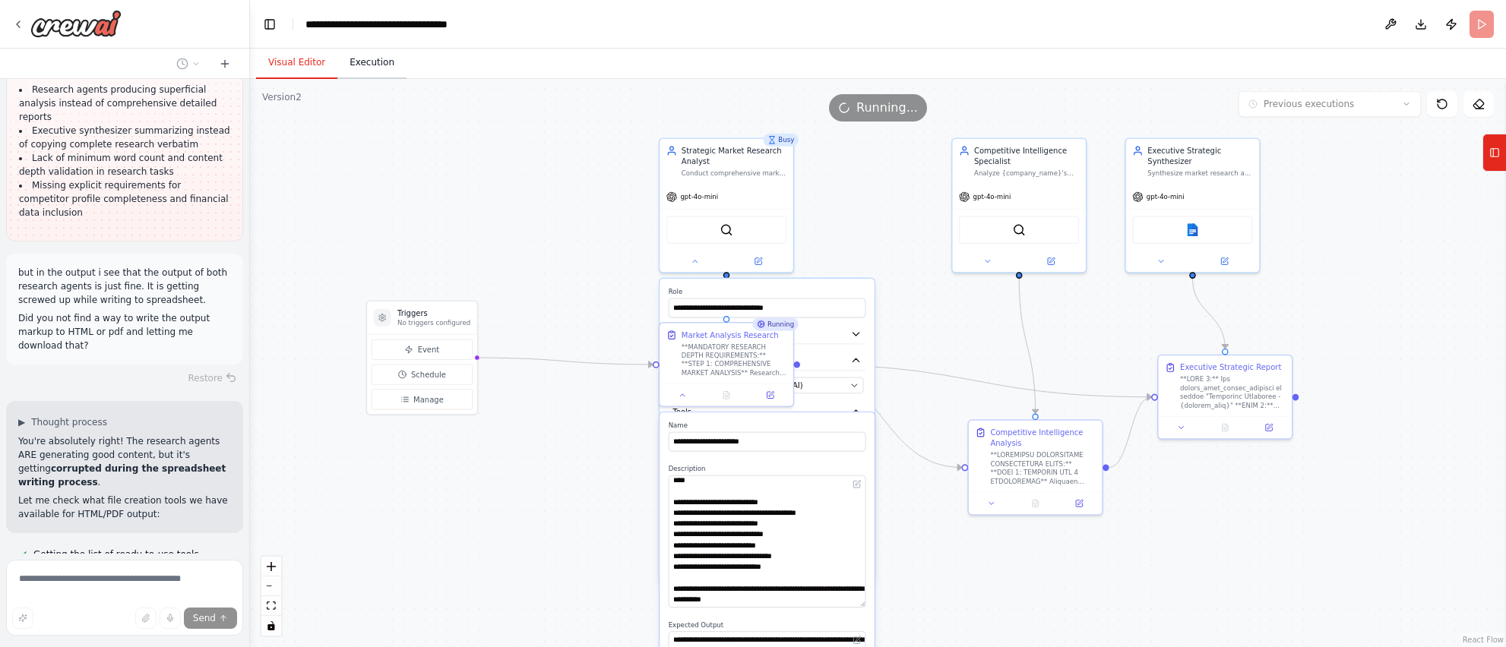
click at [397, 63] on button "Execution" at bounding box center [371, 63] width 69 height 32
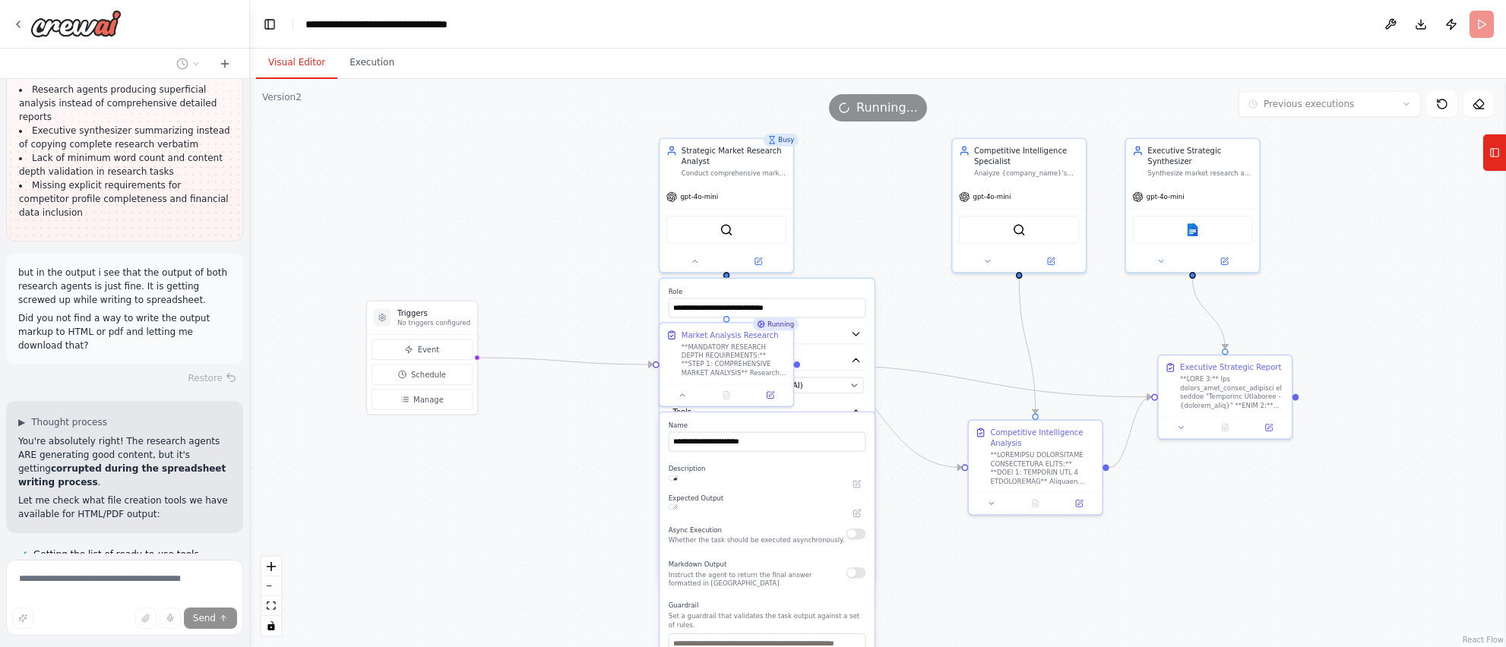
click at [300, 68] on button "Visual Editor" at bounding box center [296, 63] width 81 height 32
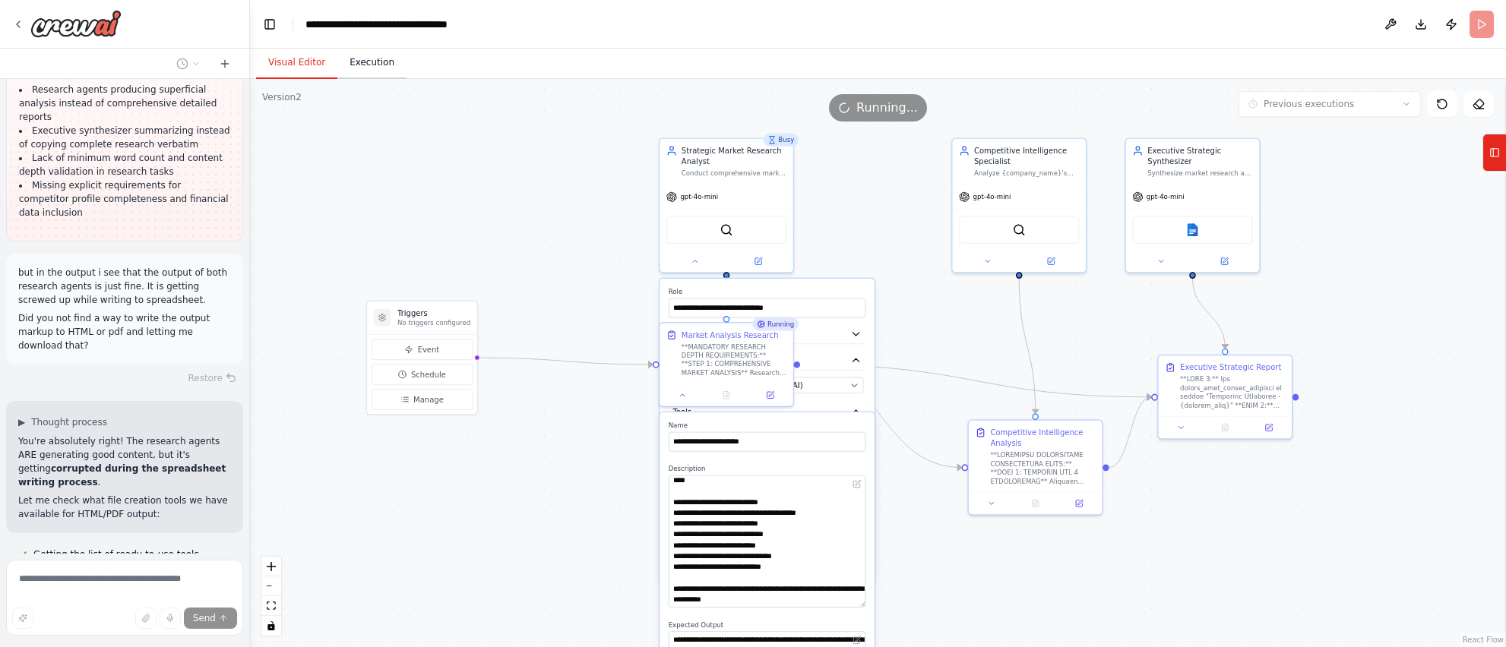
click at [373, 67] on button "Execution" at bounding box center [371, 63] width 69 height 32
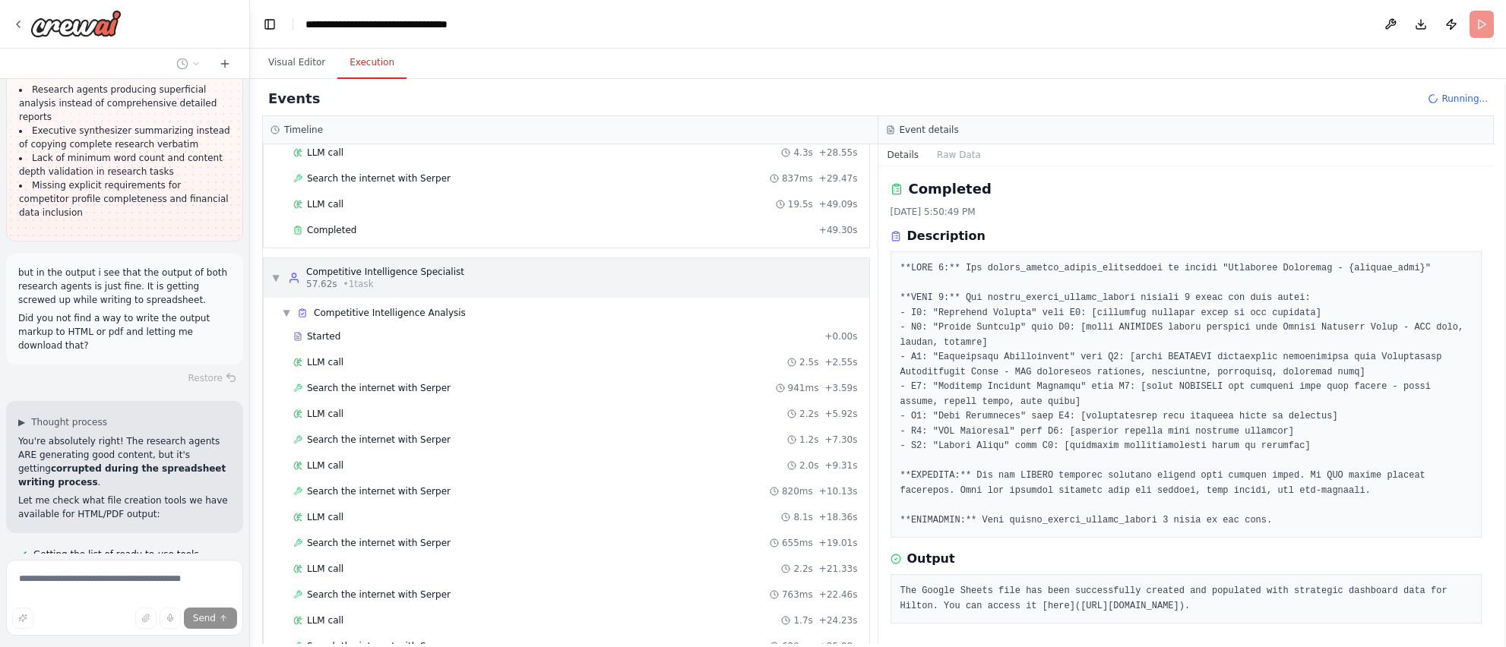
scroll to position [308, 0]
click at [321, 228] on span "Completed" at bounding box center [331, 233] width 49 height 12
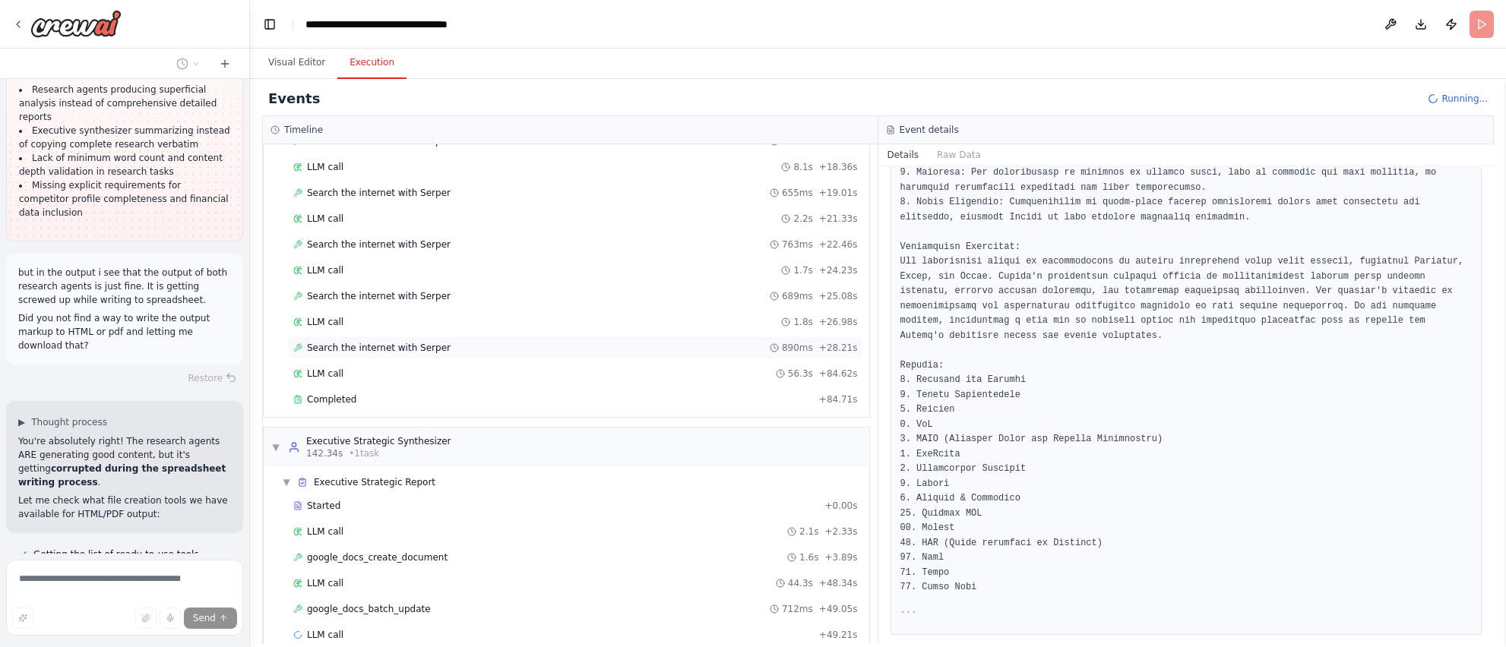
scroll to position [687, 0]
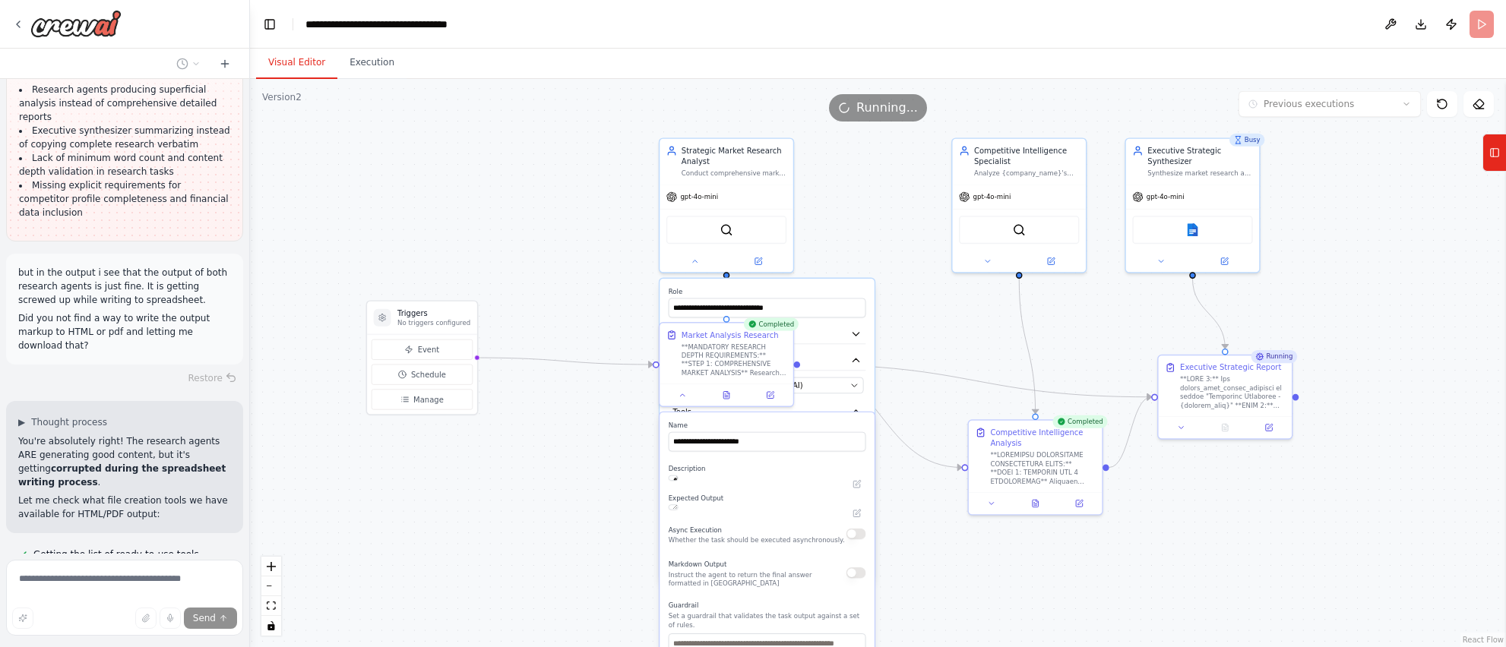
click at [318, 63] on button "Visual Editor" at bounding box center [296, 63] width 81 height 32
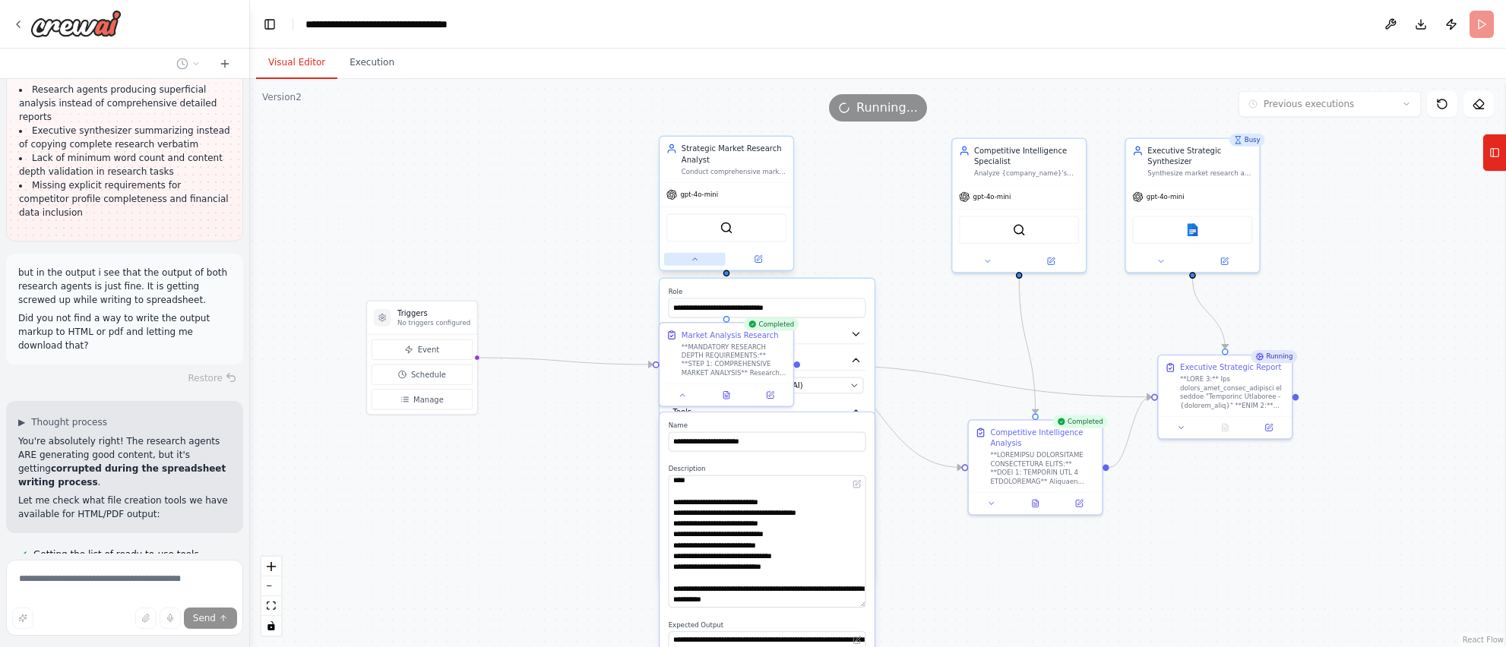
click at [693, 258] on icon at bounding box center [695, 259] width 8 height 8
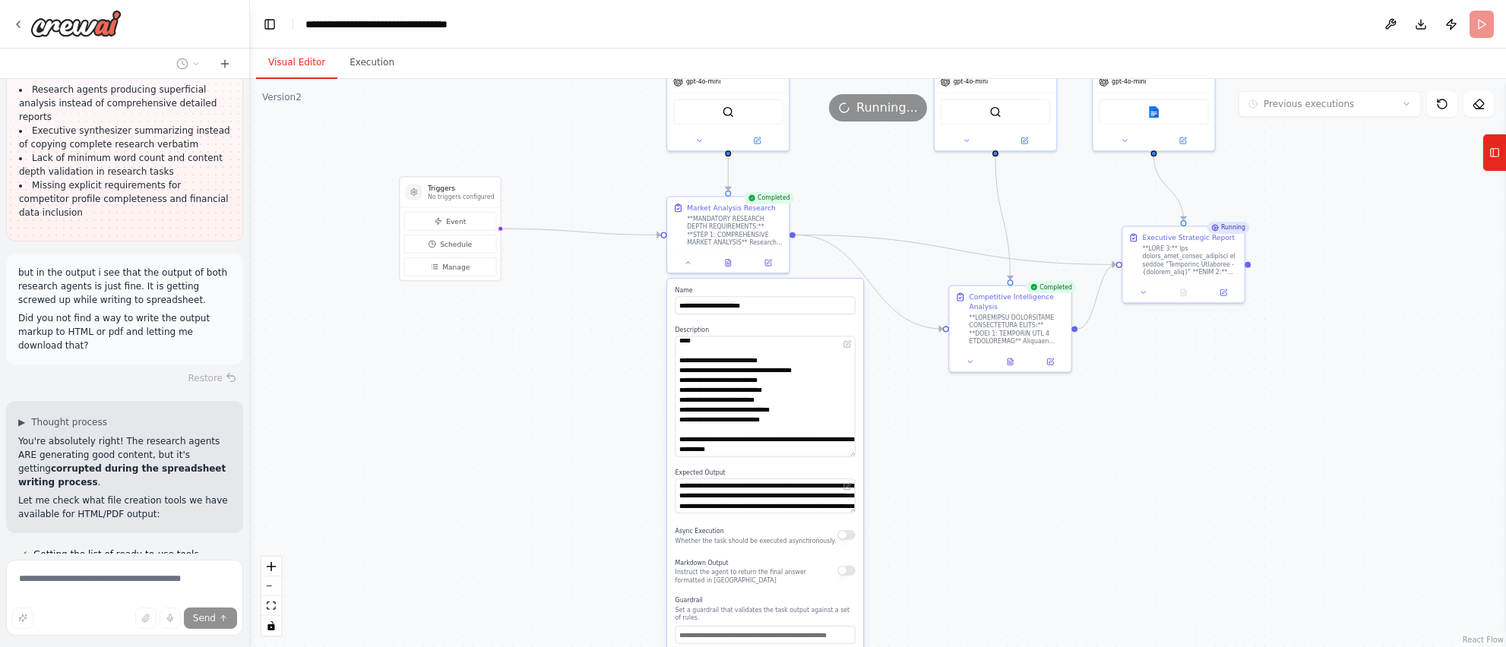
drag, startPoint x: 833, startPoint y: 401, endPoint x: 825, endPoint y: 268, distance: 133.2
click at [825, 268] on div ".deletable-edge-delete-btn { width: 20px; height: 20px; border: 0px solid #ffff…" at bounding box center [878, 363] width 1256 height 568
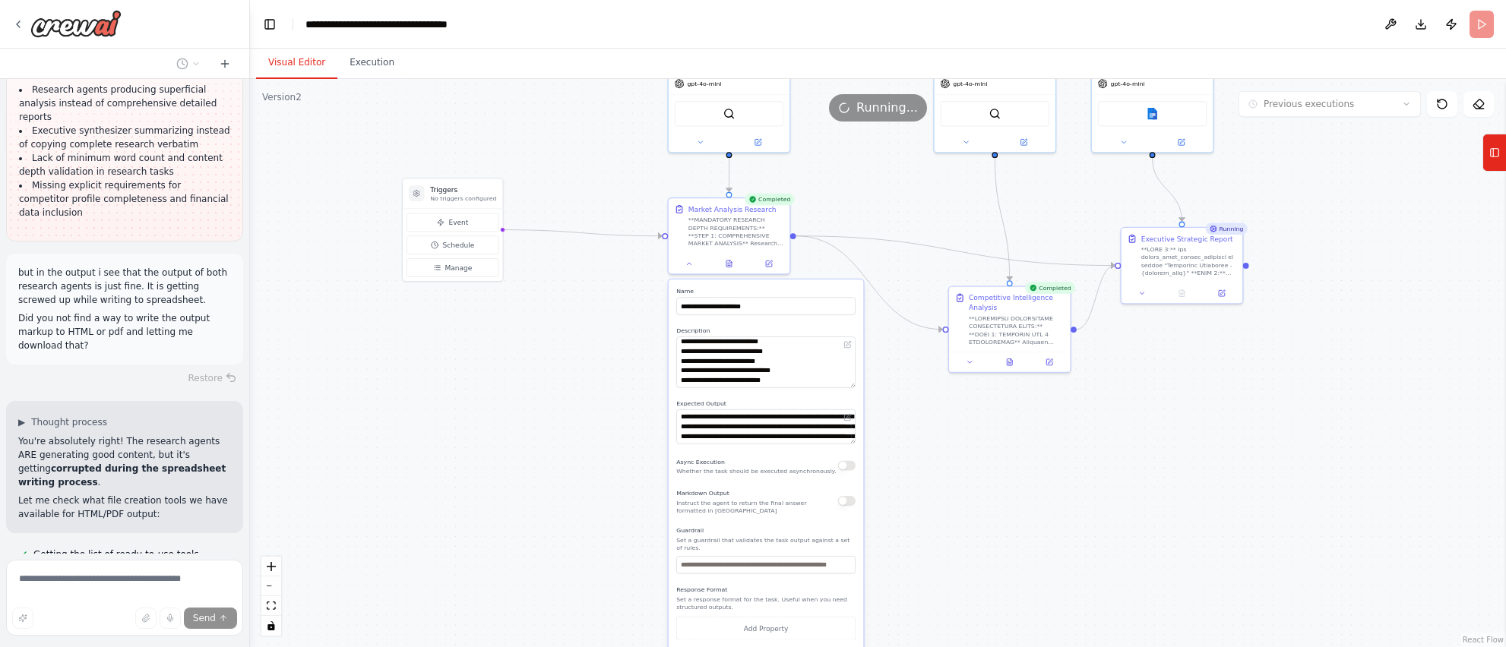
click at [841, 387] on textarea "**********" at bounding box center [765, 362] width 179 height 51
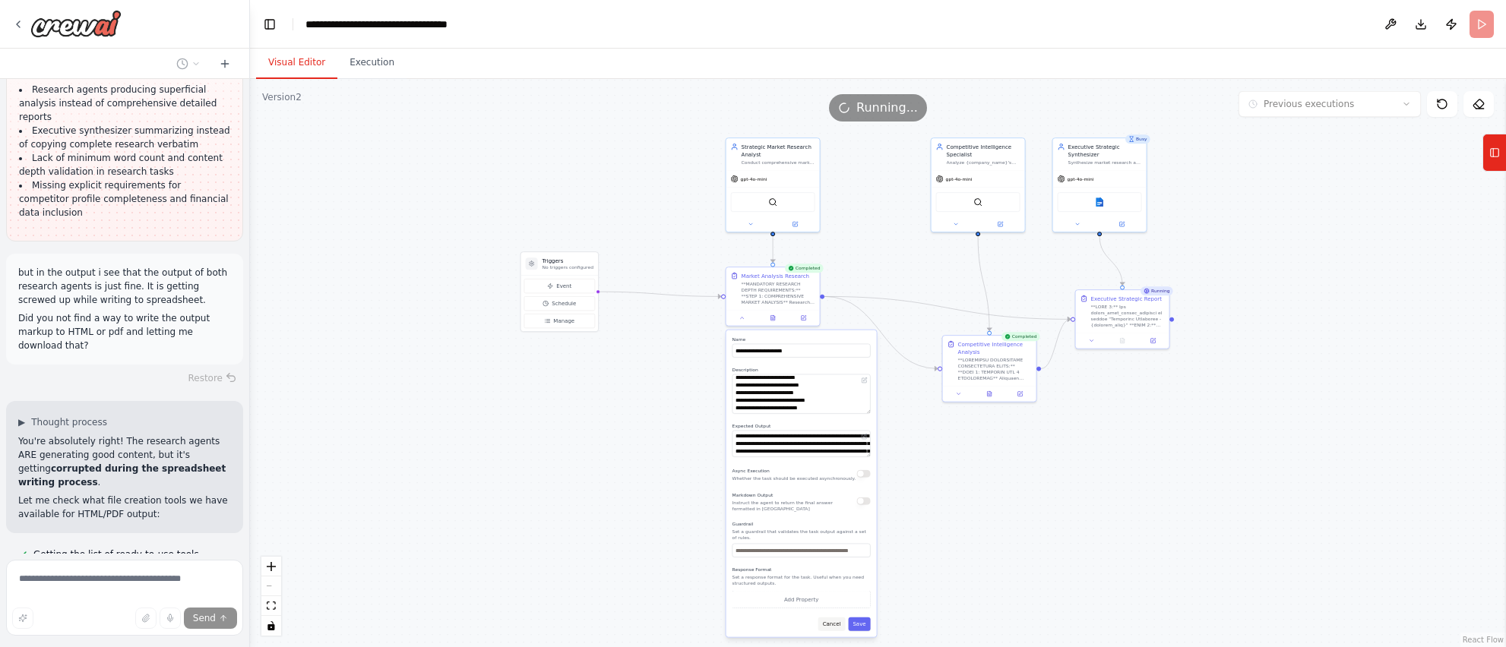
click at [835, 623] on button "Cancel" at bounding box center [831, 625] width 27 height 14
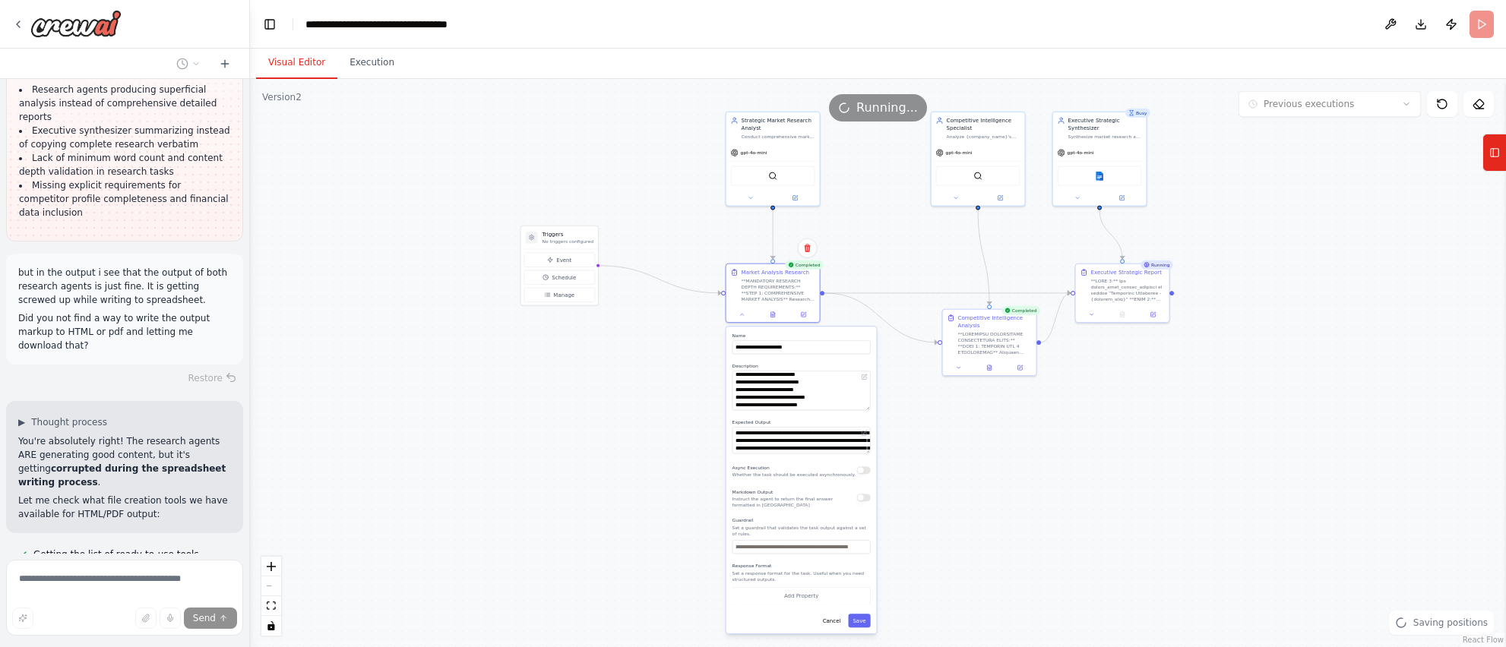
click at [828, 622] on button "Cancel" at bounding box center [831, 621] width 27 height 14
click at [828, 622] on button "Cancel" at bounding box center [831, 627] width 27 height 14
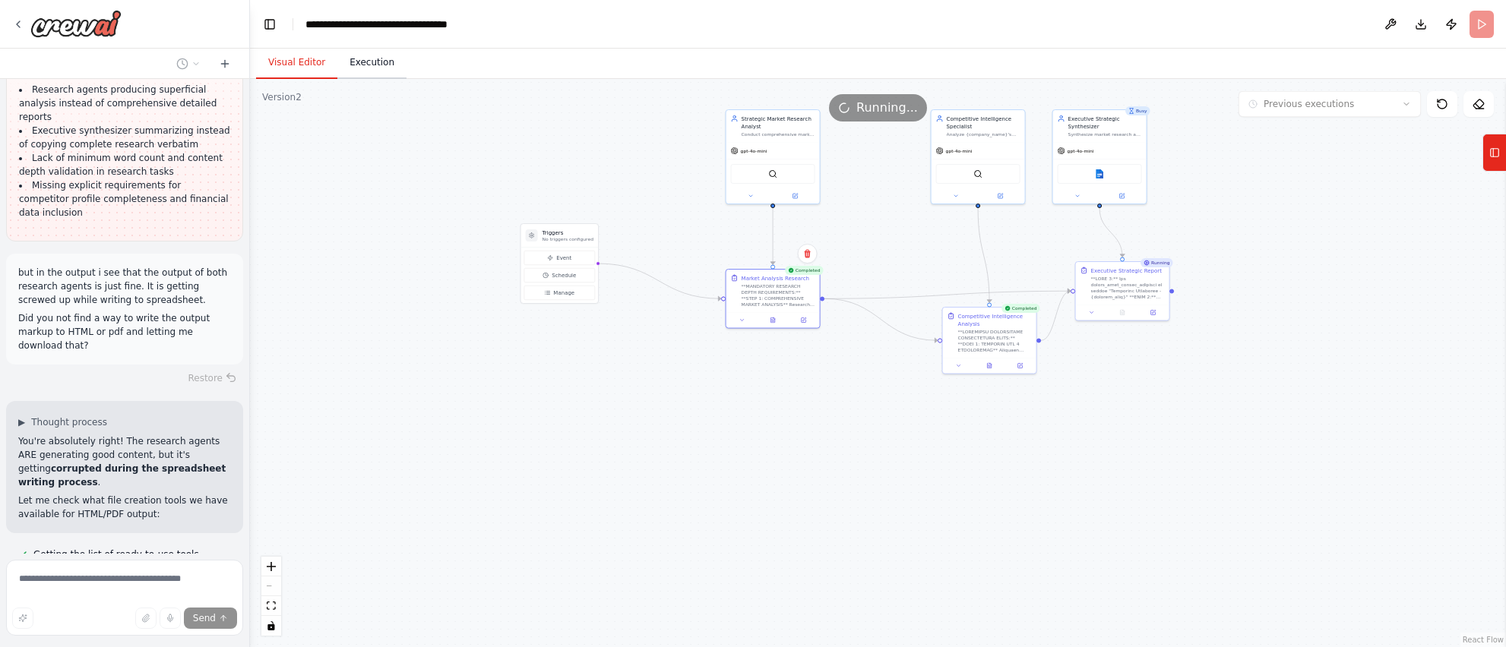
click at [360, 67] on button "Execution" at bounding box center [371, 63] width 69 height 32
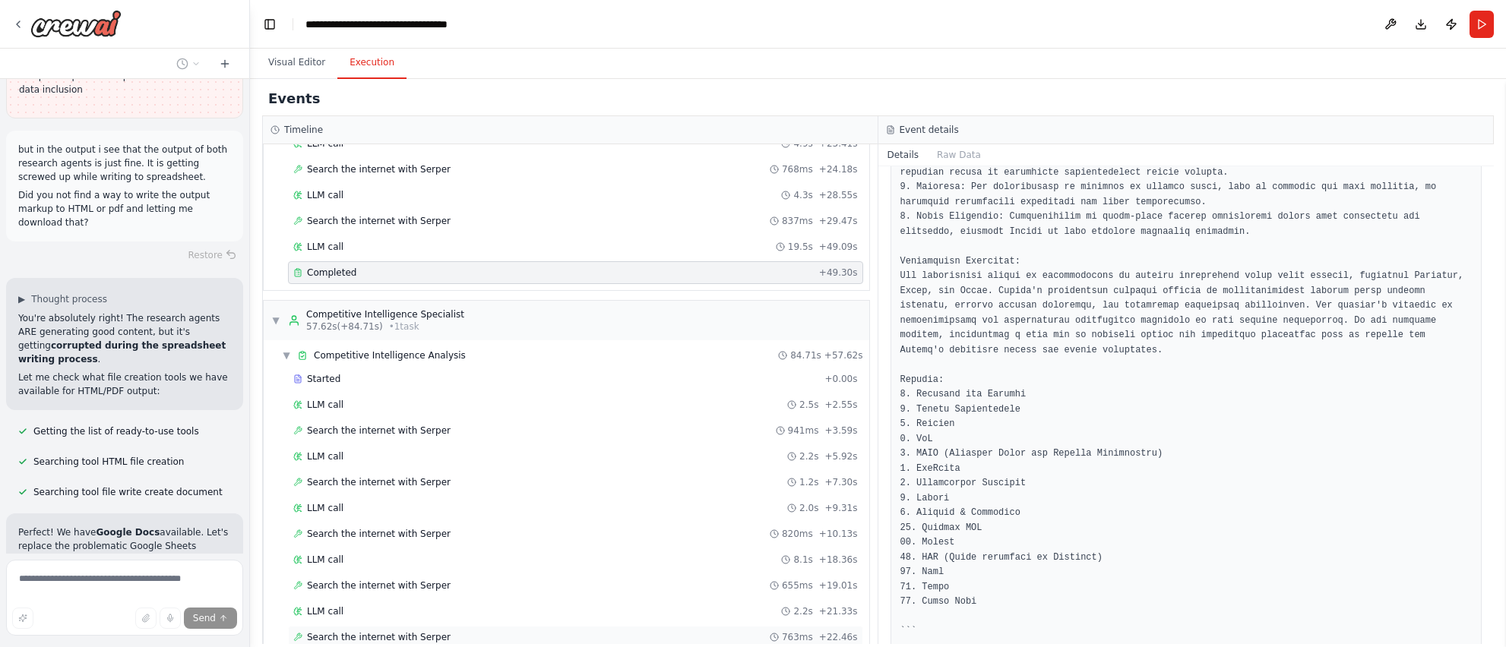
scroll to position [0, 0]
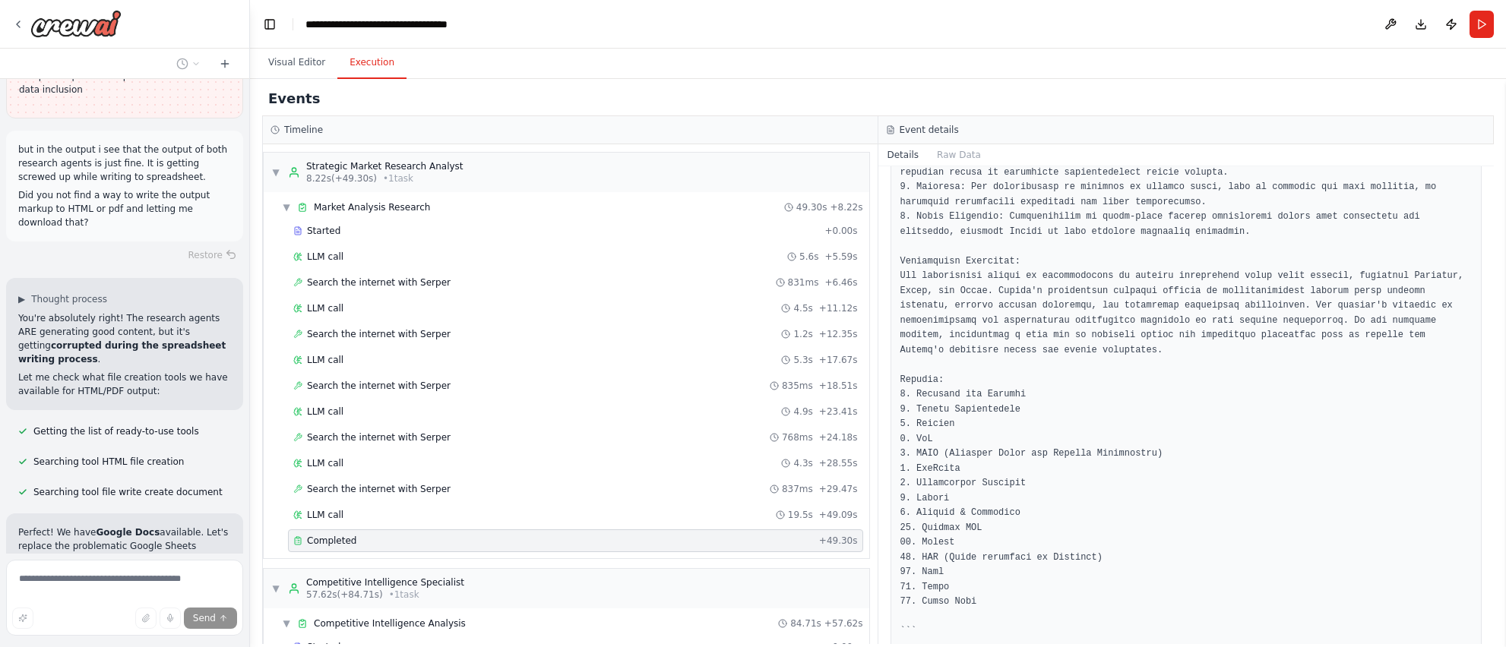
click at [335, 545] on span "Completed" at bounding box center [331, 541] width 49 height 12
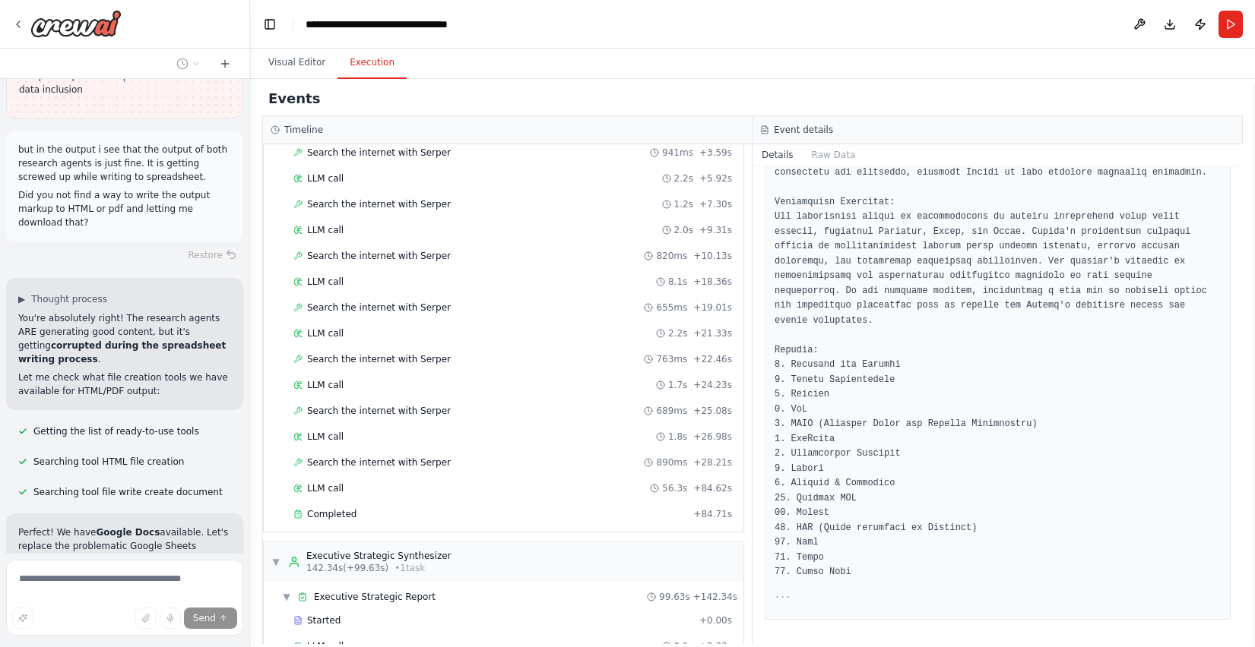
scroll to position [764, 0]
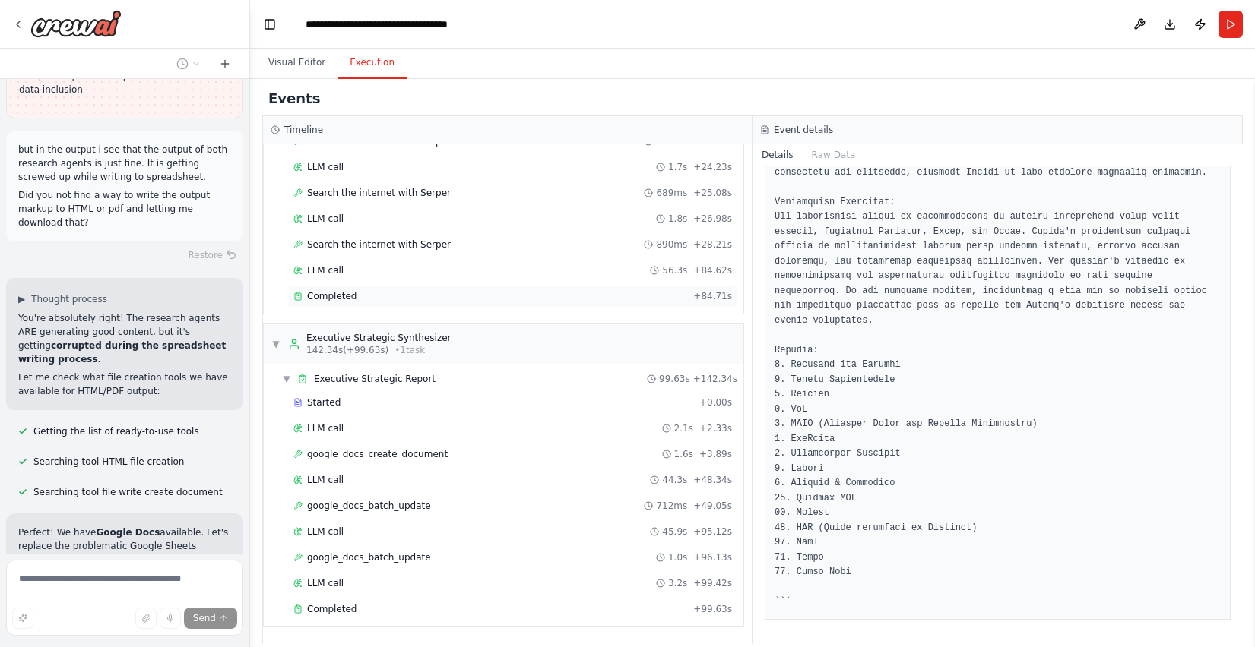
click at [332, 298] on span "Completed" at bounding box center [331, 296] width 49 height 12
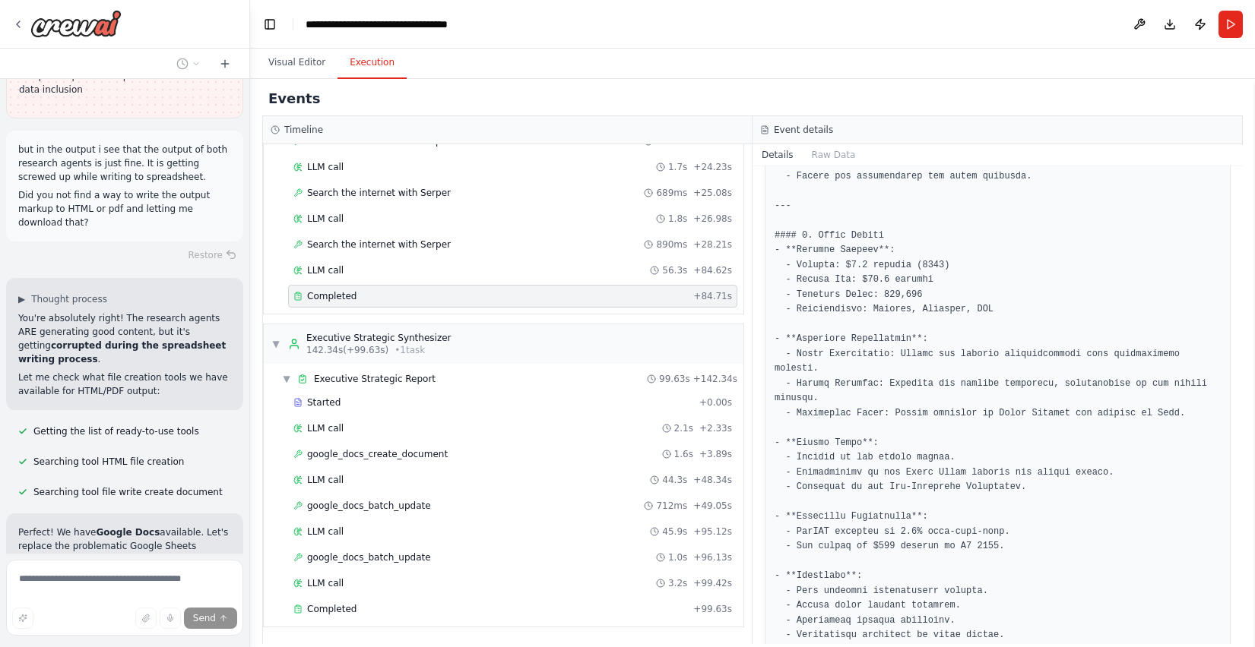
scroll to position [2005, 0]
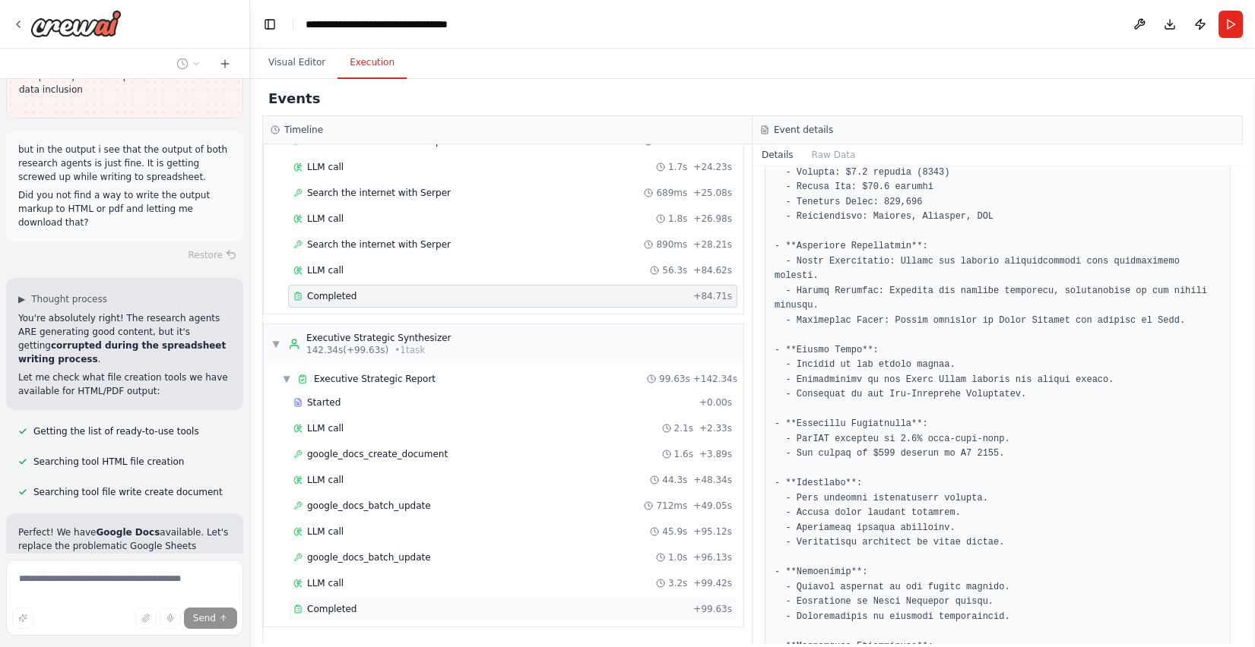
click at [337, 606] on span "Completed" at bounding box center [331, 609] width 49 height 12
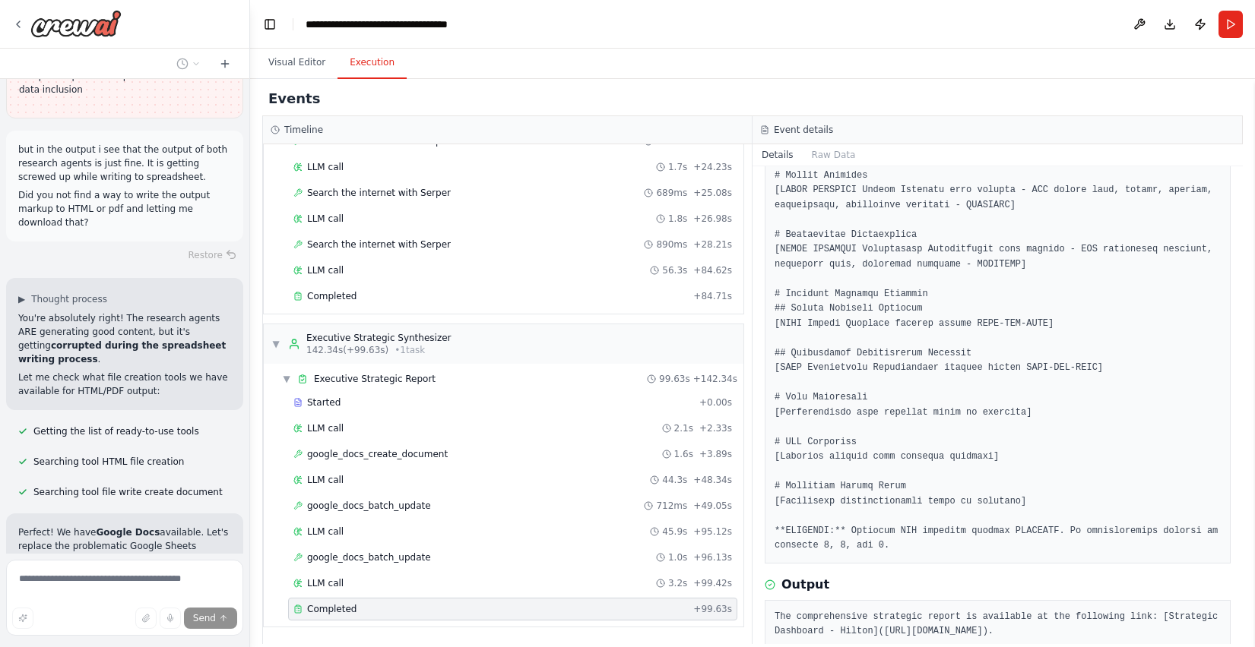
scroll to position [299, 0]
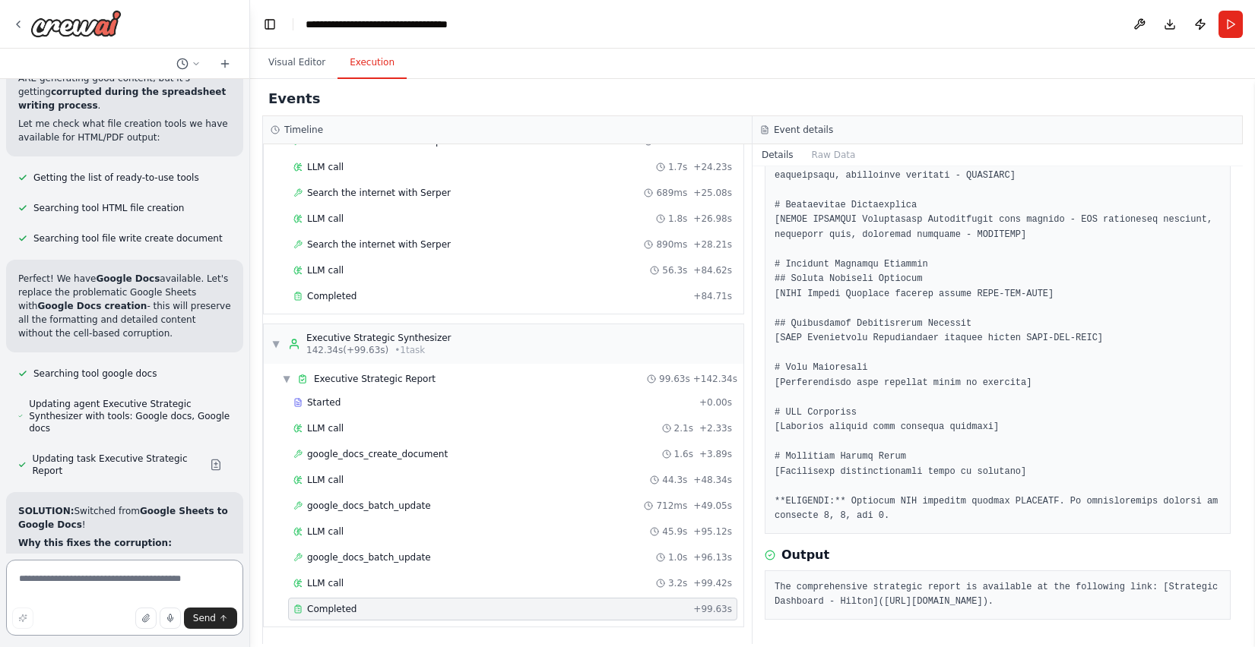
scroll to position [63921, 0]
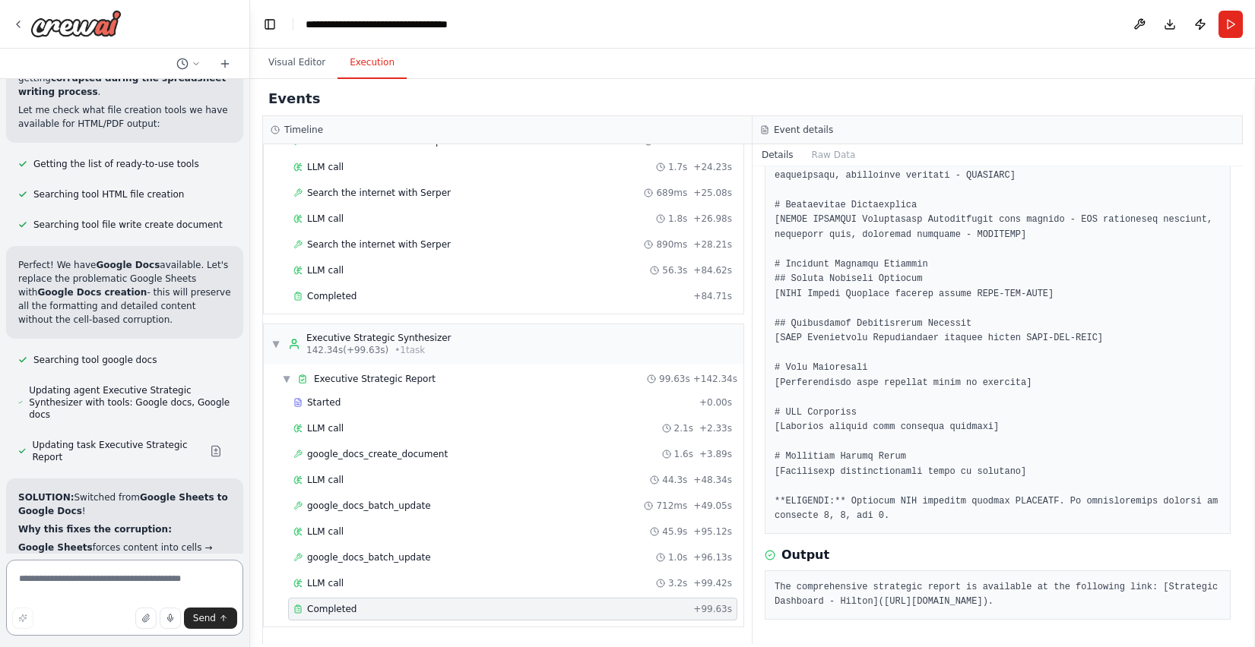
click at [79, 579] on textarea at bounding box center [124, 598] width 237 height 76
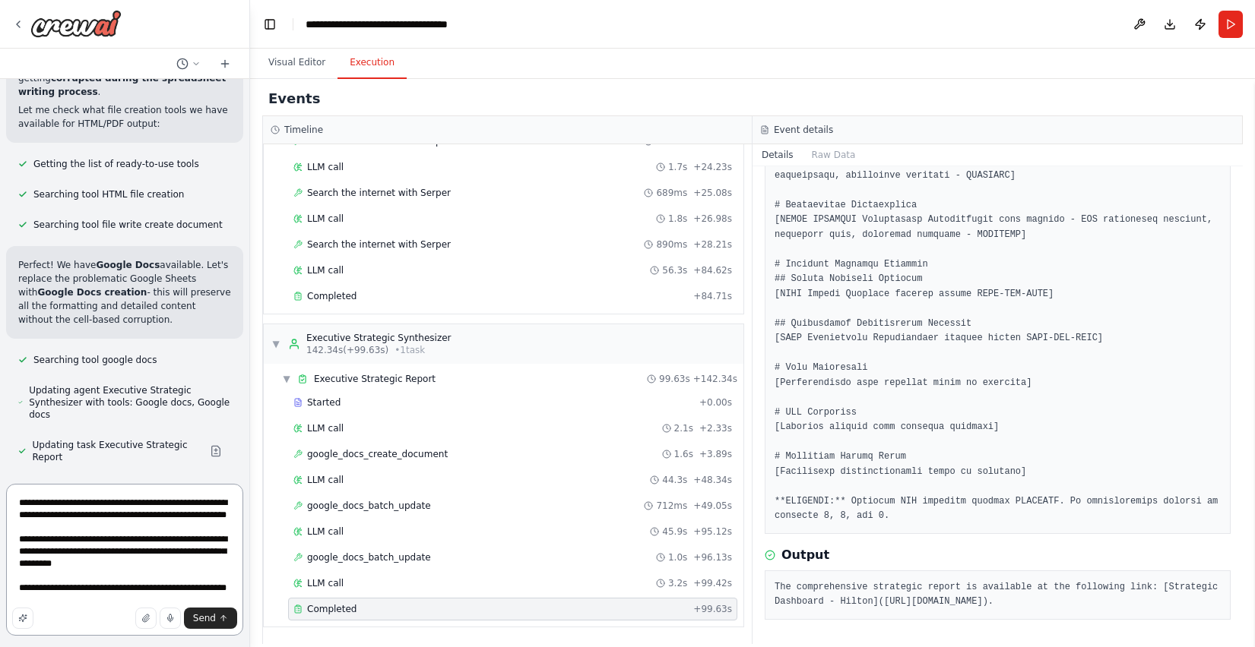
type textarea "**********"
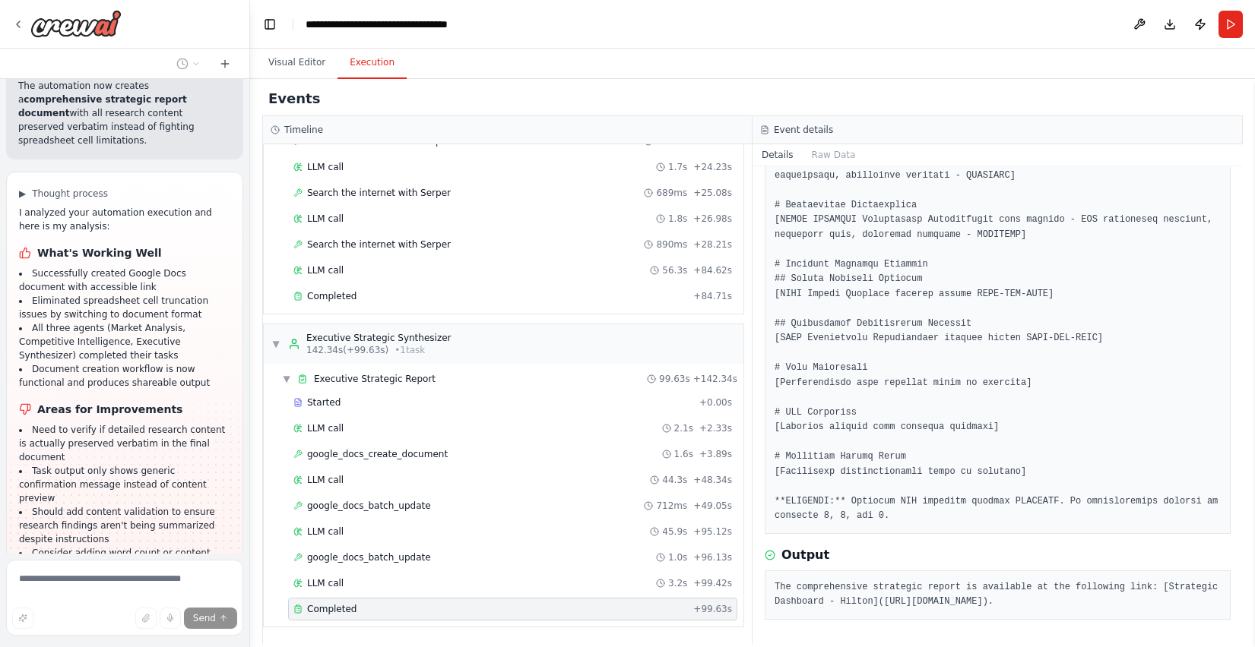
scroll to position [64487, 0]
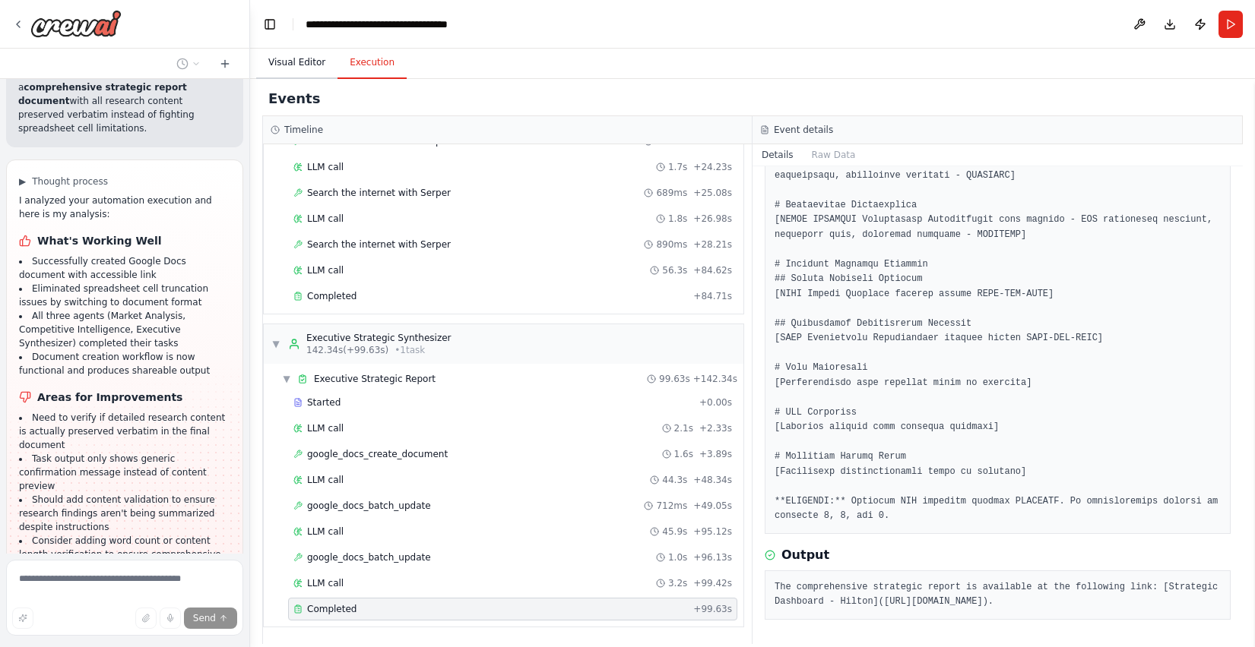
click at [287, 64] on button "Visual Editor" at bounding box center [296, 63] width 81 height 32
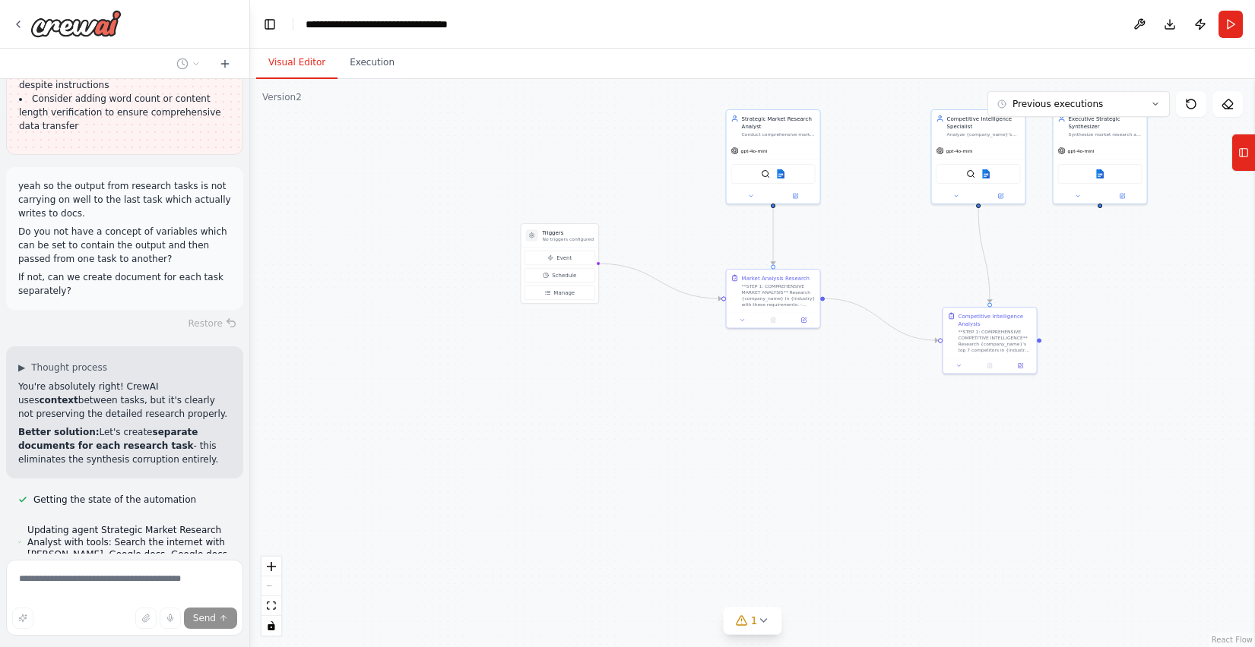
scroll to position [64943, 0]
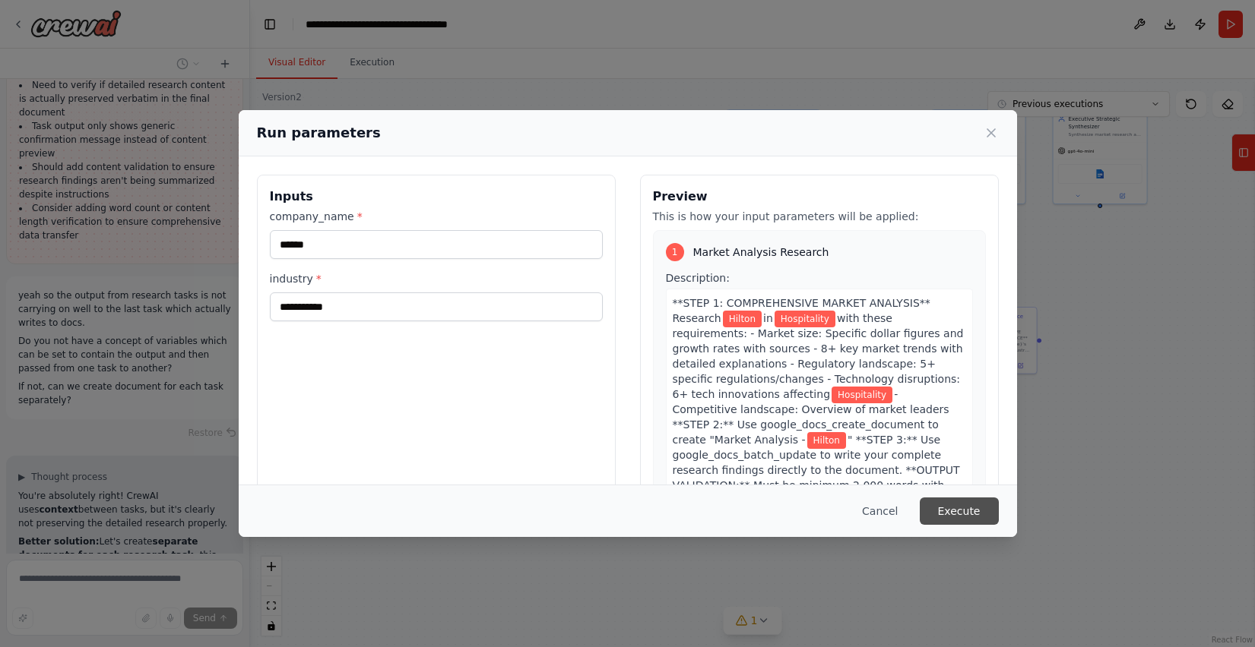
click at [935, 517] on button "Execute" at bounding box center [958, 511] width 79 height 27
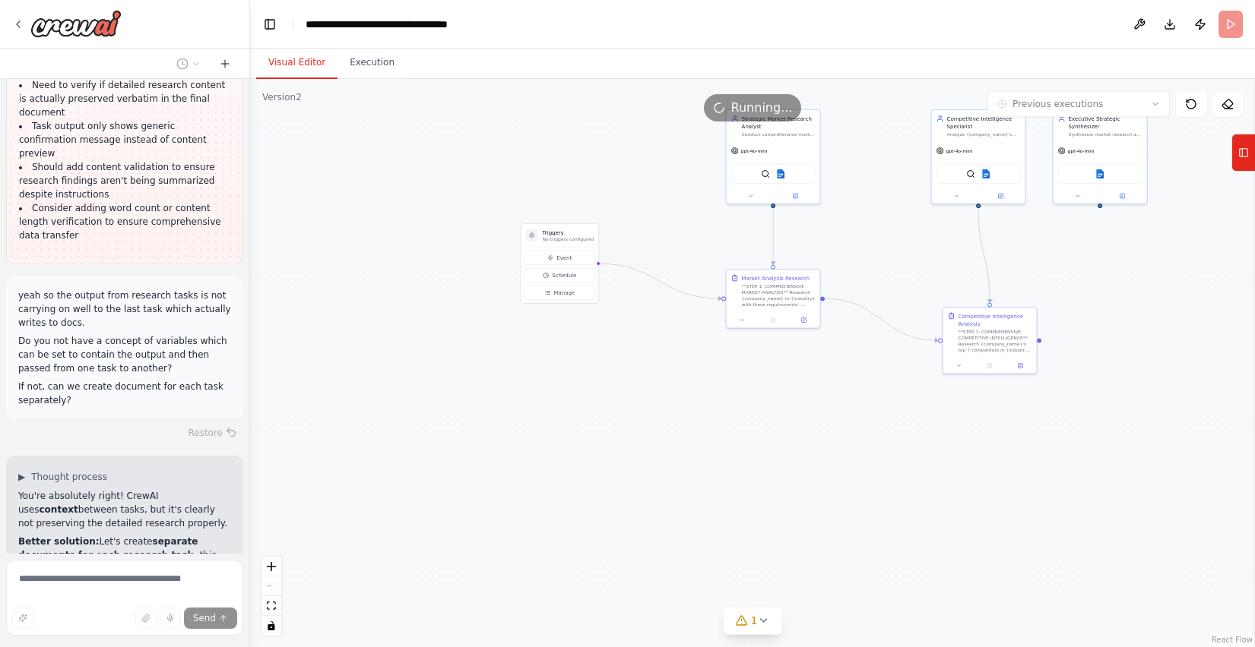
click at [304, 68] on button "Visual Editor" at bounding box center [296, 63] width 81 height 32
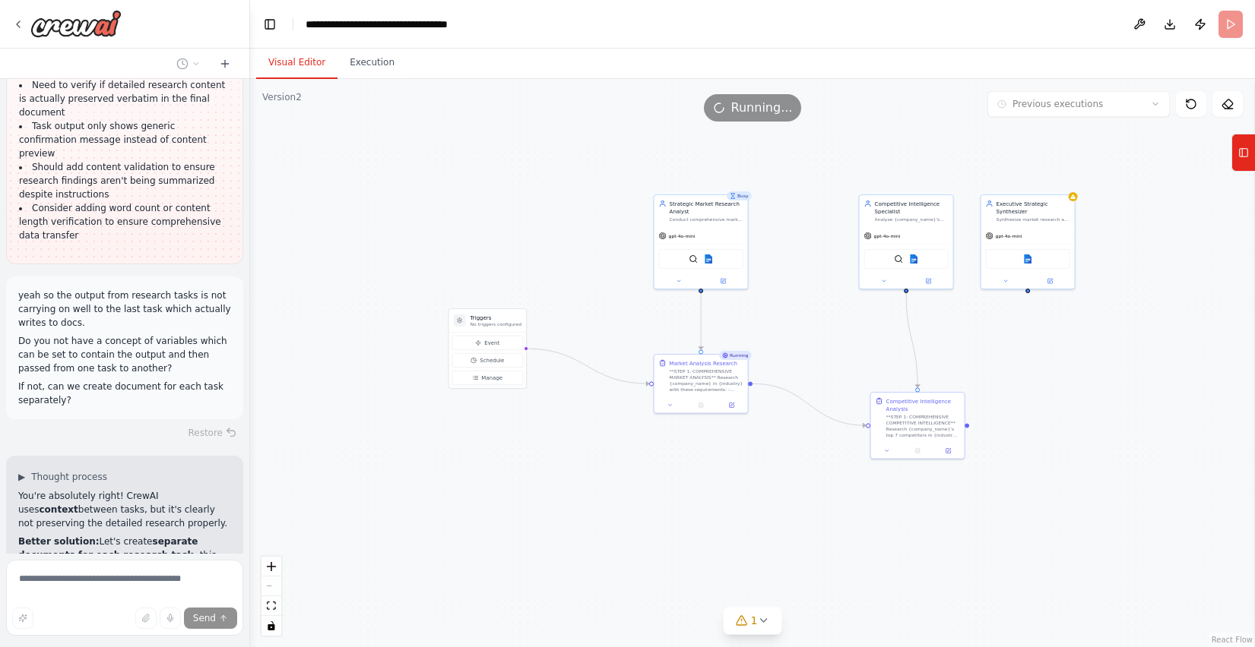
drag, startPoint x: 867, startPoint y: 237, endPoint x: 796, endPoint y: 322, distance: 111.1
click at [796, 322] on div ".deletable-edge-delete-btn { width: 20px; height: 20px; border: 0px solid #ffff…" at bounding box center [752, 363] width 1005 height 568
click at [935, 201] on div ".deletable-edge-delete-btn { width: 20px; height: 20px; border: 0px solid #ffff…" at bounding box center [752, 363] width 1005 height 568
click at [935, 217] on div "Synthesize market research and competitive intelligence into actionable strateg…" at bounding box center [1033, 218] width 74 height 6
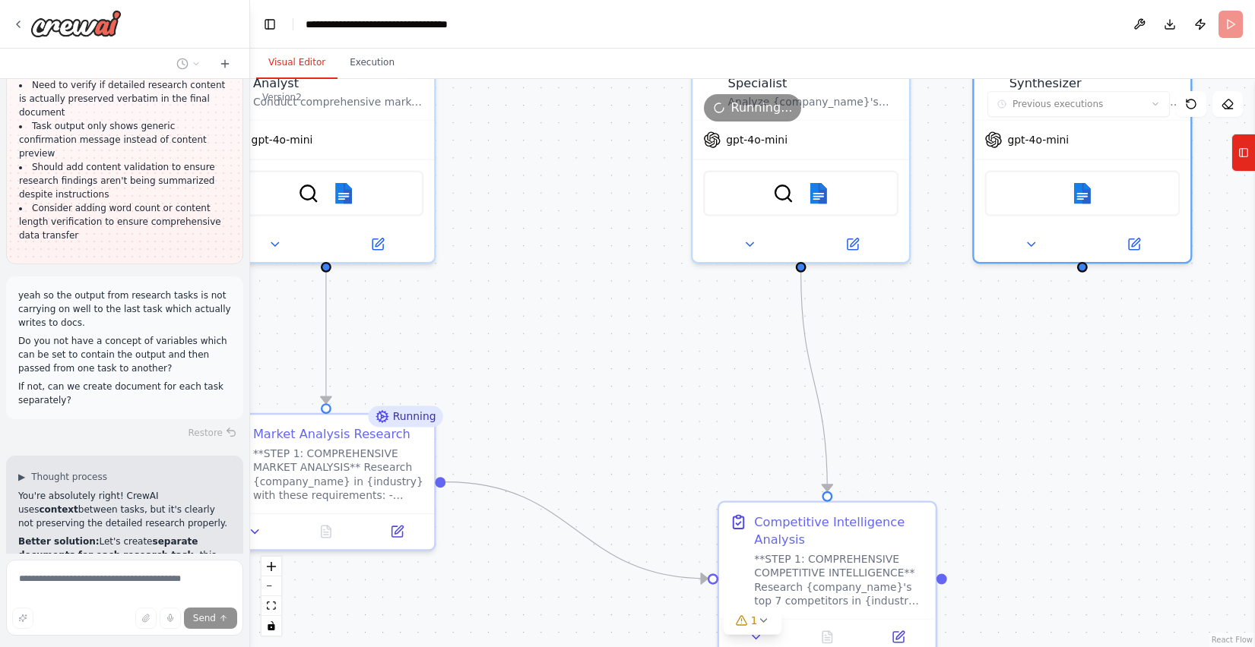
drag, startPoint x: 913, startPoint y: 467, endPoint x: 1066, endPoint y: 366, distance: 183.6
click at [935, 366] on div ".deletable-edge-delete-btn { width: 20px; height: 20px; border: 0px solid #ffff…" at bounding box center [752, 363] width 1005 height 568
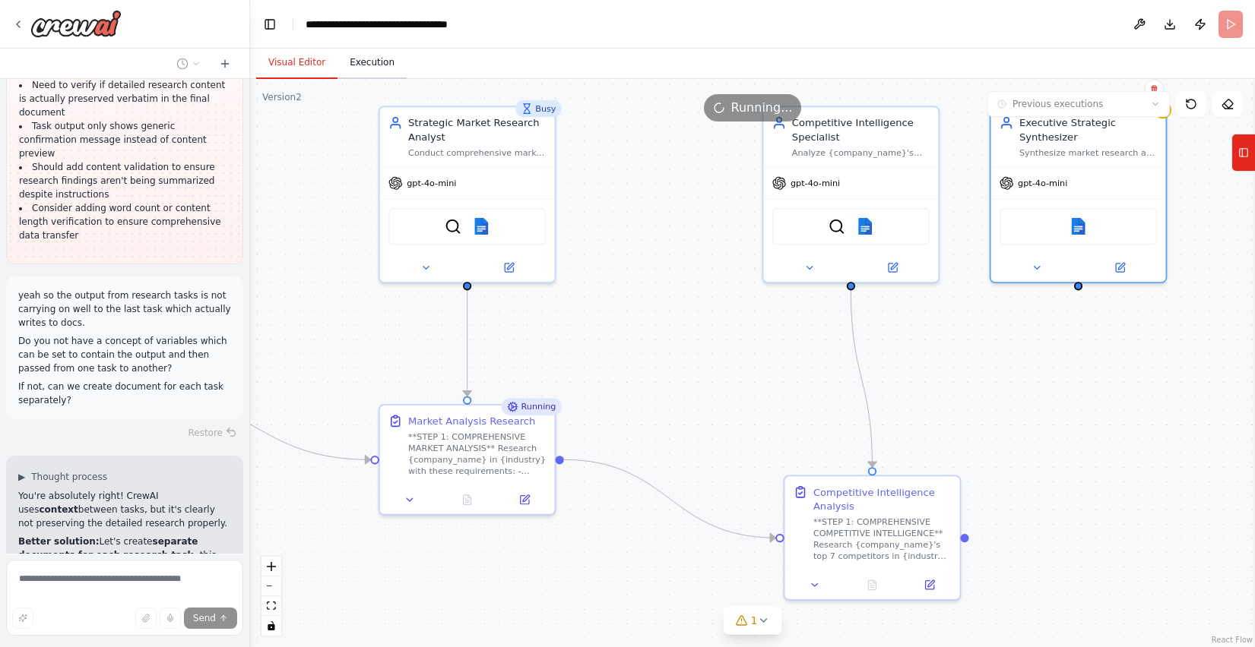
click at [378, 71] on button "Execution" at bounding box center [371, 63] width 69 height 32
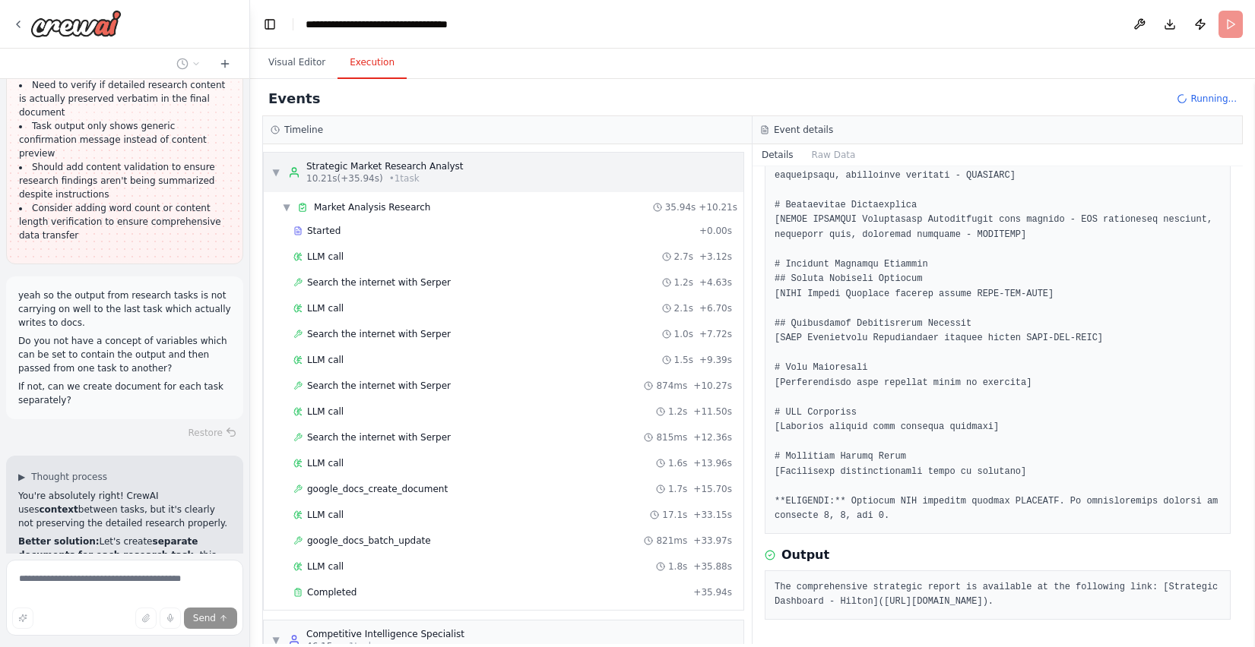
click at [272, 166] on span "▼" at bounding box center [275, 172] width 9 height 12
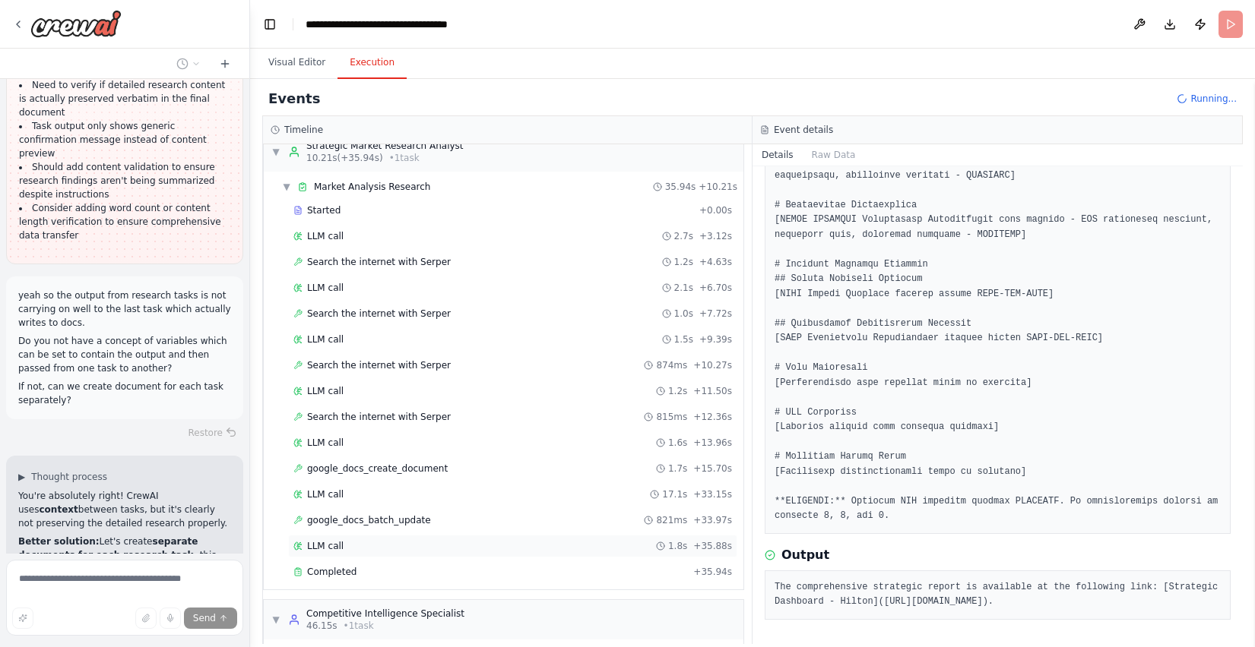
scroll to position [167, 0]
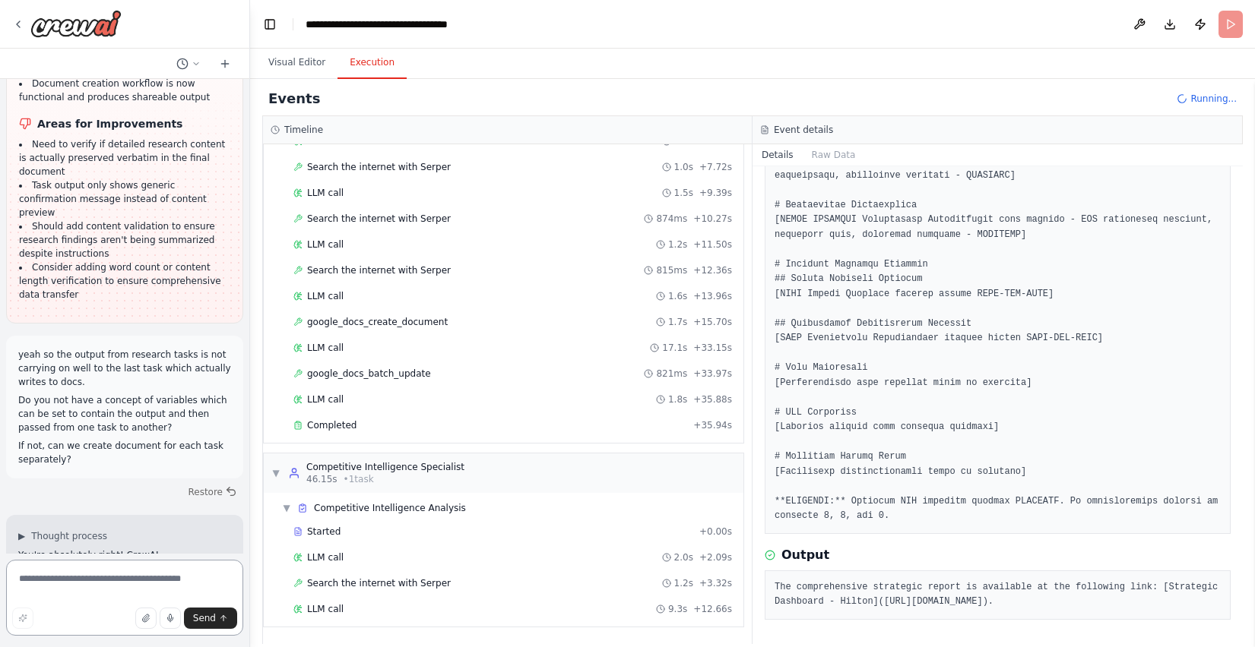
click at [109, 576] on textarea at bounding box center [124, 598] width 237 height 76
type textarea "**********"
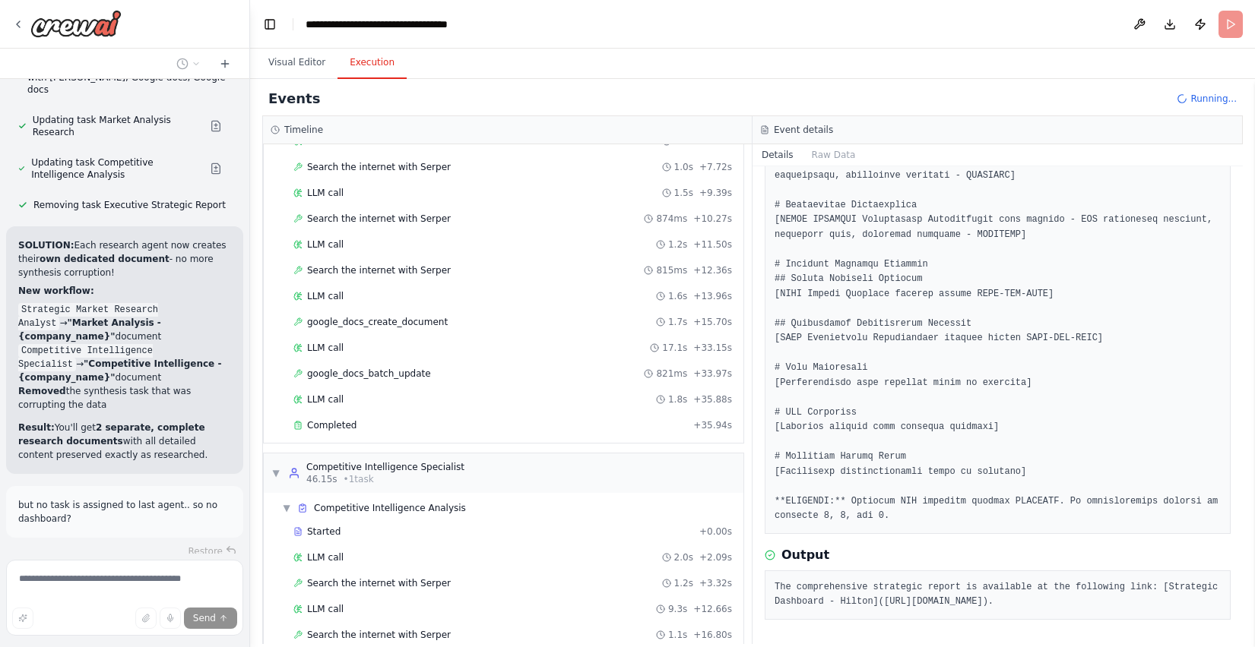
scroll to position [65475, 0]
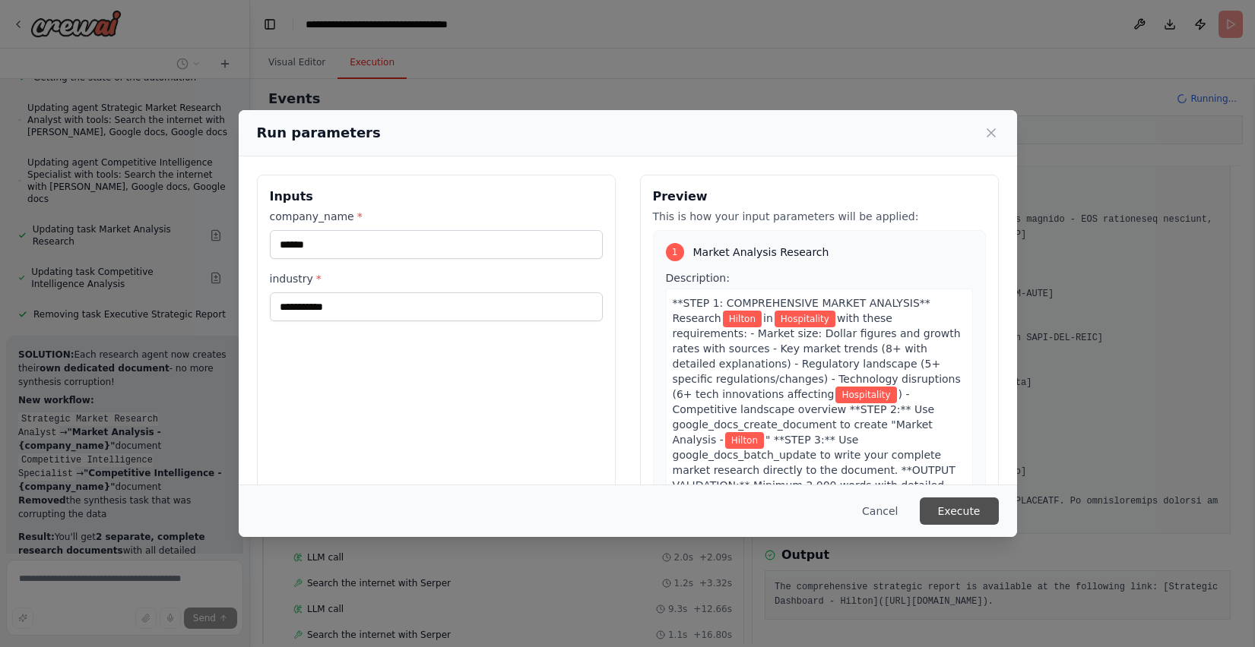
click at [935, 509] on button "Execute" at bounding box center [958, 511] width 79 height 27
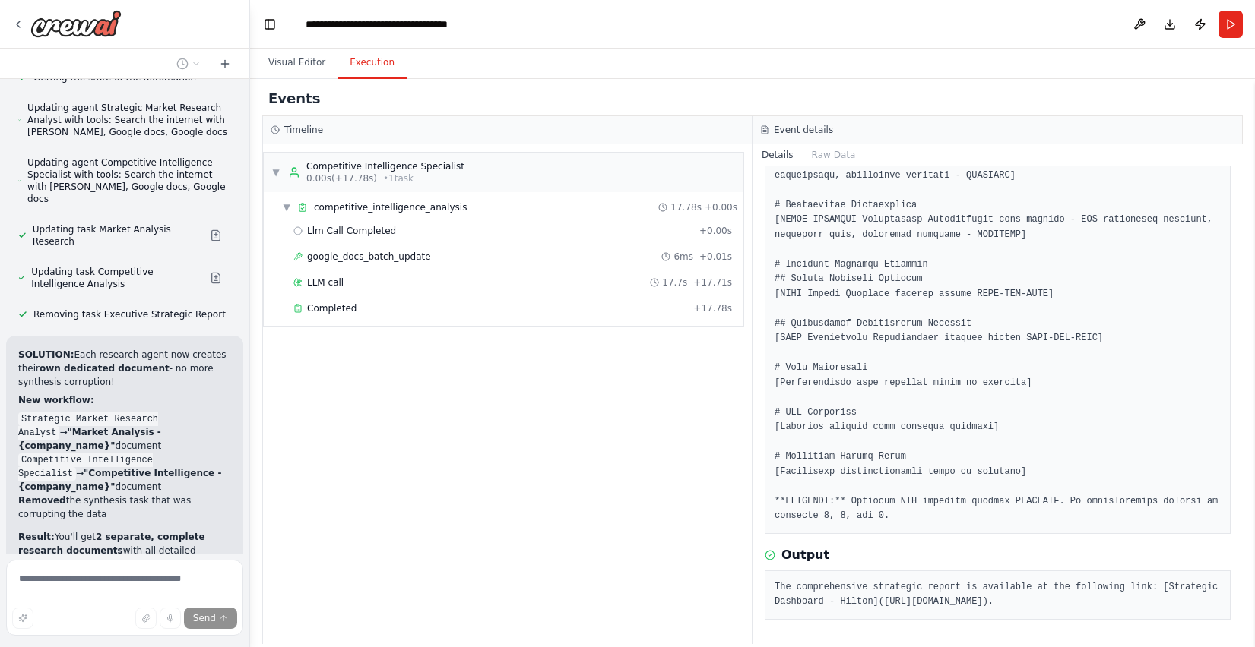
scroll to position [65475, 0]
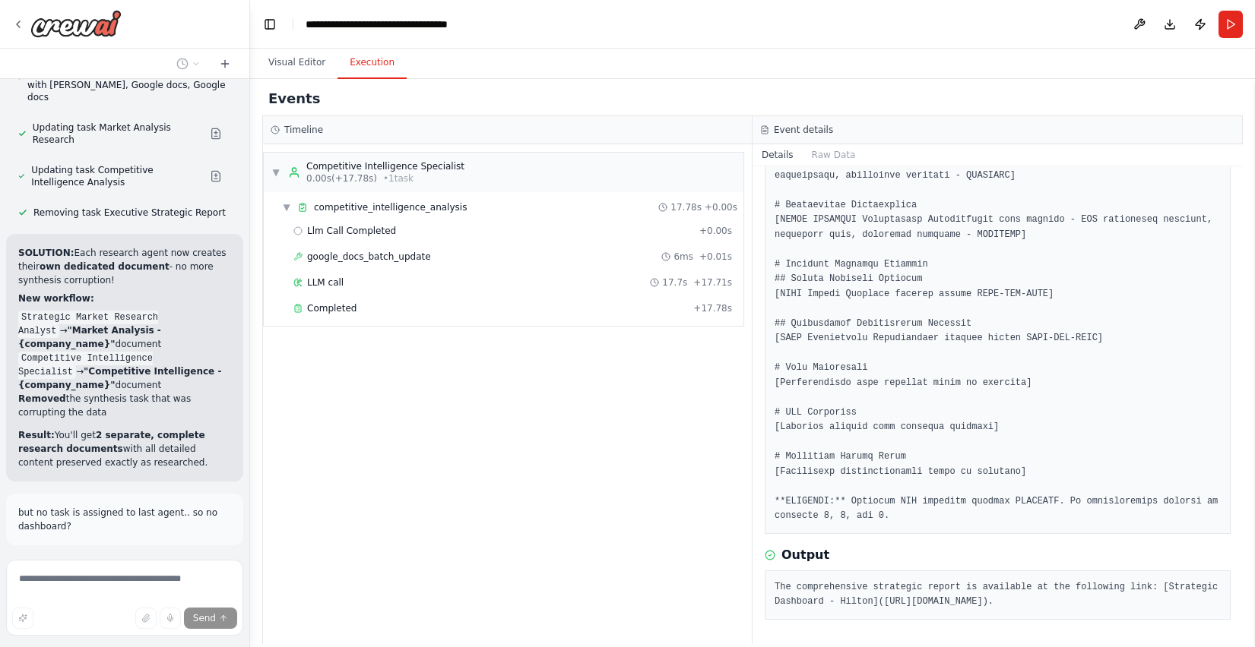
scroll to position [65467, 0]
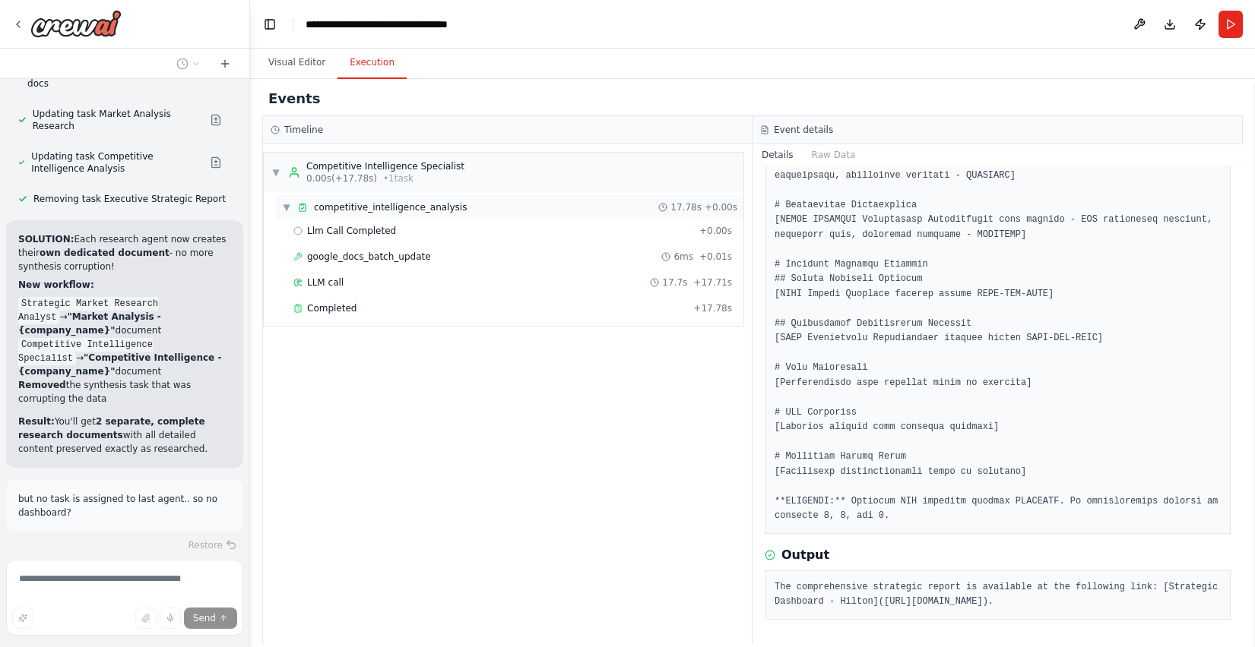
click at [286, 202] on span "▼" at bounding box center [286, 207] width 9 height 12
click at [276, 178] on span "▼" at bounding box center [275, 172] width 9 height 12
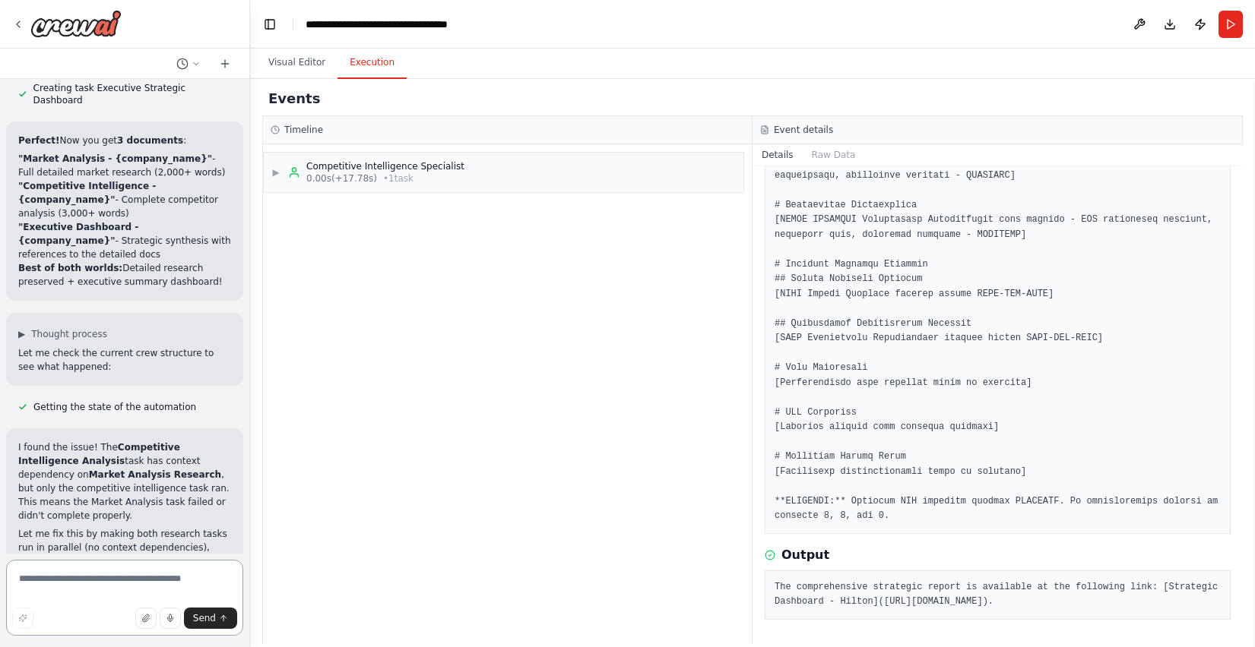
scroll to position [66163, 0]
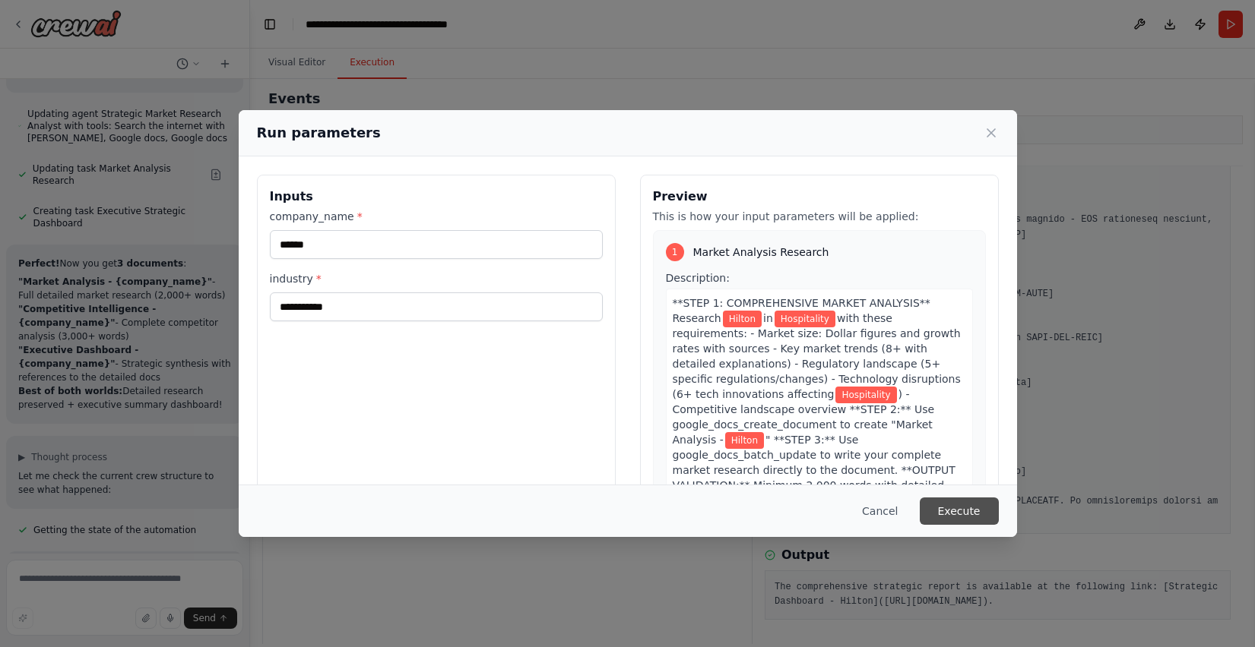
click at [935, 509] on button "Execute" at bounding box center [958, 511] width 79 height 27
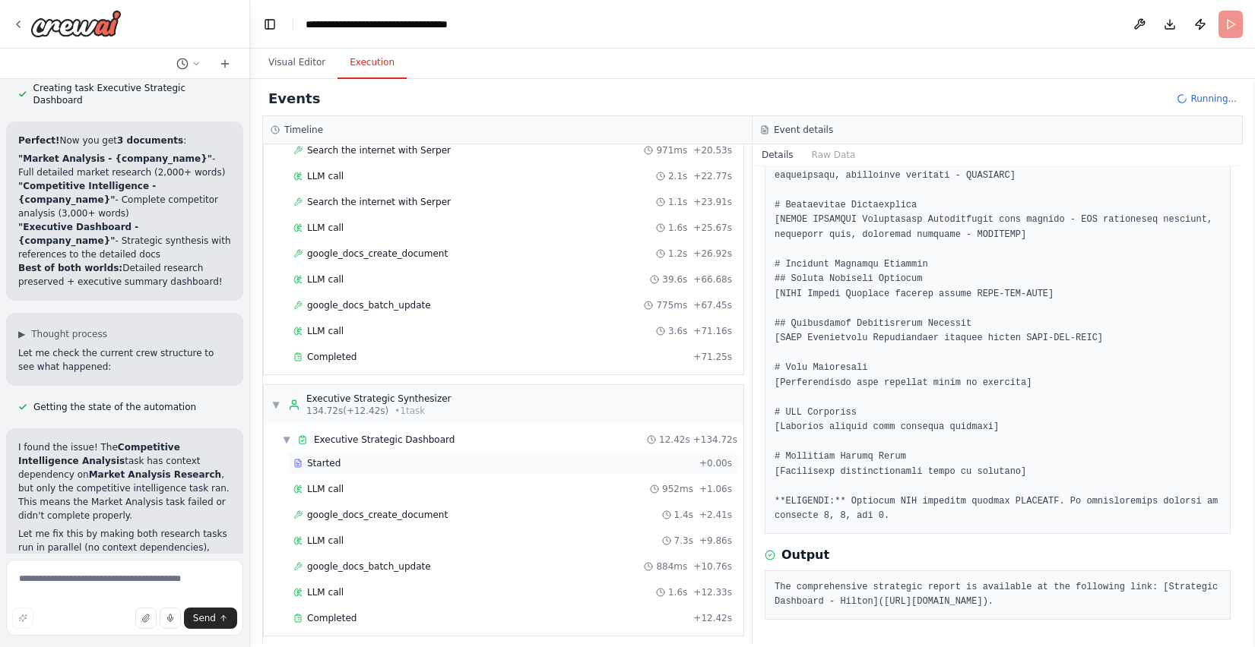
scroll to position [713, 0]
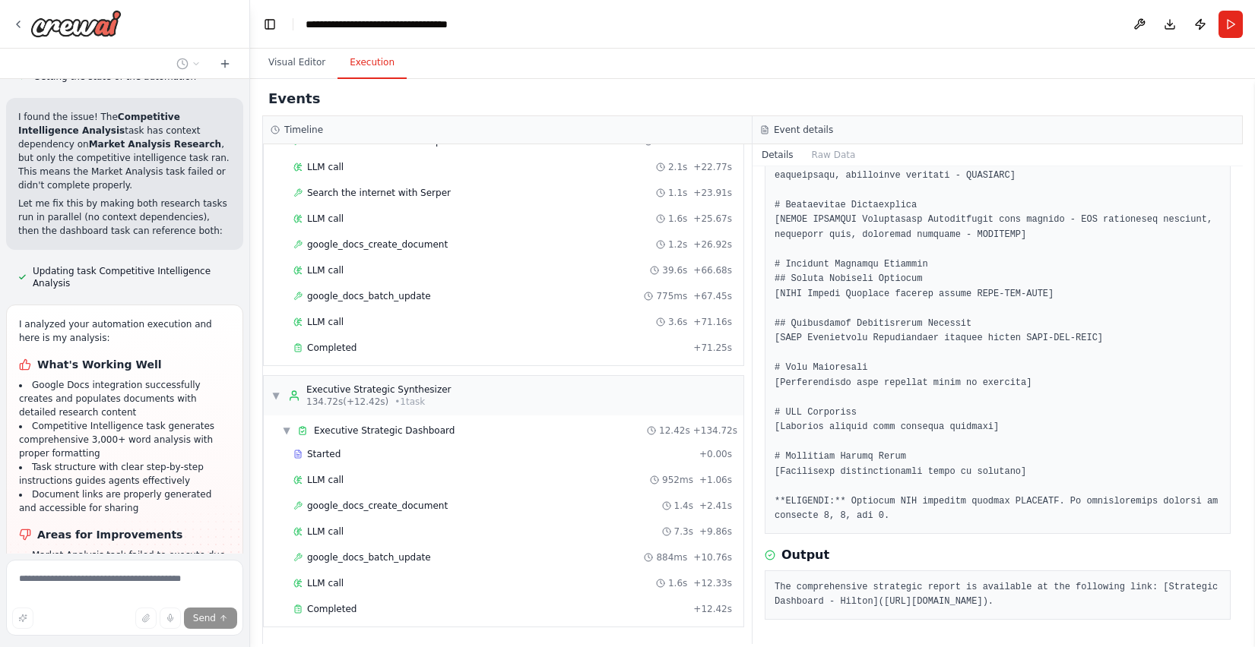
scroll to position [66520, 0]
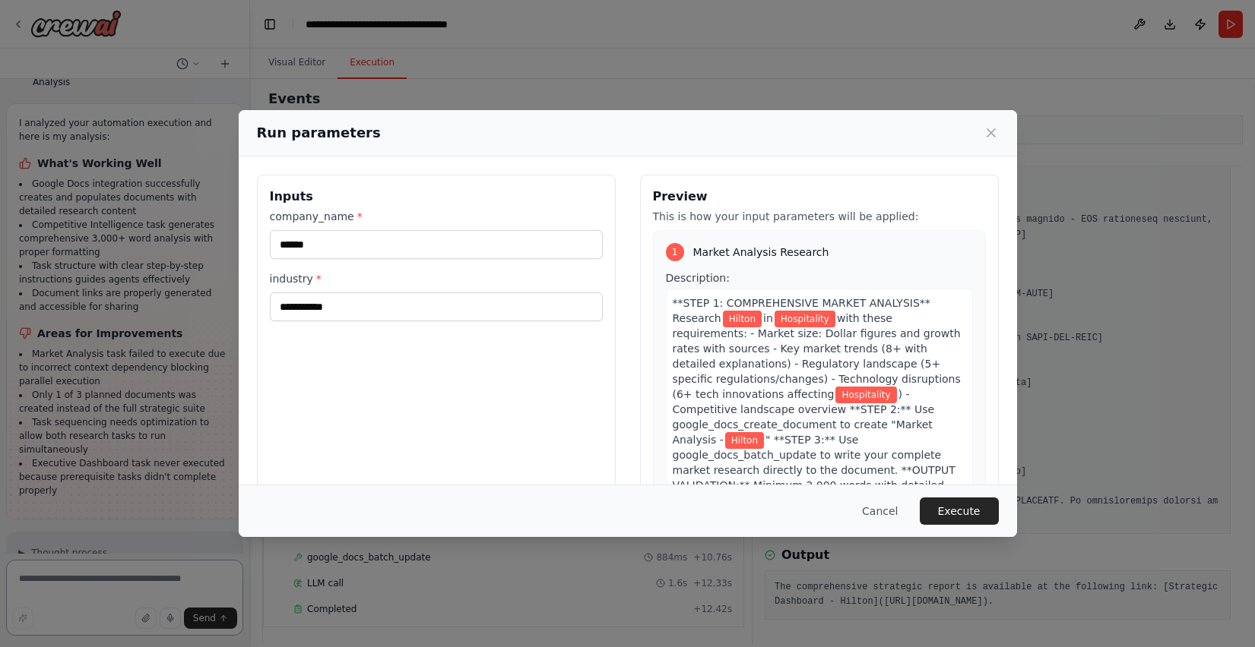
scroll to position [66712, 0]
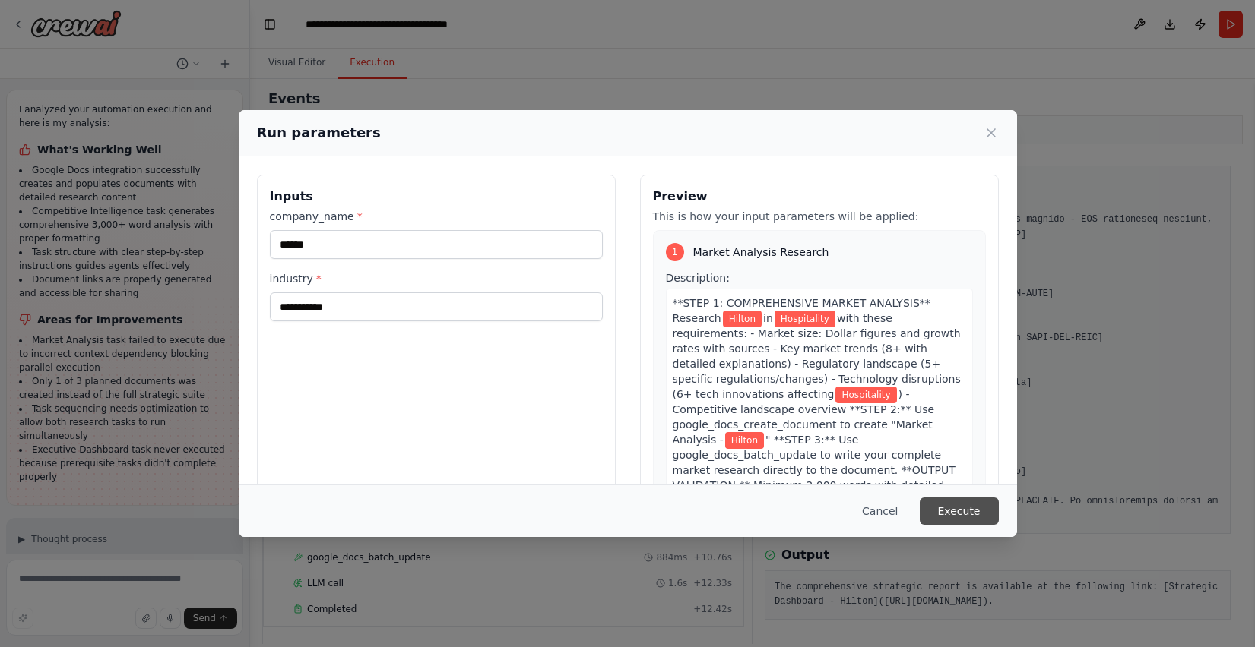
click at [935, 511] on button "Execute" at bounding box center [958, 511] width 79 height 27
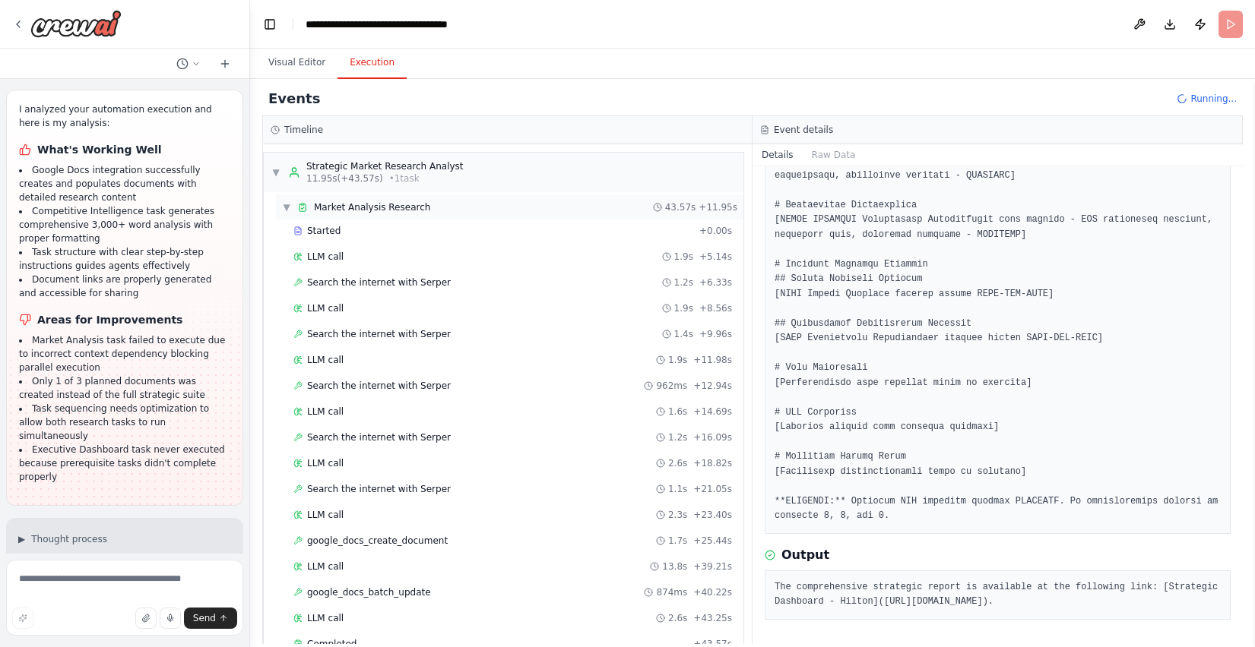
click at [285, 214] on div "▼ Market Analysis Research 43.57s + 11.95s" at bounding box center [509, 207] width 467 height 24
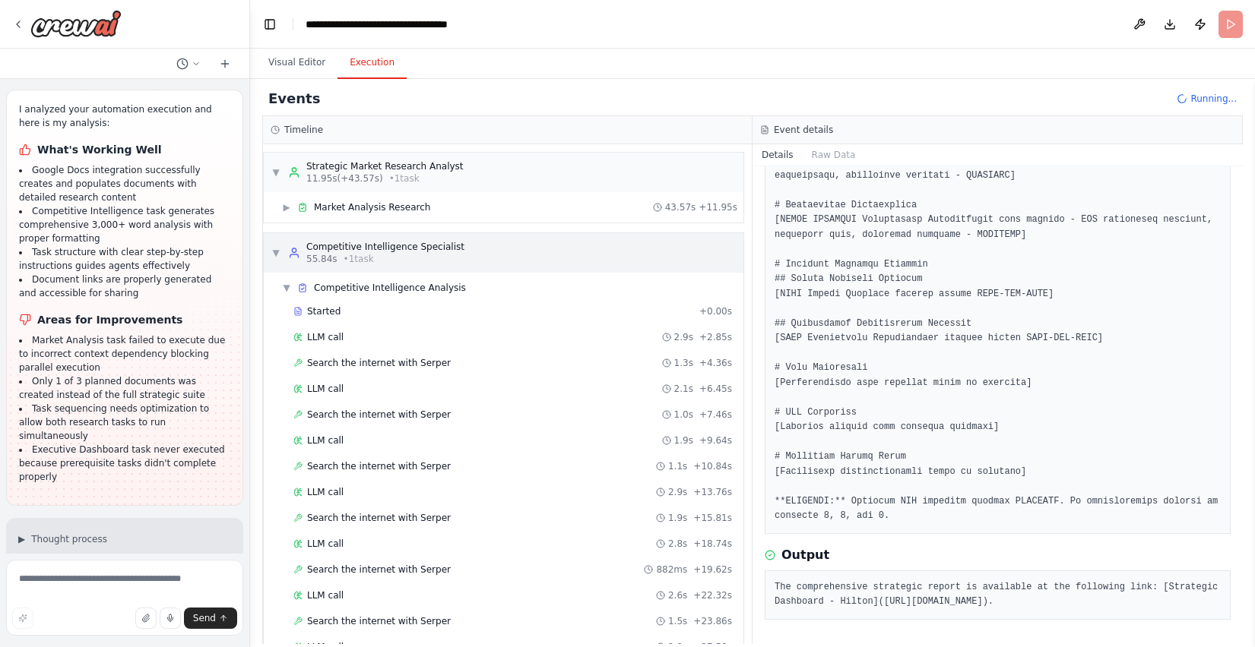
click at [278, 258] on span "▼" at bounding box center [275, 253] width 9 height 12
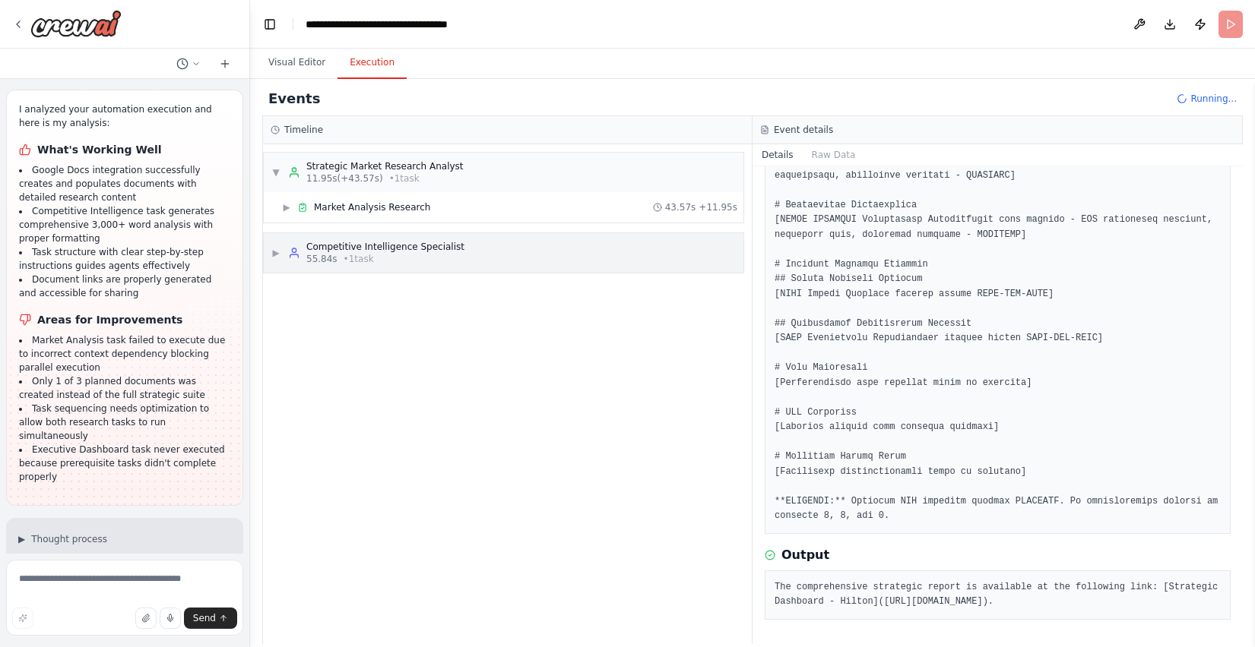
click at [278, 258] on span "▶" at bounding box center [275, 253] width 9 height 12
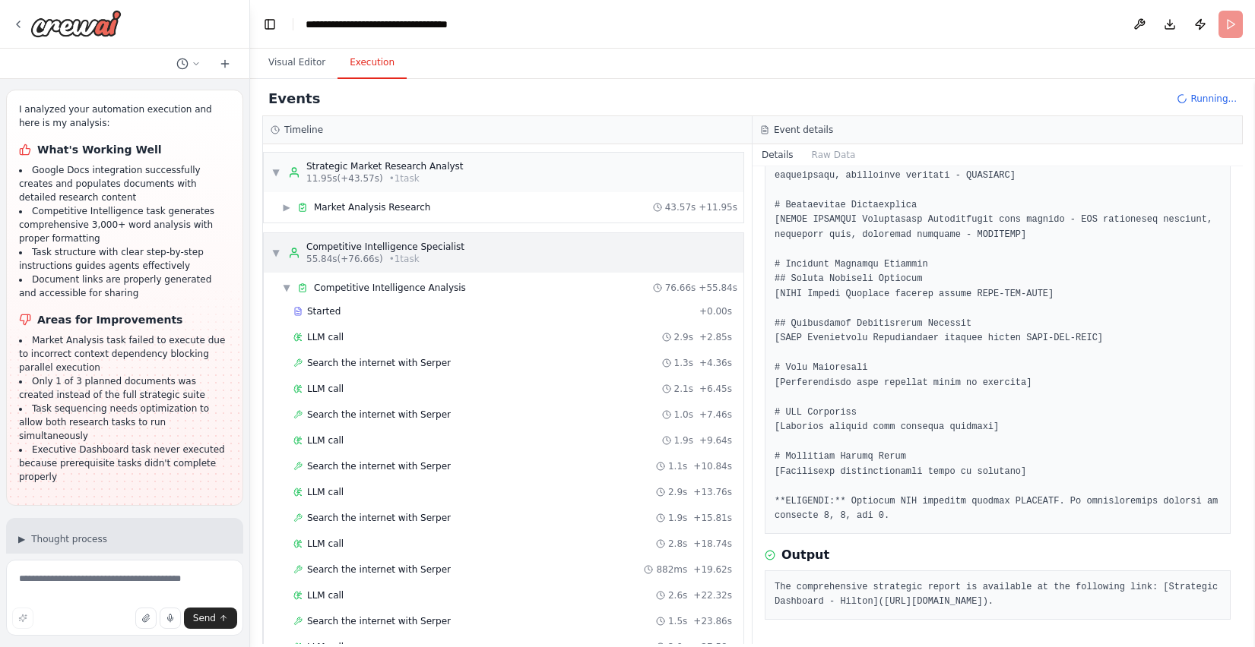
click at [274, 258] on span "▼" at bounding box center [275, 253] width 9 height 12
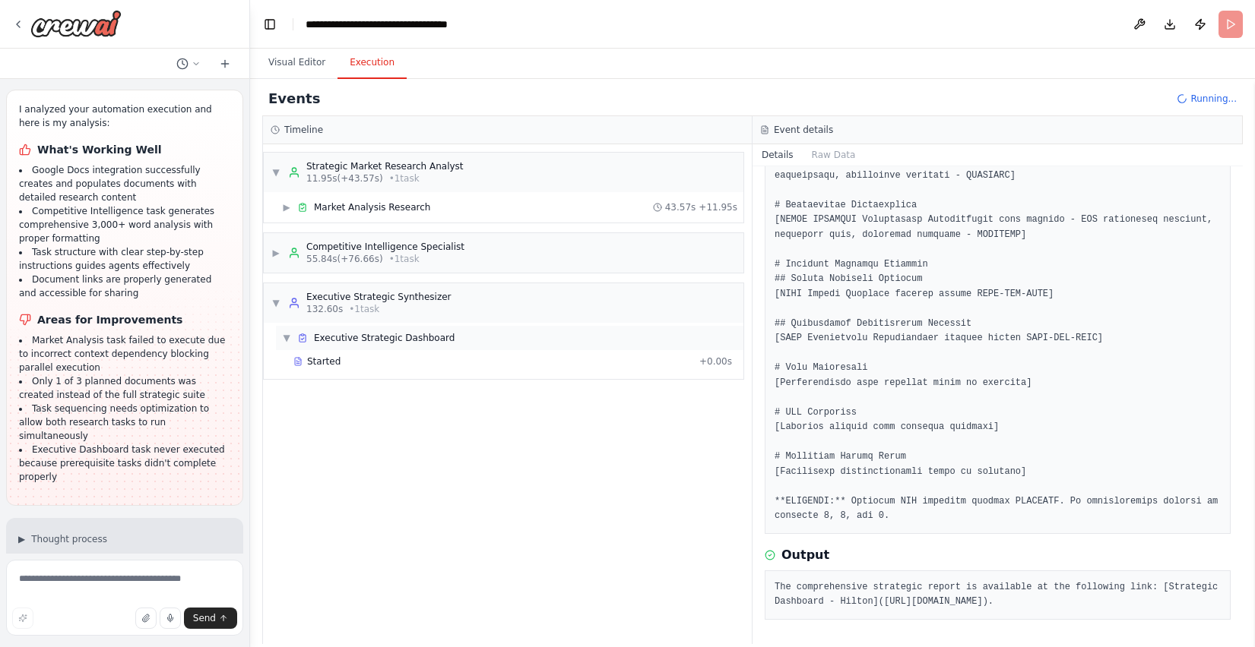
click at [289, 340] on span "▼" at bounding box center [286, 338] width 9 height 12
click at [289, 340] on span "▶" at bounding box center [286, 338] width 9 height 12
click at [316, 360] on span "Started" at bounding box center [323, 362] width 33 height 12
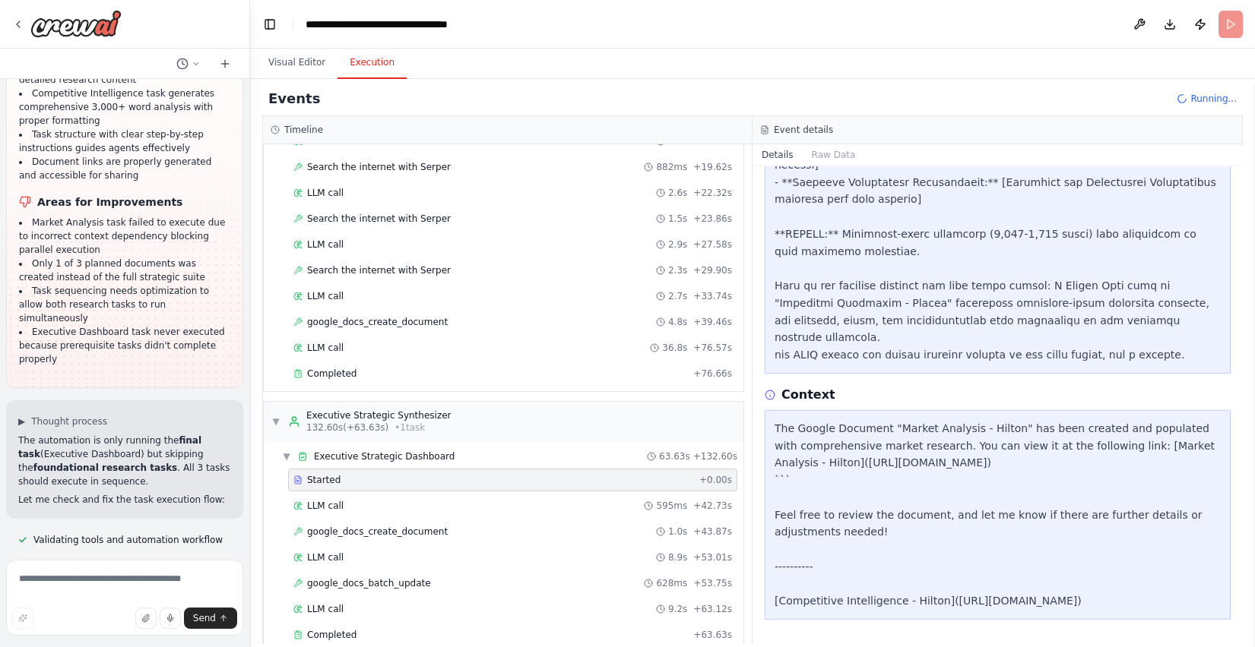
scroll to position [66835, 0]
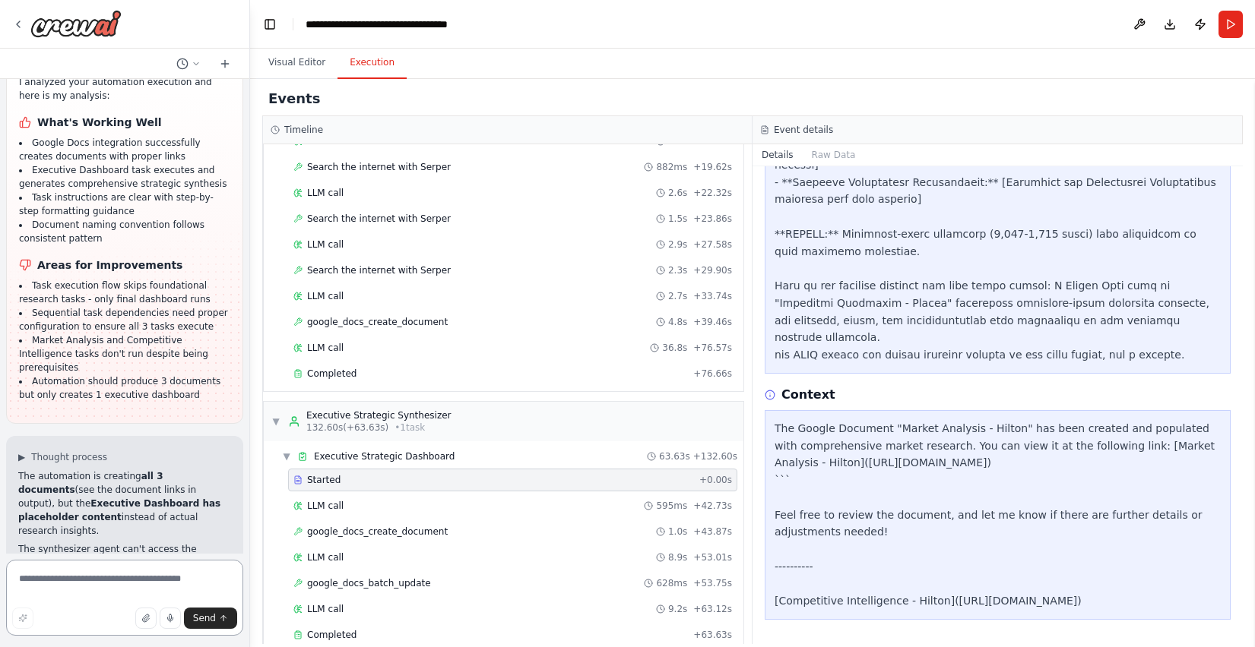
scroll to position [429, 0]
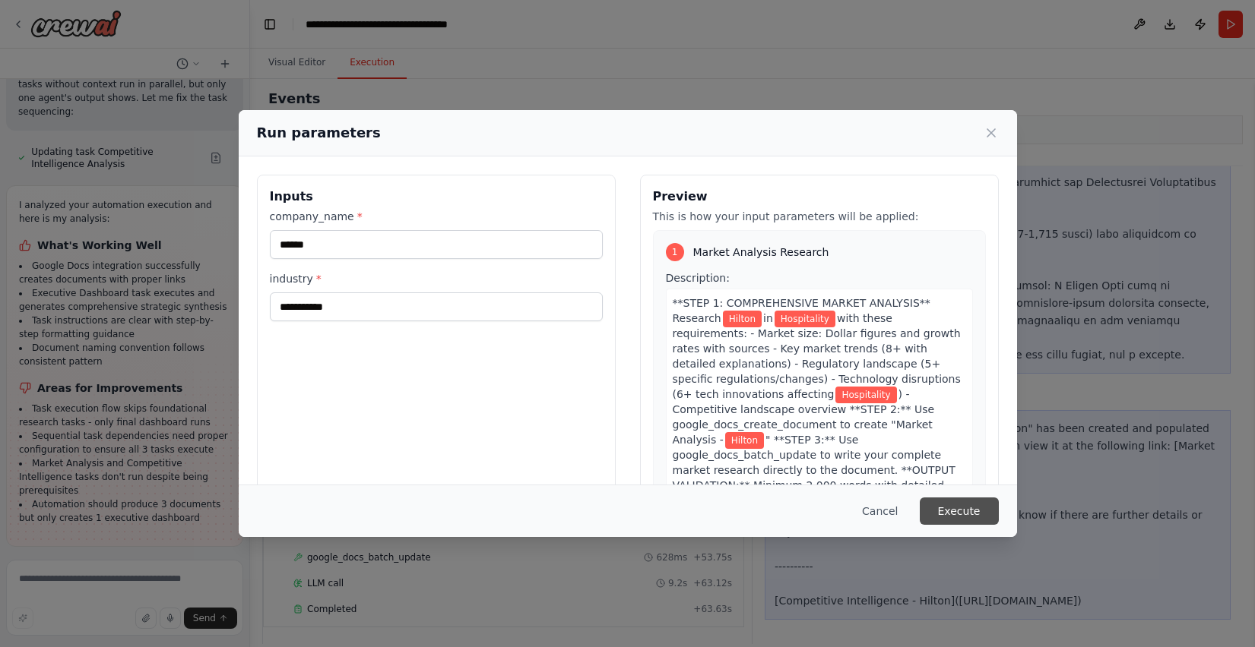
click at [935, 516] on button "Execute" at bounding box center [958, 511] width 79 height 27
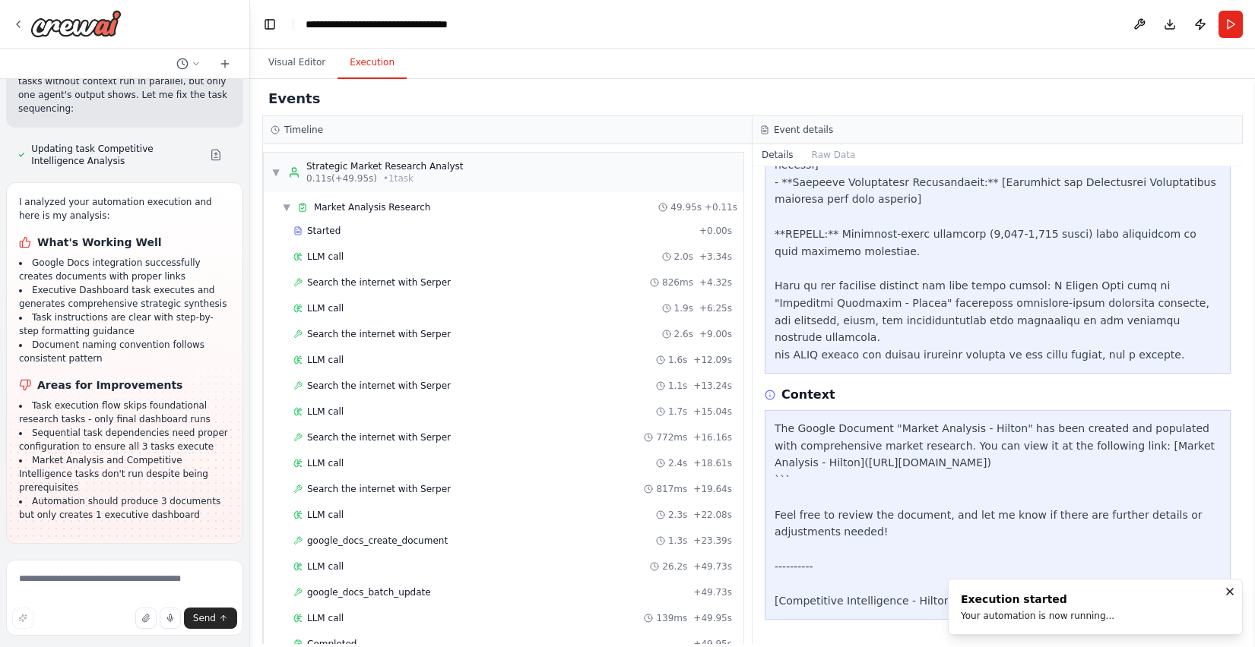
scroll to position [67463, 0]
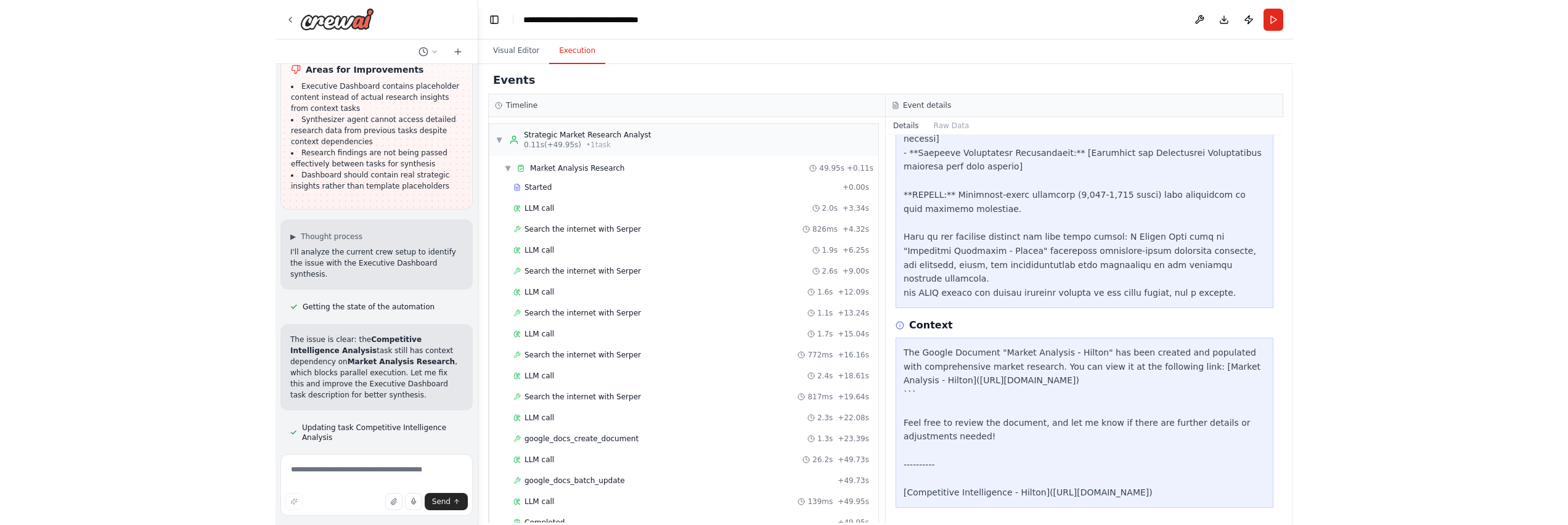
scroll to position [592, 0]
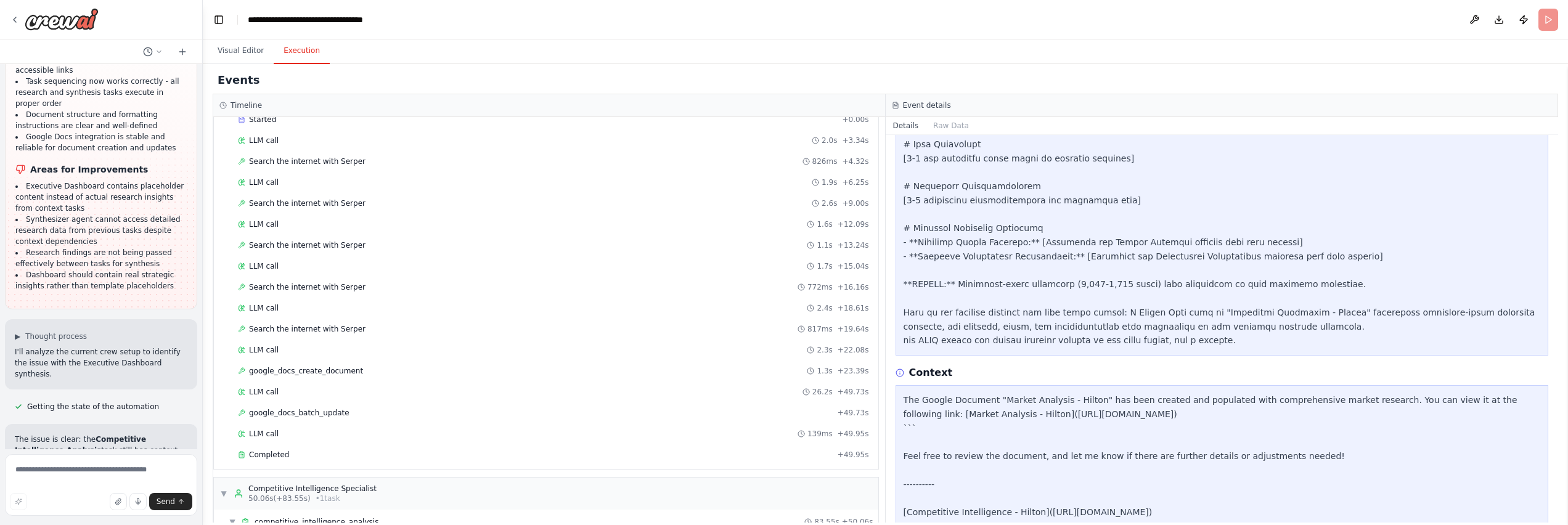
scroll to position [704, 0]
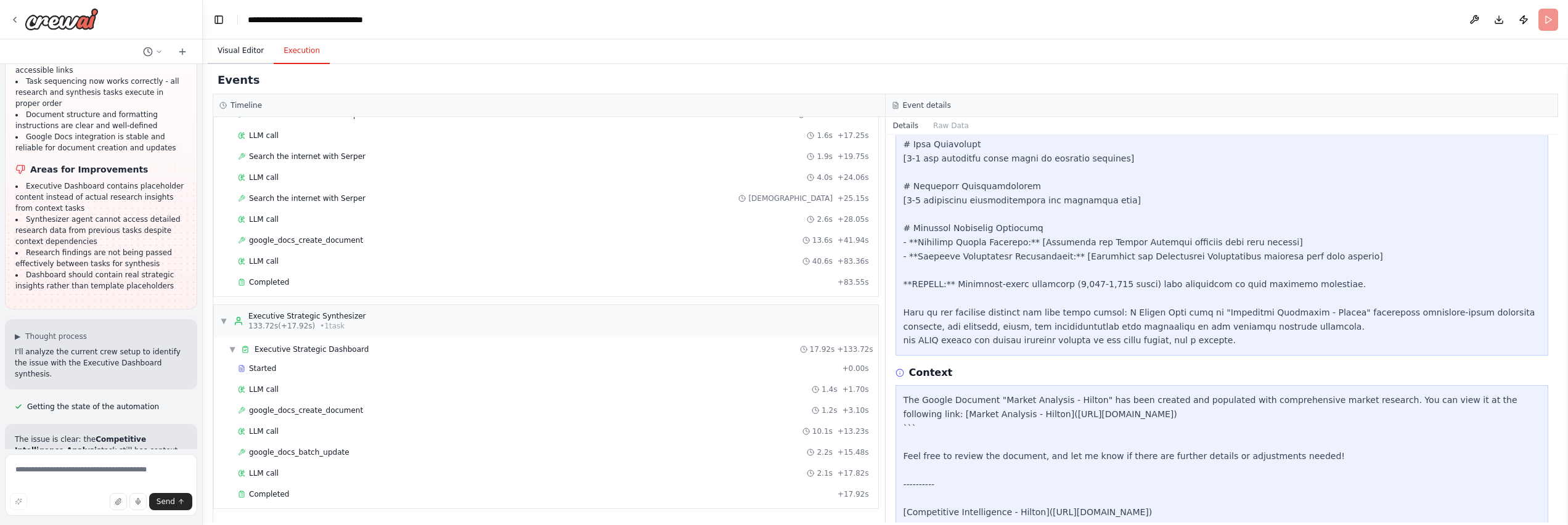
click at [240, 55] on button "Visual Editor" at bounding box center [240, 51] width 66 height 26
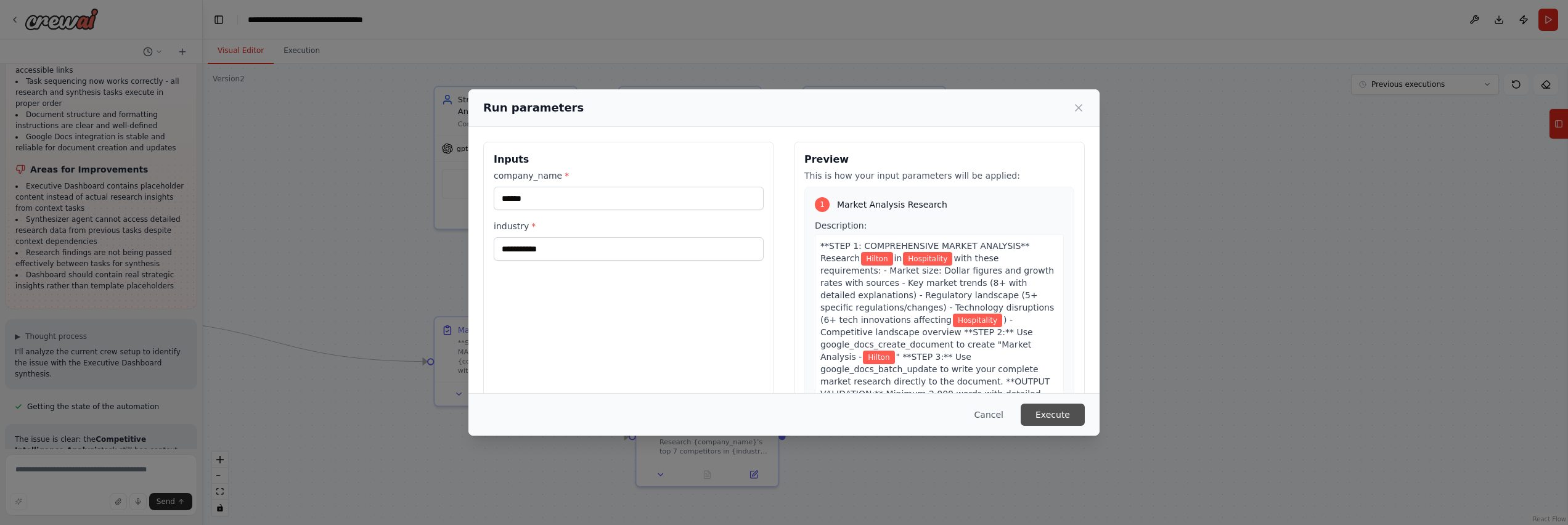
click at [758, 413] on button "Execute" at bounding box center [1052, 415] width 64 height 22
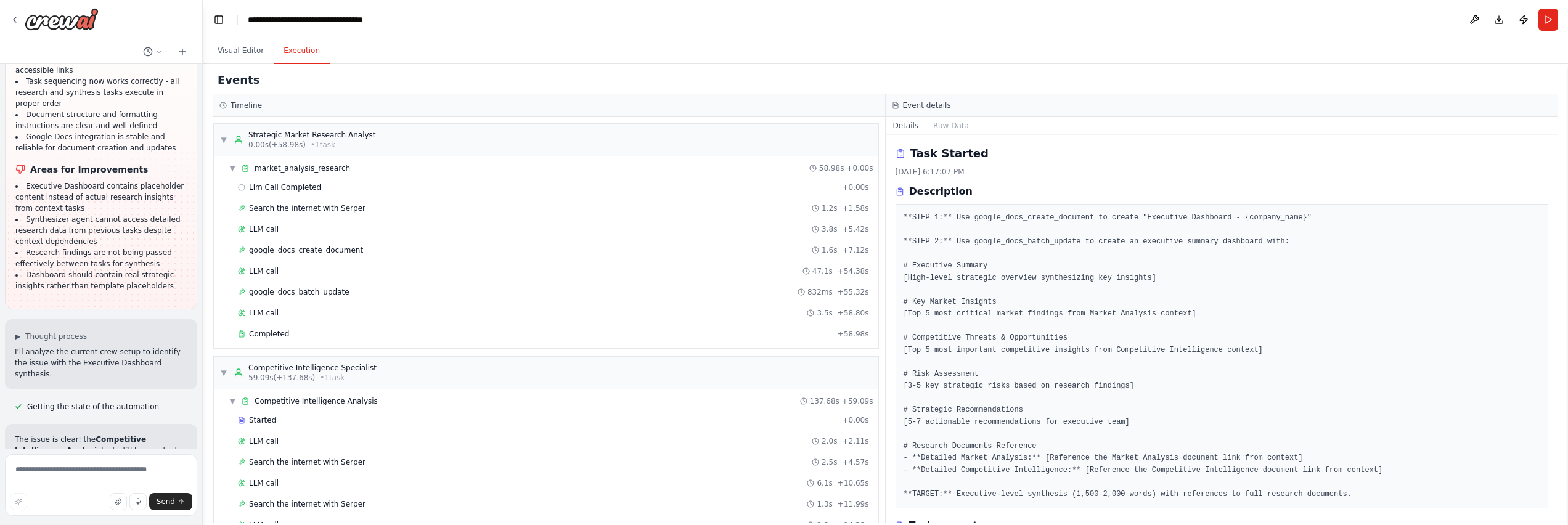
scroll to position [55407, 0]
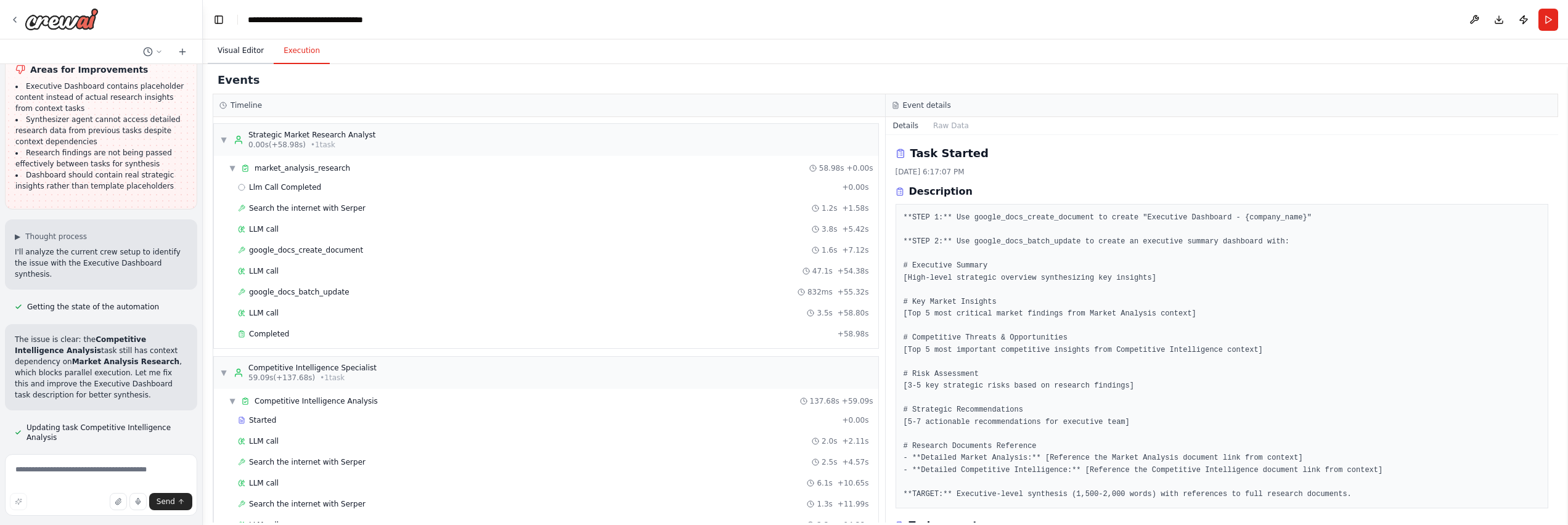
click at [222, 49] on button "Visual Editor" at bounding box center [240, 51] width 66 height 26
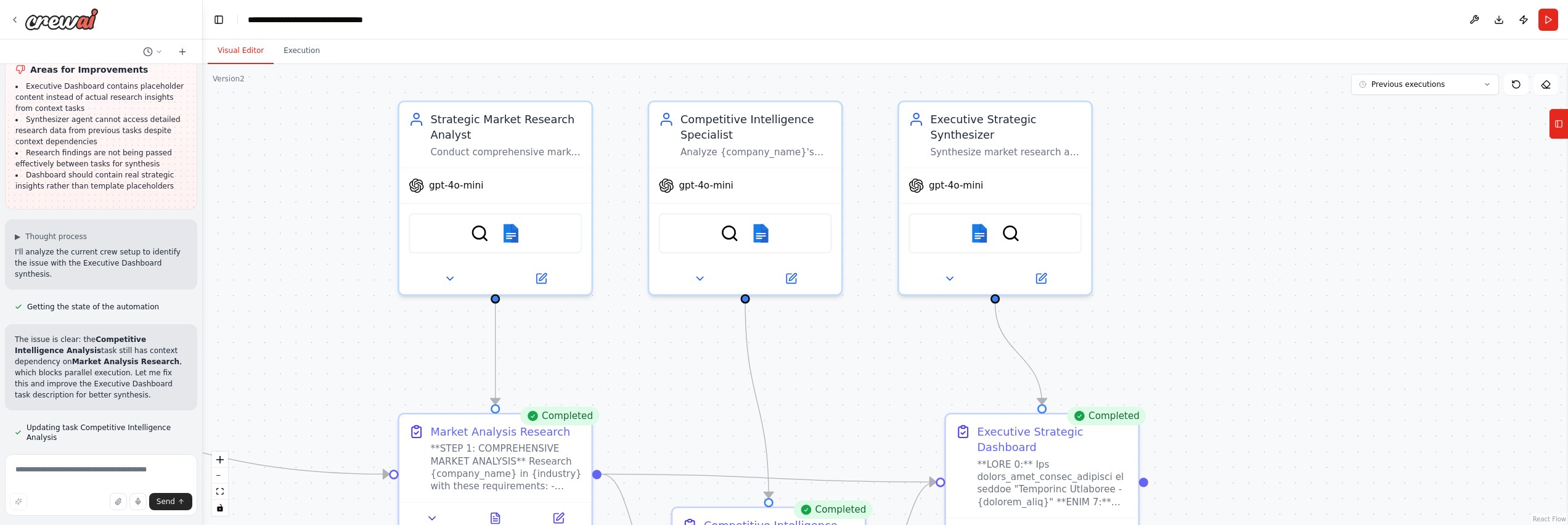
drag, startPoint x: 625, startPoint y: 190, endPoint x: 609, endPoint y: 239, distance: 51.5
click at [609, 239] on div ".deletable-edge-delete-btn { width: 20px; height: 20px; border: 0px solid #ffff…" at bounding box center [885, 295] width 1365 height 461
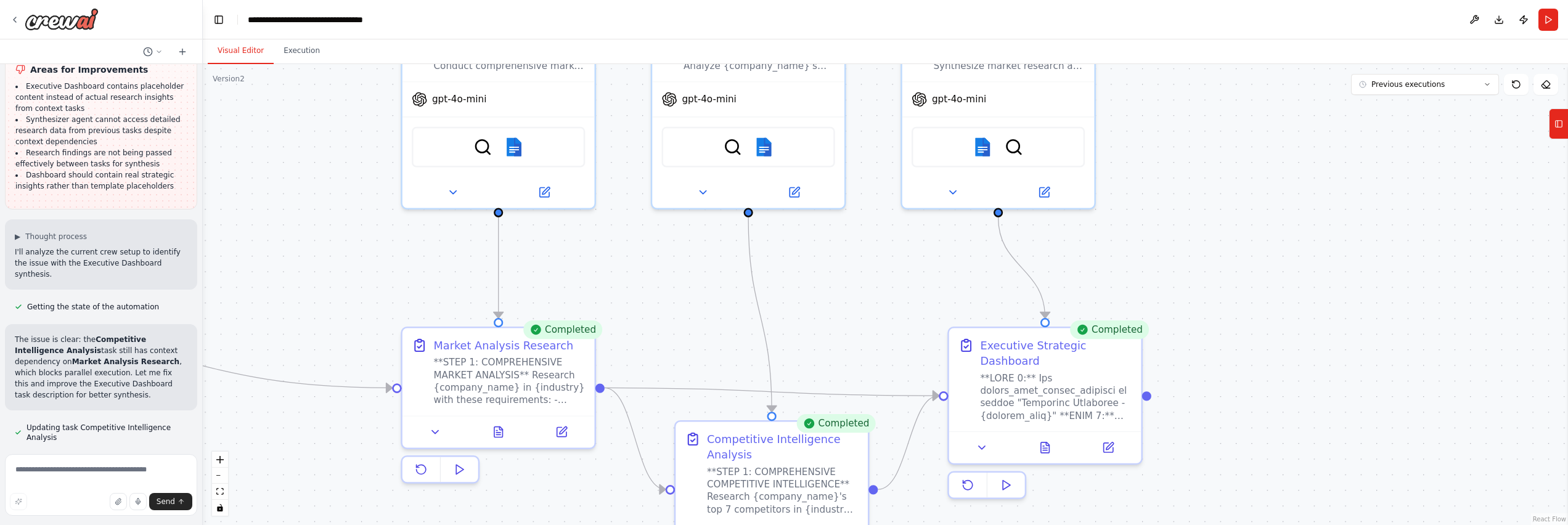
drag, startPoint x: 670, startPoint y: 401, endPoint x: 673, endPoint y: 315, distance: 86.1
click at [673, 315] on div ".deletable-edge-delete-btn { width: 20px; height: 20px; border: 0px solid #ffff…" at bounding box center [885, 295] width 1365 height 461
click at [518, 381] on div "**STEP 1: COMPREHENSIVE MARKET ANALYSIS** Research {company_name} in {industry}…" at bounding box center [509, 378] width 152 height 50
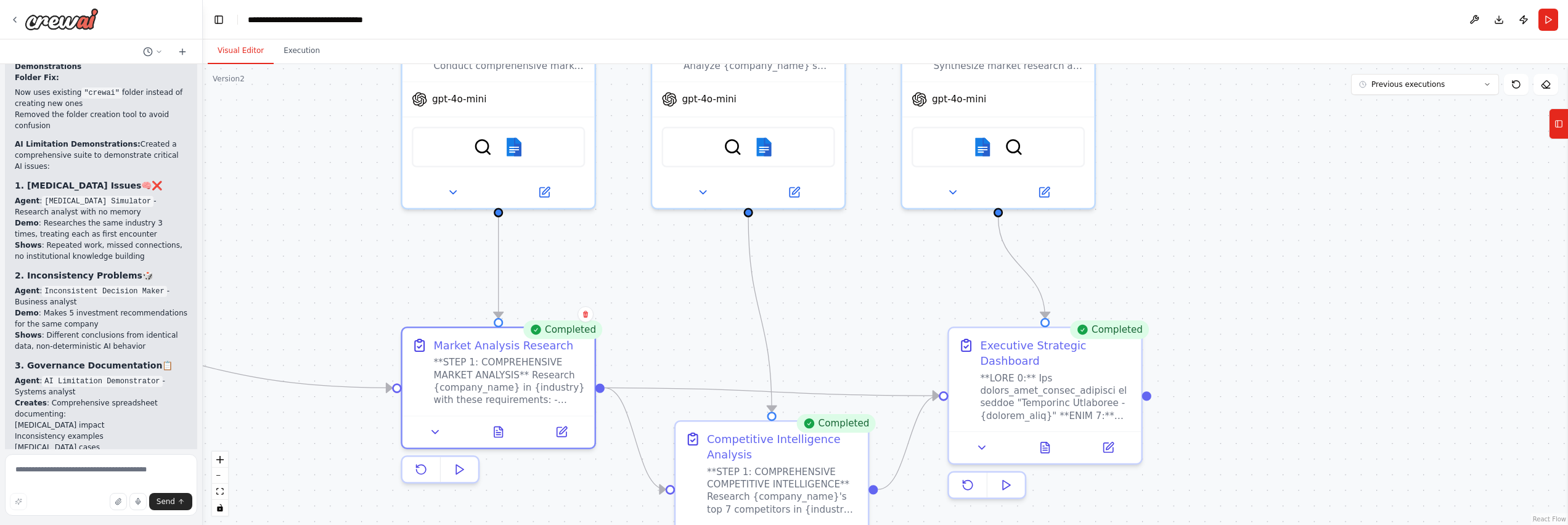
scroll to position [17383, 0]
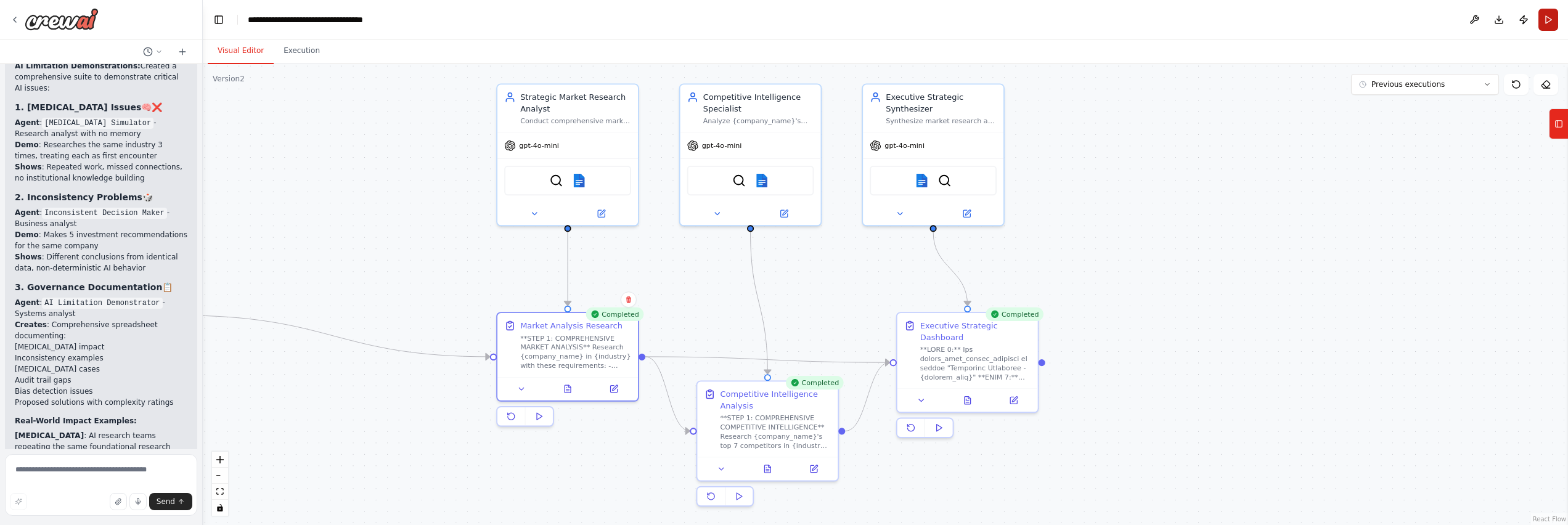
click at [758, 25] on button "Run" at bounding box center [1549, 19] width 19 height 22
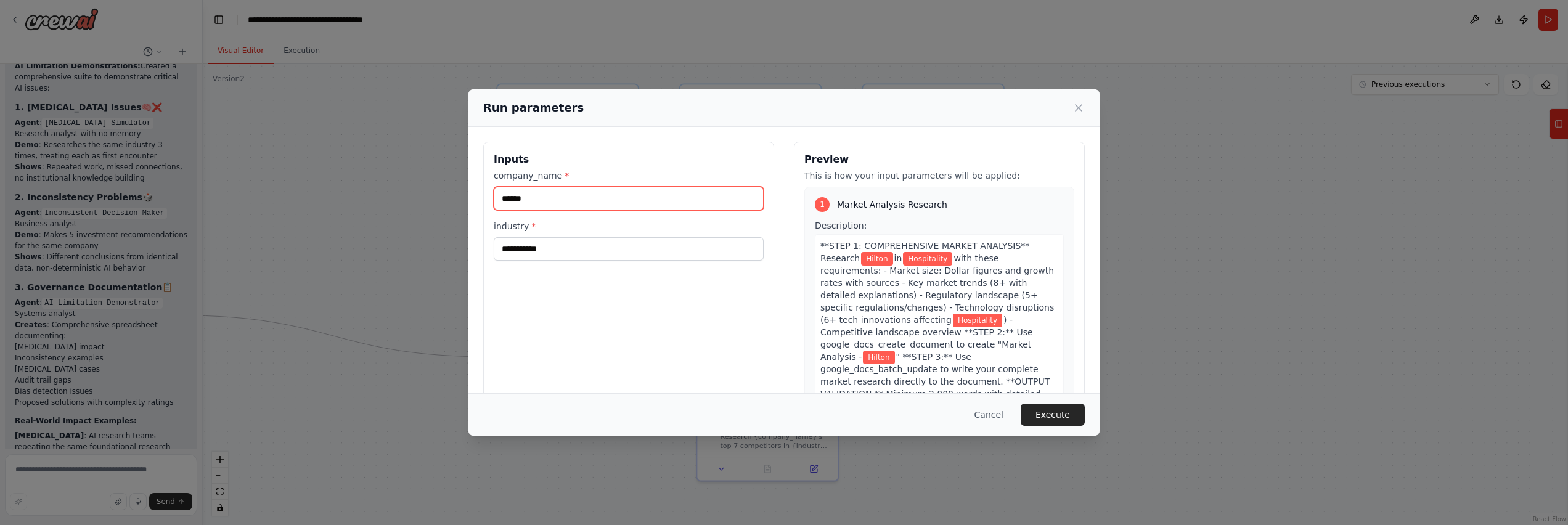
click at [521, 204] on input "******" at bounding box center [629, 198] width 270 height 24
click at [552, 247] on input "**********" at bounding box center [629, 249] width 270 height 24
click at [545, 201] on input "******" at bounding box center [629, 198] width 270 height 24
type input "*"
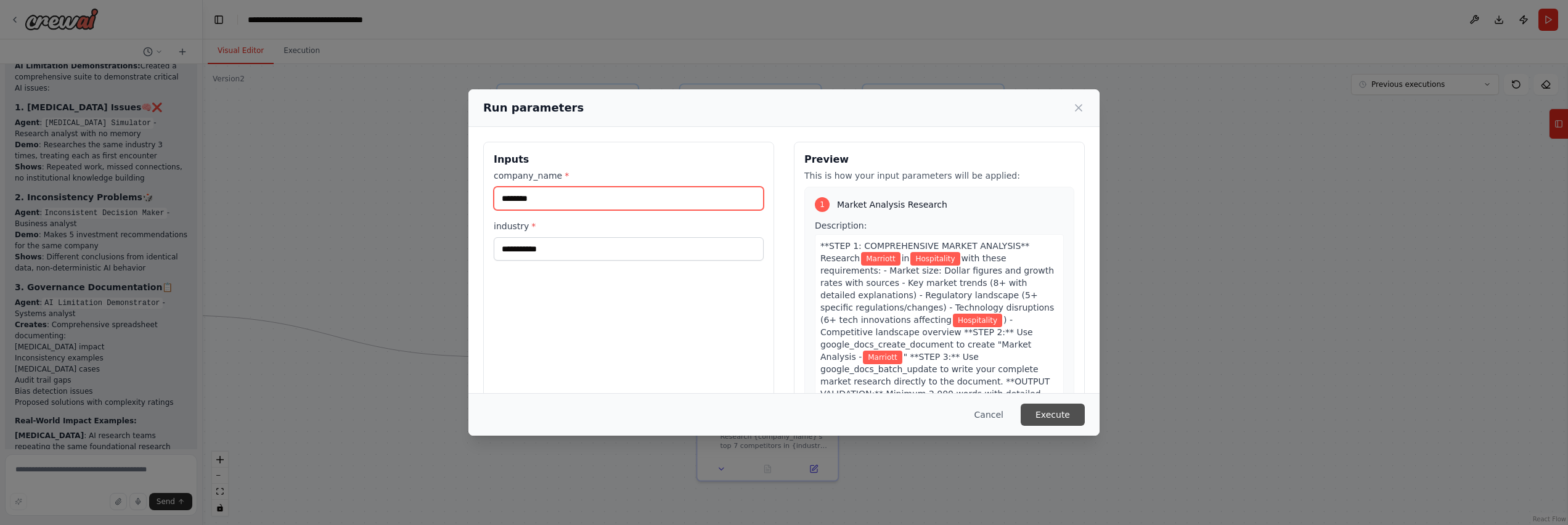
type input "********"
click at [758, 415] on button "Execute" at bounding box center [1052, 415] width 64 height 22
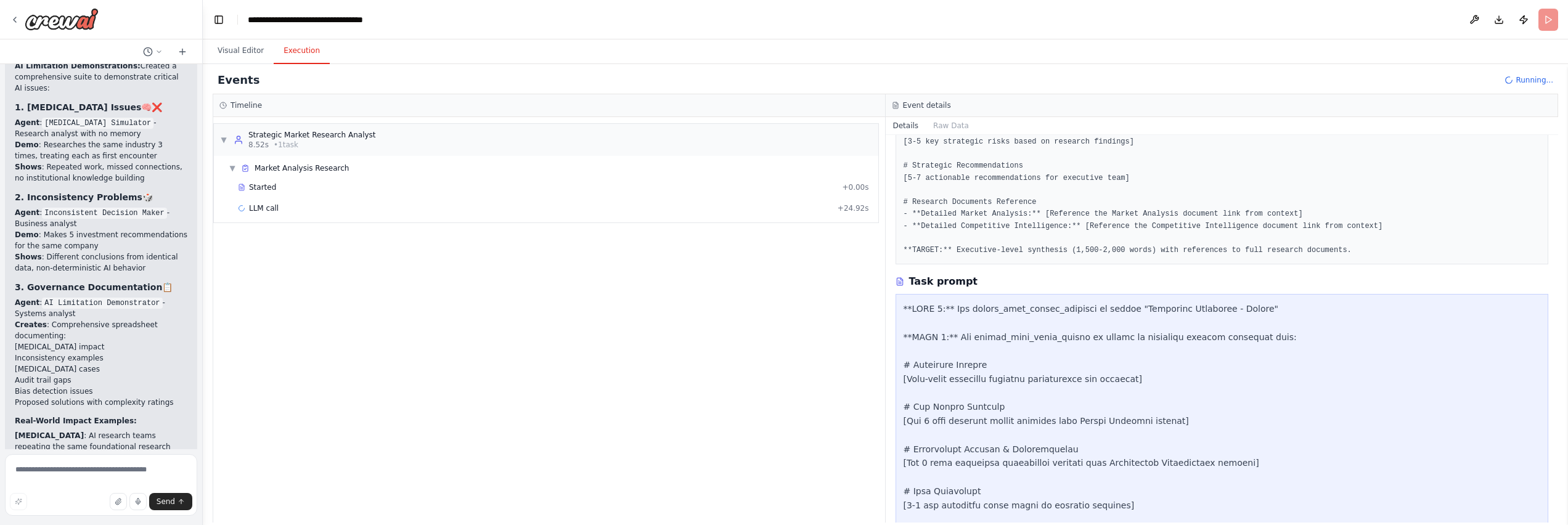
scroll to position [296, 0]
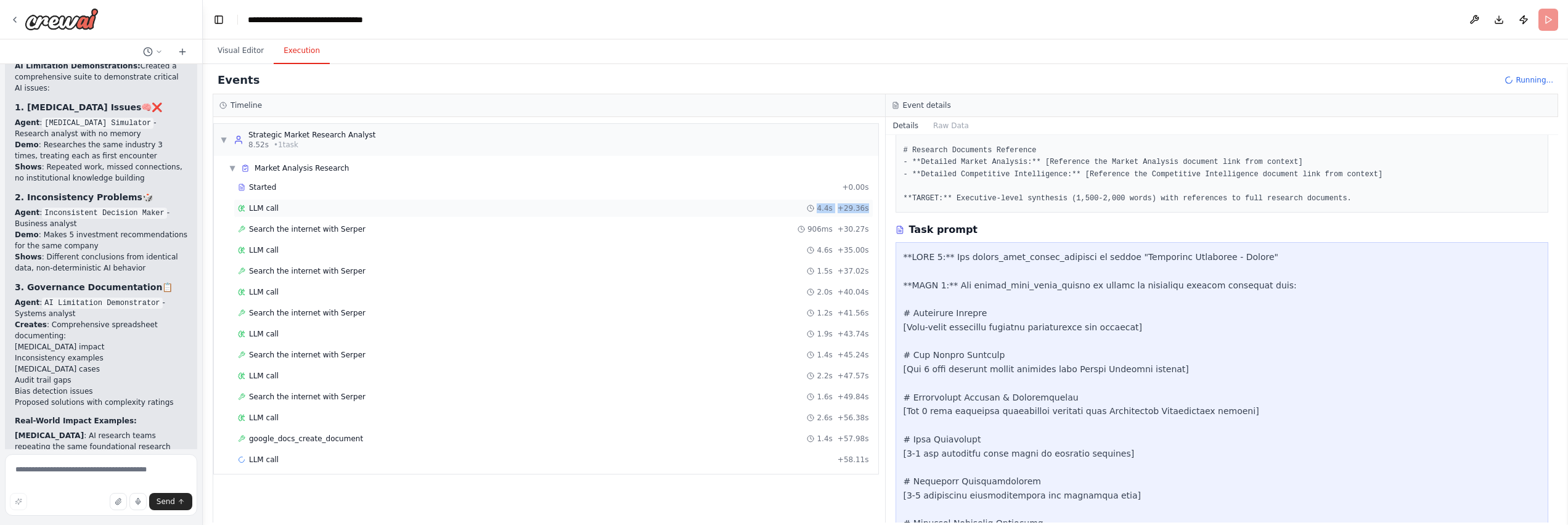
drag, startPoint x: 878, startPoint y: 208, endPoint x: 793, endPoint y: 207, distance: 85.0
click at [758, 207] on div "Started + 0.00s LLM call 4.4s + 29.36s Search the internet with Serper 906ms + …" at bounding box center [551, 325] width 655 height 294
click at [268, 480] on div "▼ Strategic Market Research Analyst 8.52s • 1 task ▼ Market Analysis Research S…" at bounding box center [549, 320] width 672 height 406
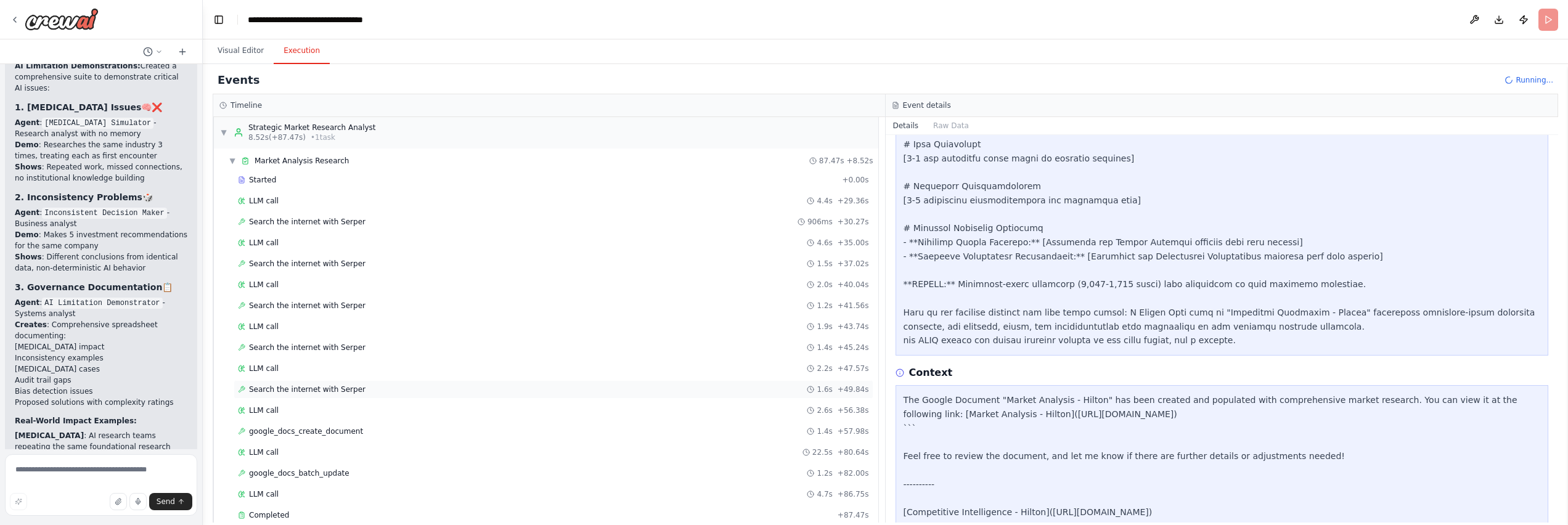
scroll to position [114, 0]
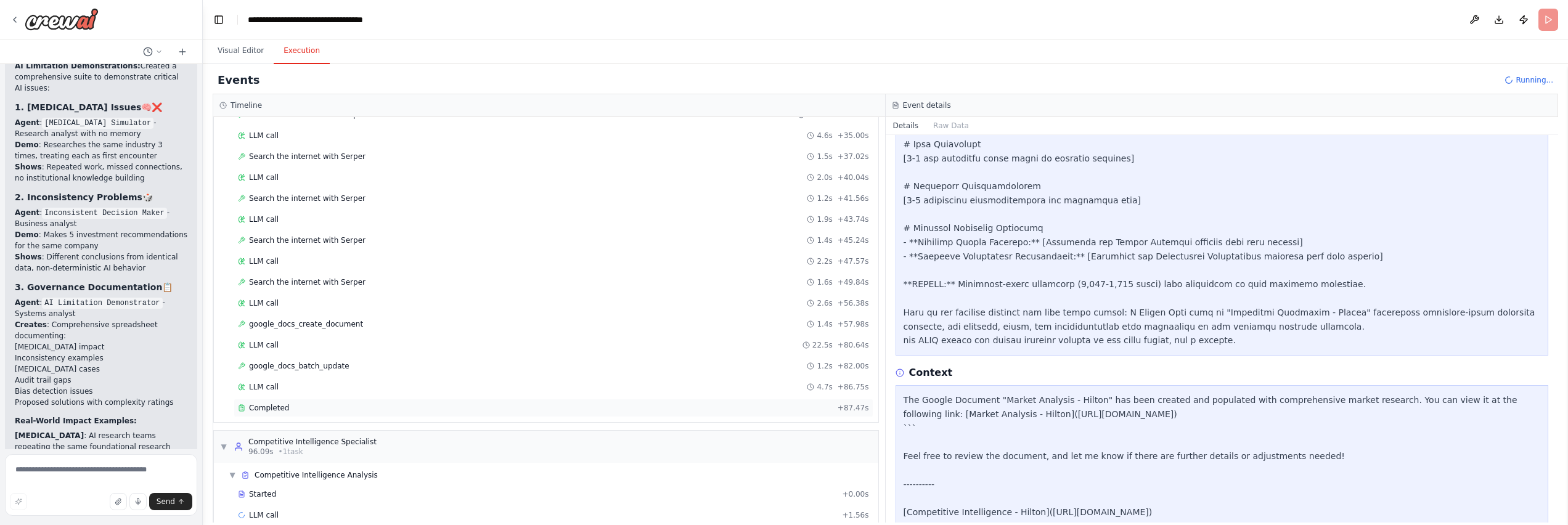
click at [256, 407] on span "Completed" at bounding box center [268, 408] width 40 height 10
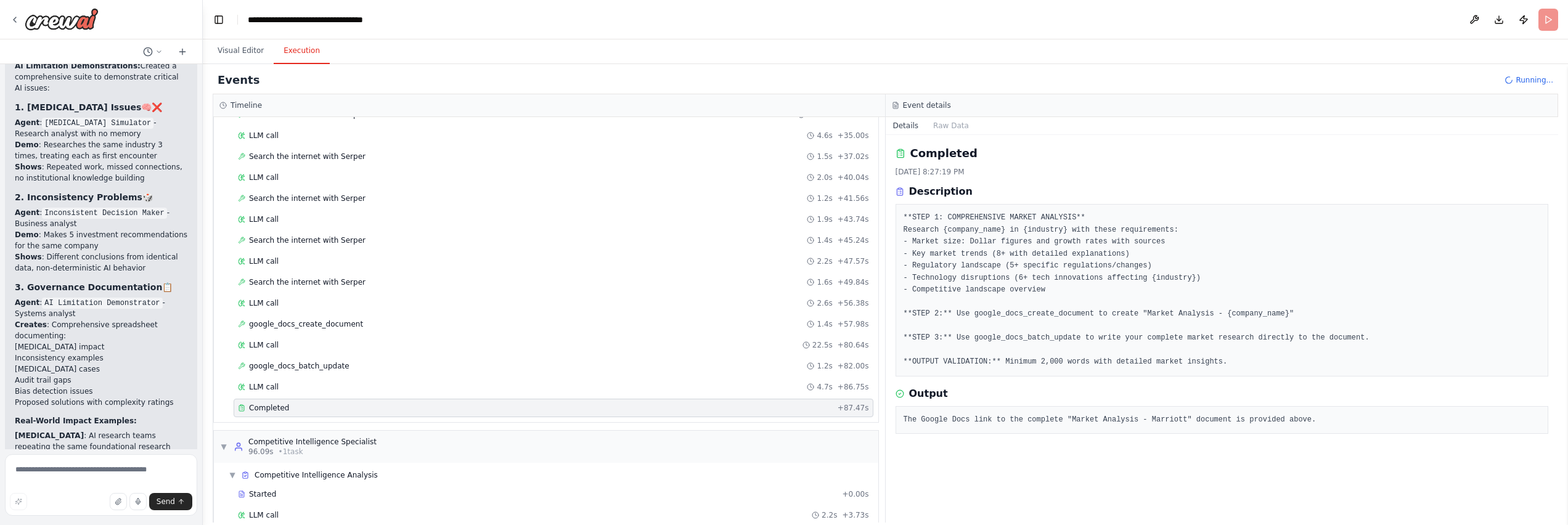
click at [758, 415] on pre "The Google Docs link to the complete "Market Analysis - Marriott" document is p…" at bounding box center [1222, 420] width 638 height 12
click at [758, 415] on pre "The Google Docs link to the complete "Market Analysis - Marriott" document is p…" at bounding box center [1222, 420] width 638 height 12
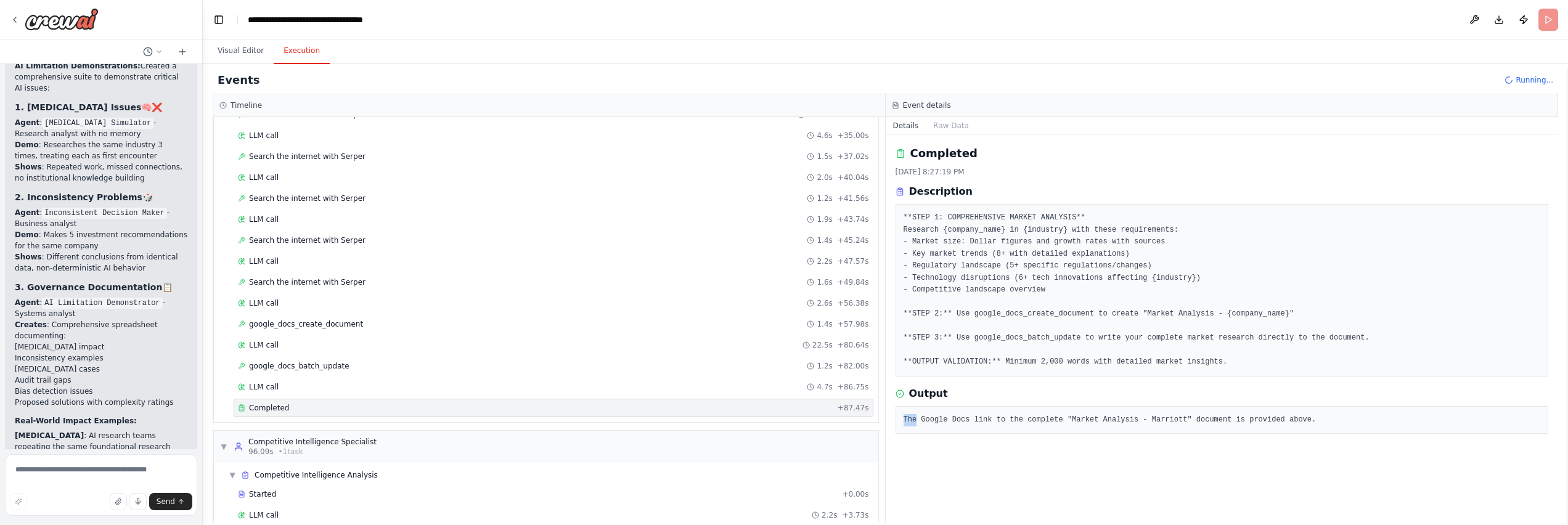
click at [758, 415] on pre "The Google Docs link to the complete "Market Analysis - Marriott" document is p…" at bounding box center [1222, 420] width 638 height 12
drag, startPoint x: 908, startPoint y: 415, endPoint x: 1375, endPoint y: 412, distance: 467.0
click at [758, 412] on div "The Google Docs link to the complete "Market Analysis - Marriott" document is p…" at bounding box center [1222, 420] width 653 height 28
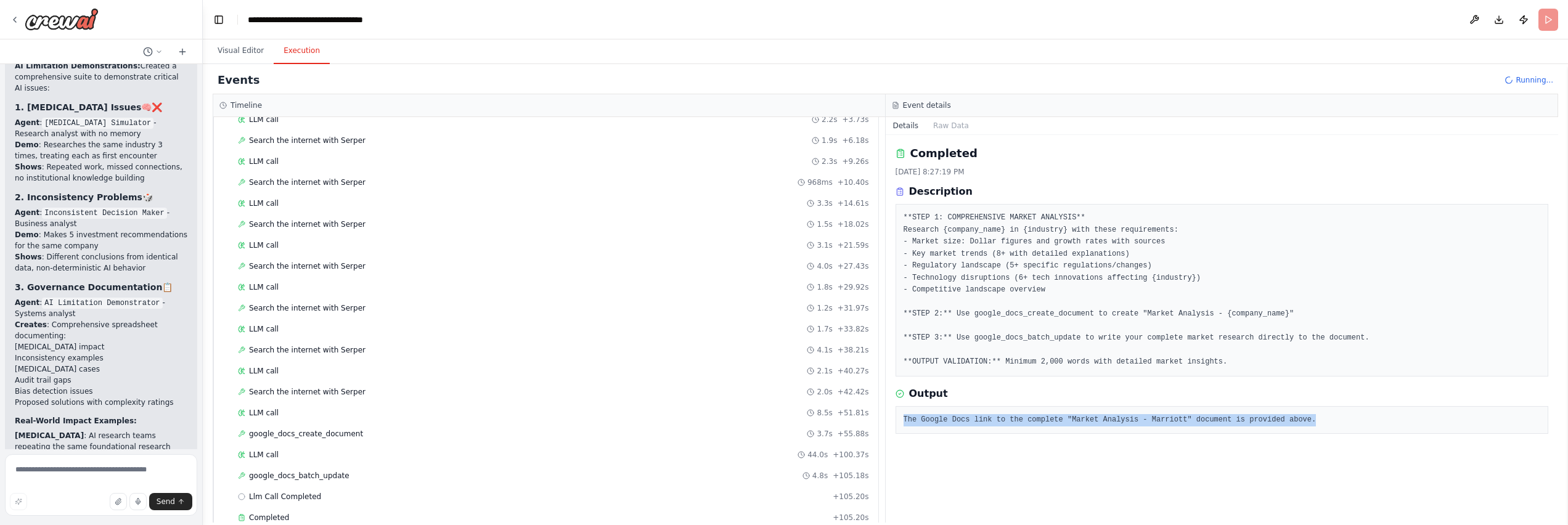
scroll to position [641, 0]
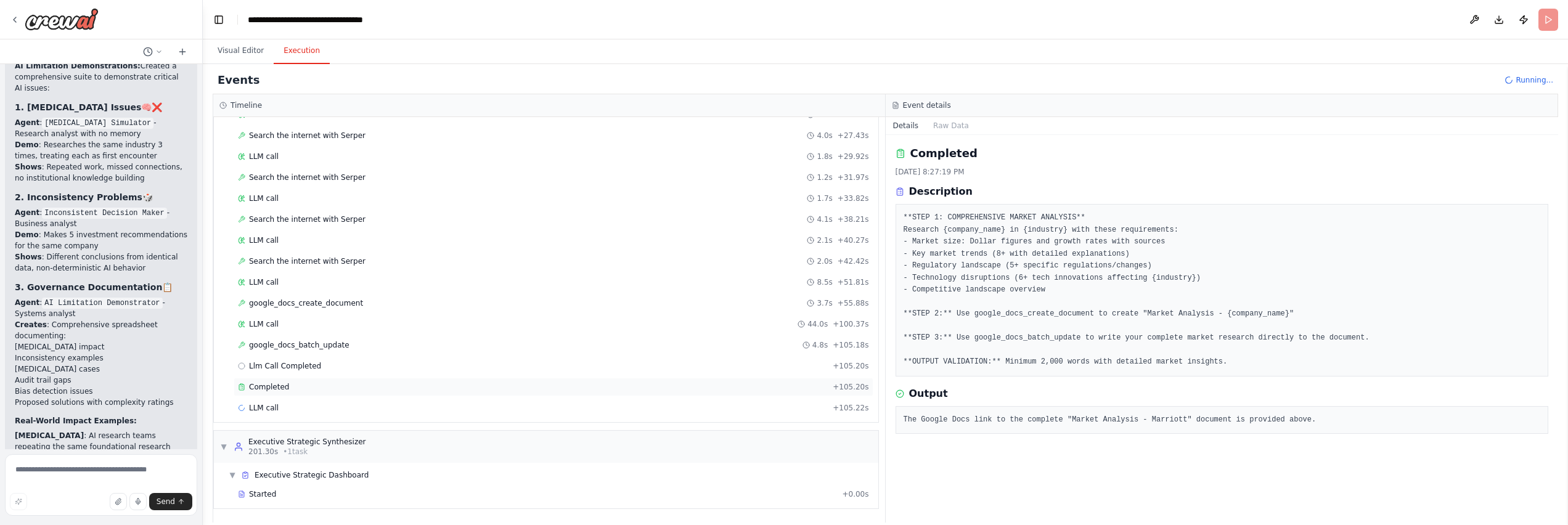
click at [278, 388] on span "Completed" at bounding box center [268, 387] width 40 height 10
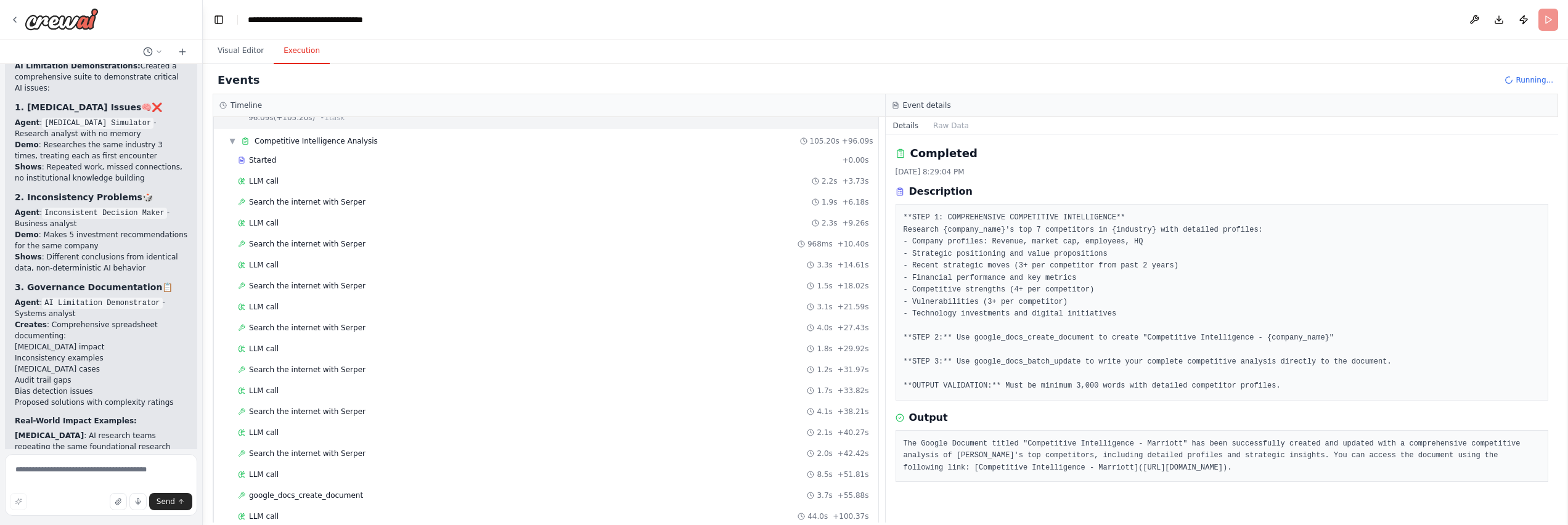
scroll to position [699, 0]
